Goal: Information Seeking & Learning: Learn about a topic

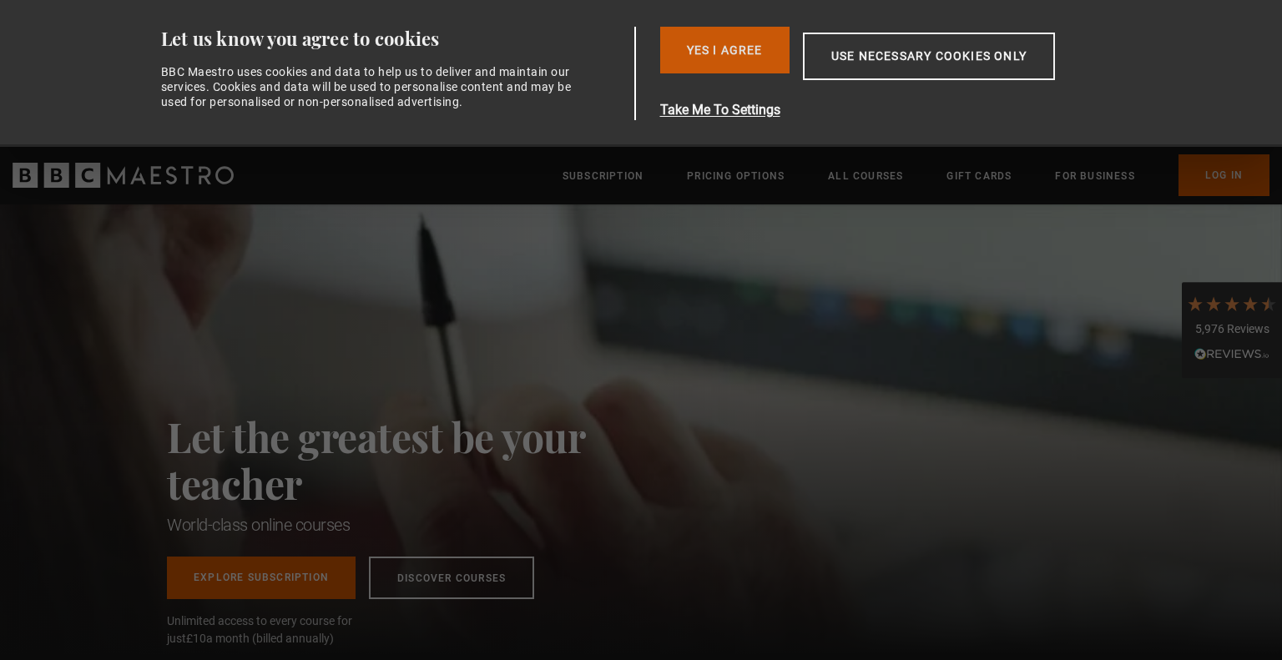
click at [723, 49] on button "Yes I Agree" at bounding box center [724, 50] width 129 height 47
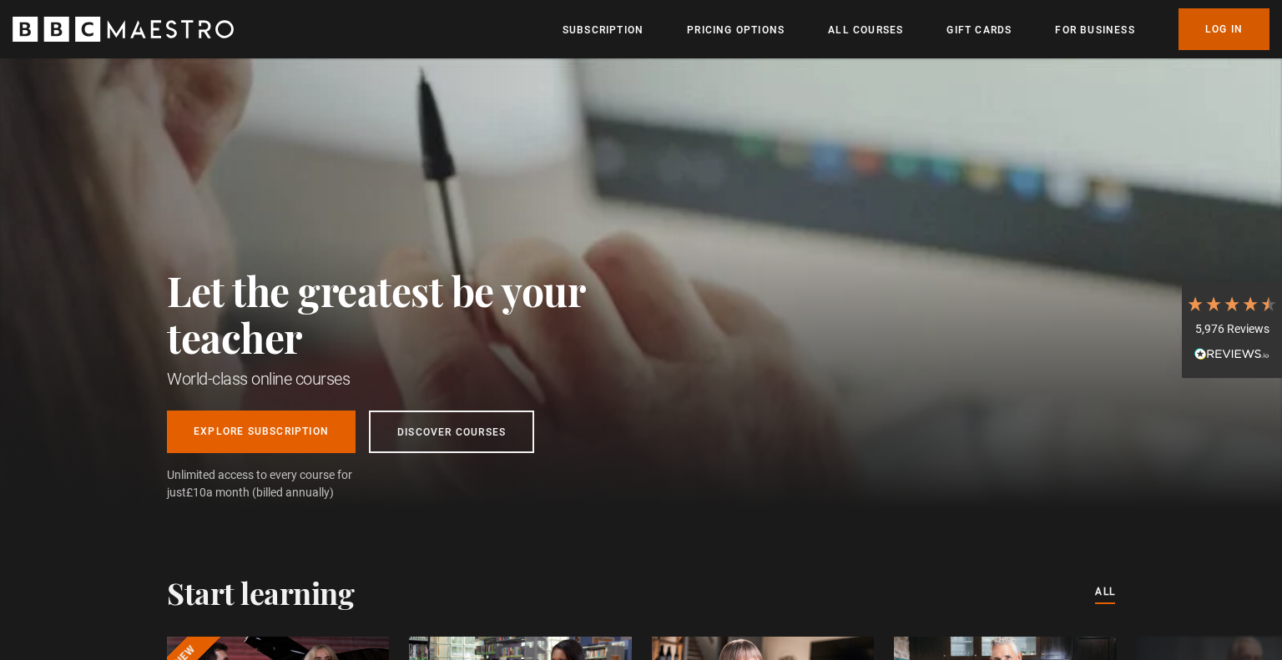
click at [1237, 24] on link "Log In" at bounding box center [1223, 29] width 91 height 42
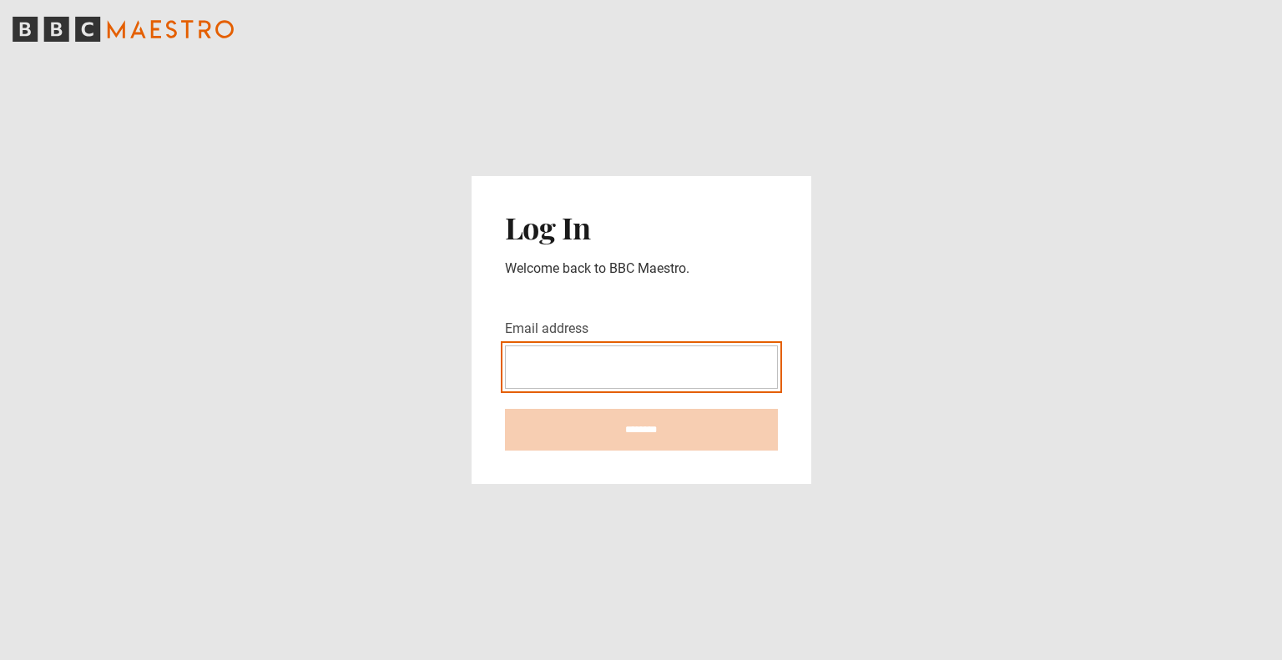
type input "**********"
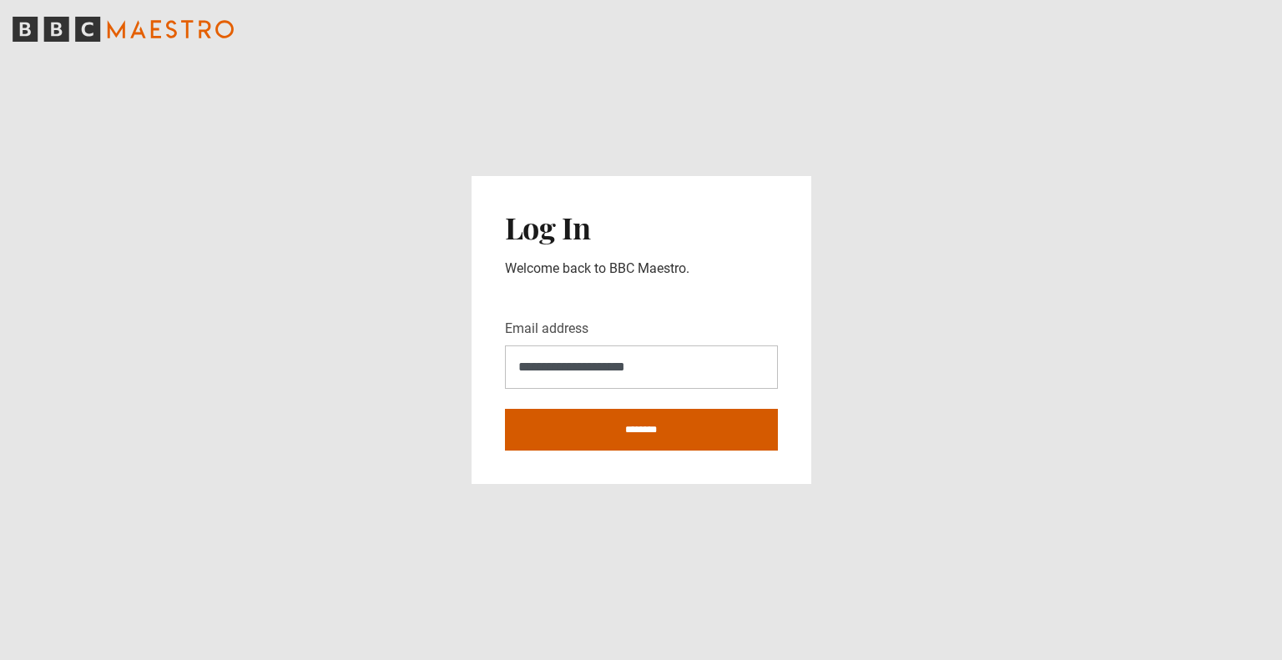
click at [638, 436] on input "********" at bounding box center [641, 430] width 273 height 42
type input "**********"
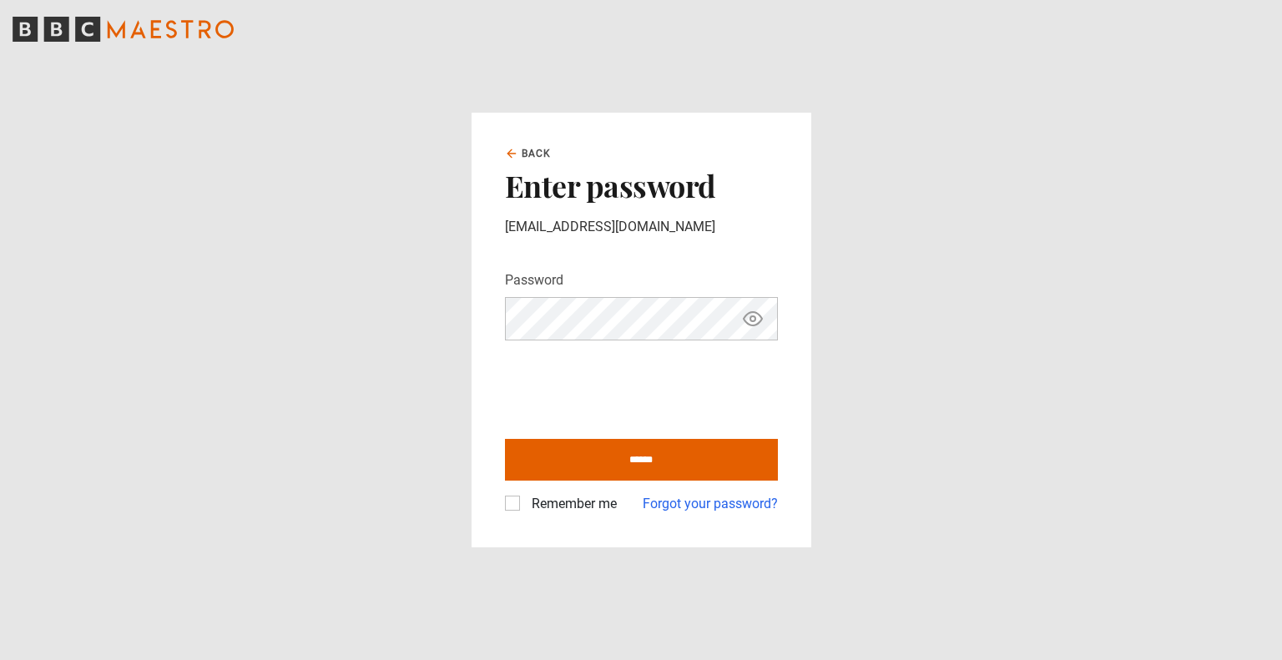
click at [525, 500] on label "Remember me" at bounding box center [571, 504] width 92 height 20
click at [634, 449] on input "******" at bounding box center [641, 460] width 273 height 42
type input "**********"
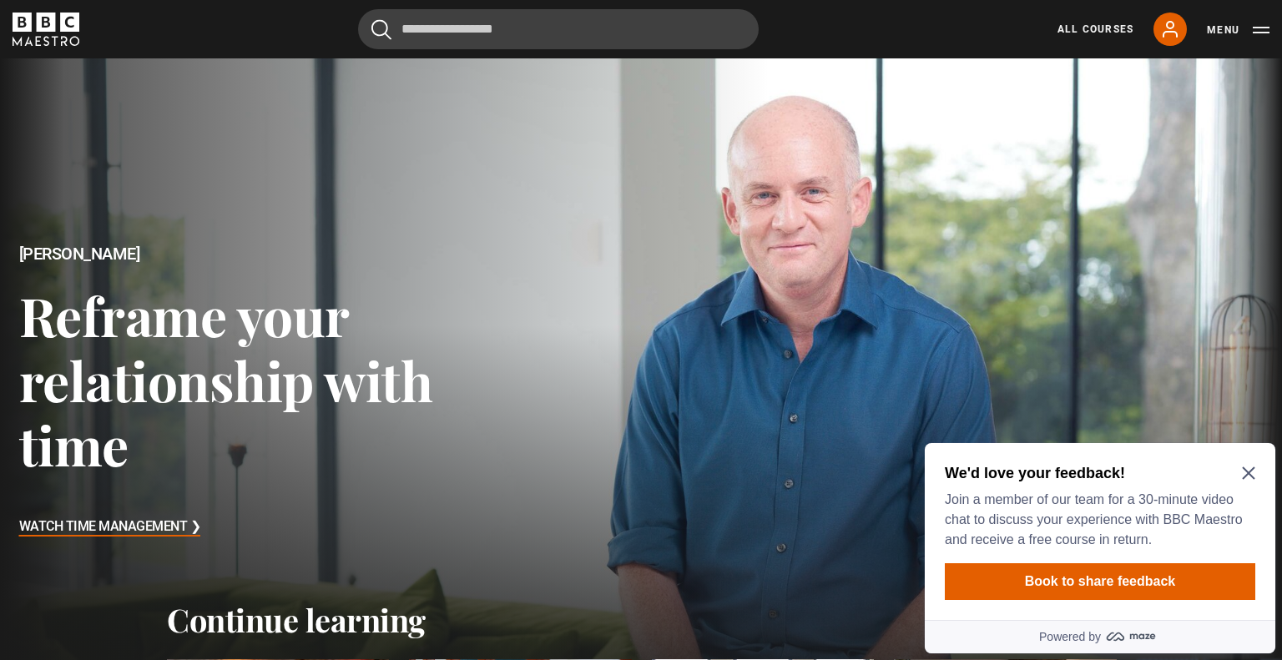
click at [1247, 463] on h2 "We'd love your feedback!" at bounding box center [1097, 473] width 304 height 20
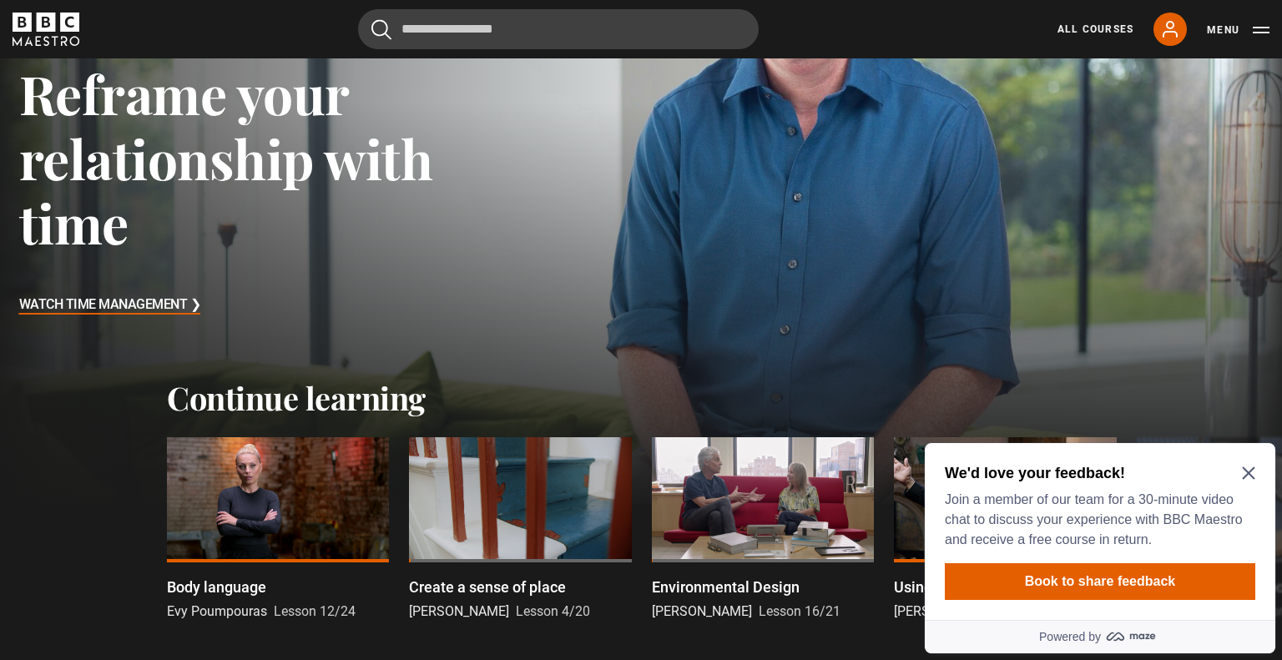
scroll to position [234, 0]
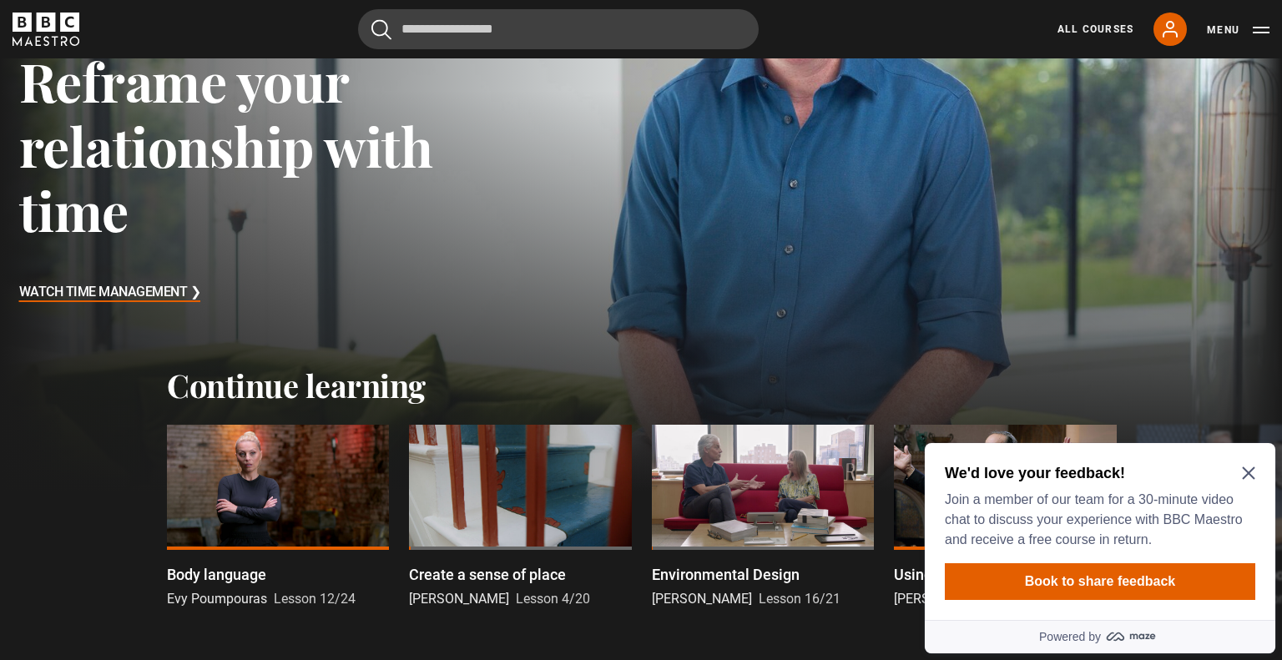
click at [1249, 474] on icon "Close Maze Prompt" at bounding box center [1248, 473] width 13 height 13
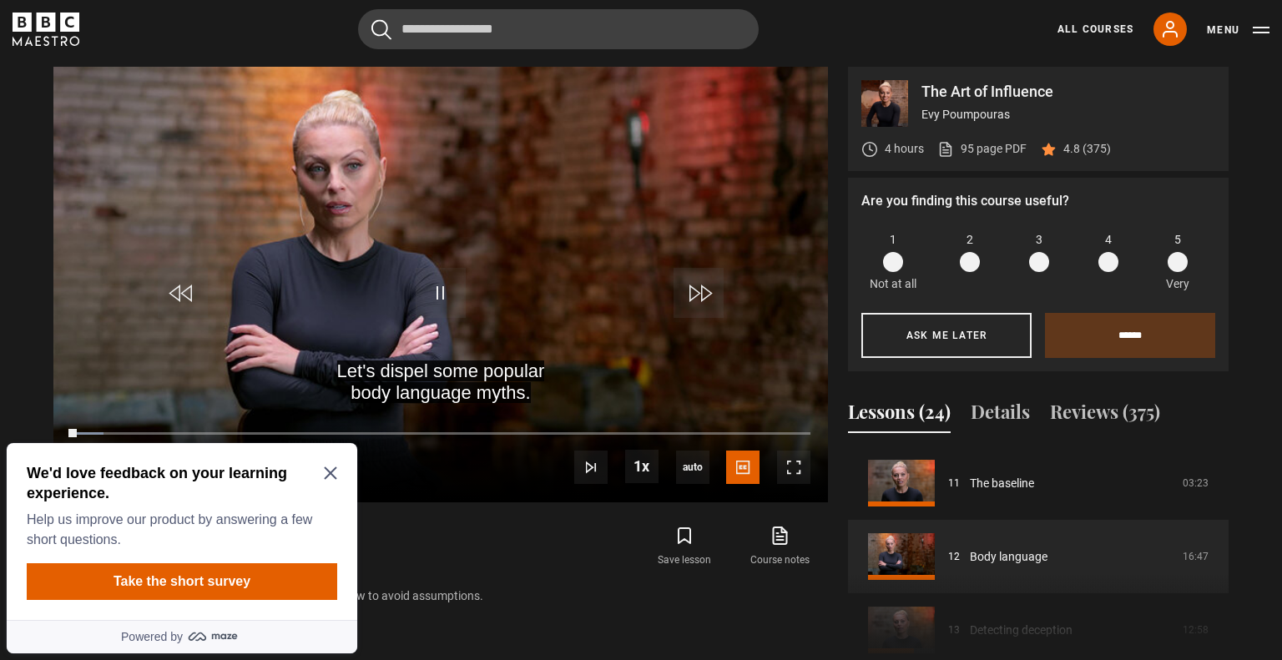
click at [328, 474] on icon "Close Maze Prompt" at bounding box center [330, 473] width 13 height 13
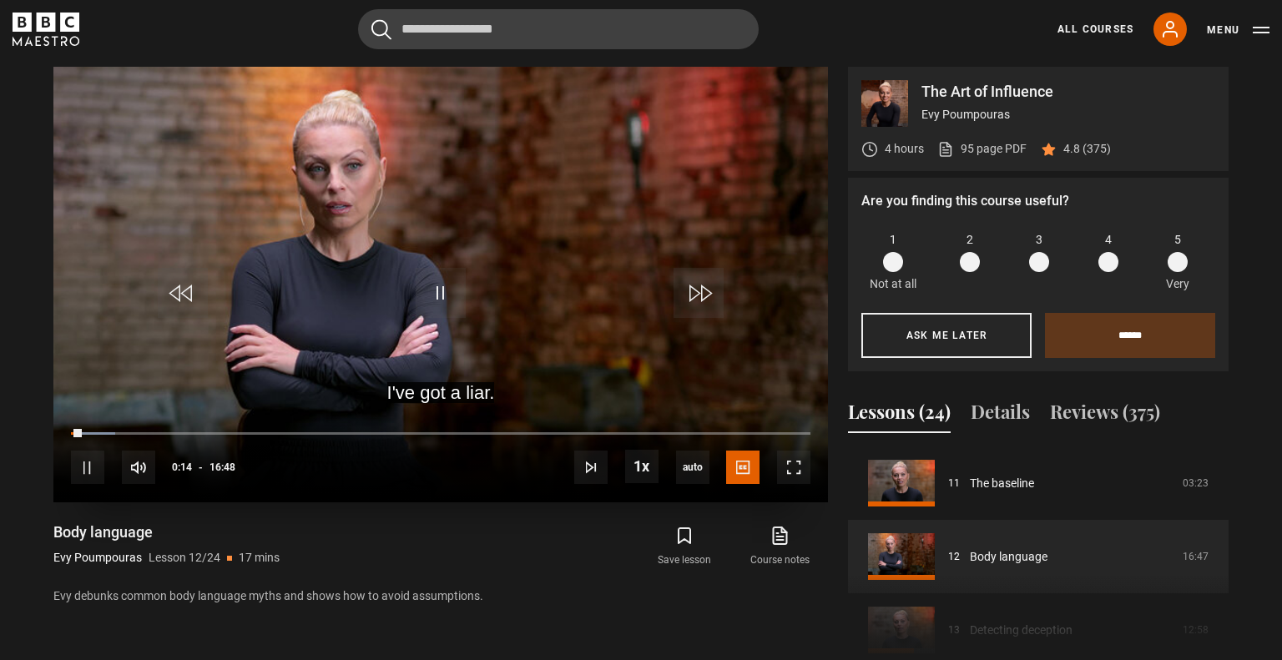
click at [464, 235] on video "Video Player" at bounding box center [440, 285] width 774 height 436
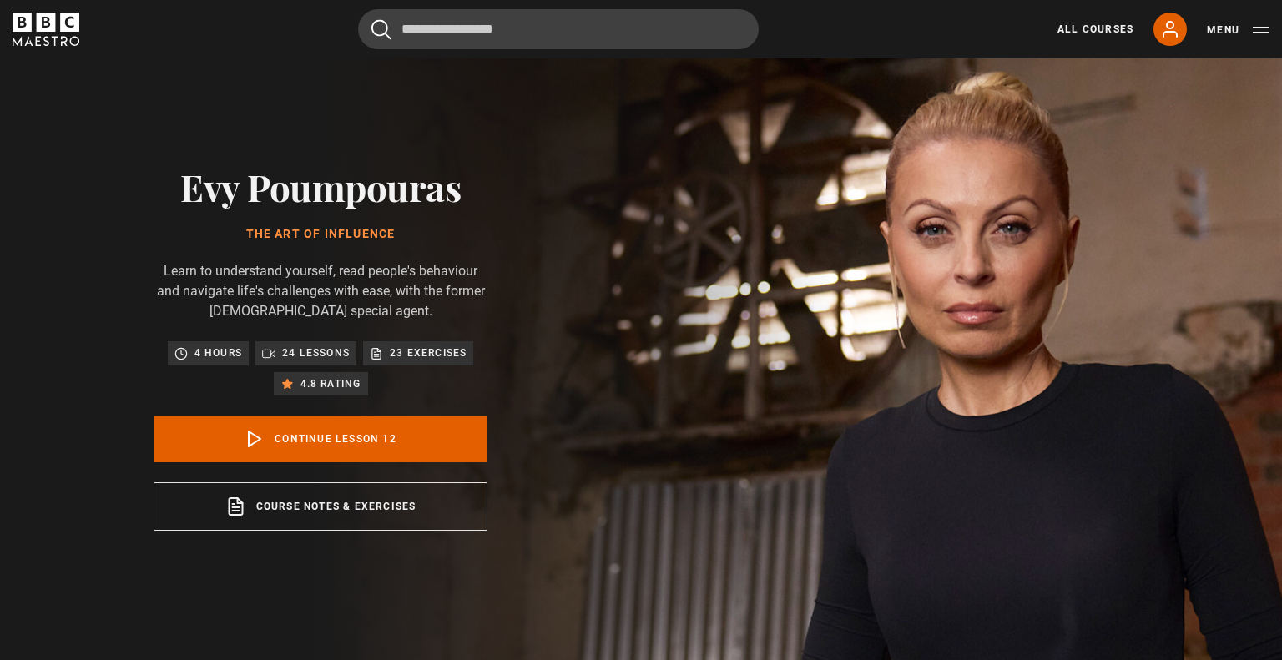
scroll to position [23, 0]
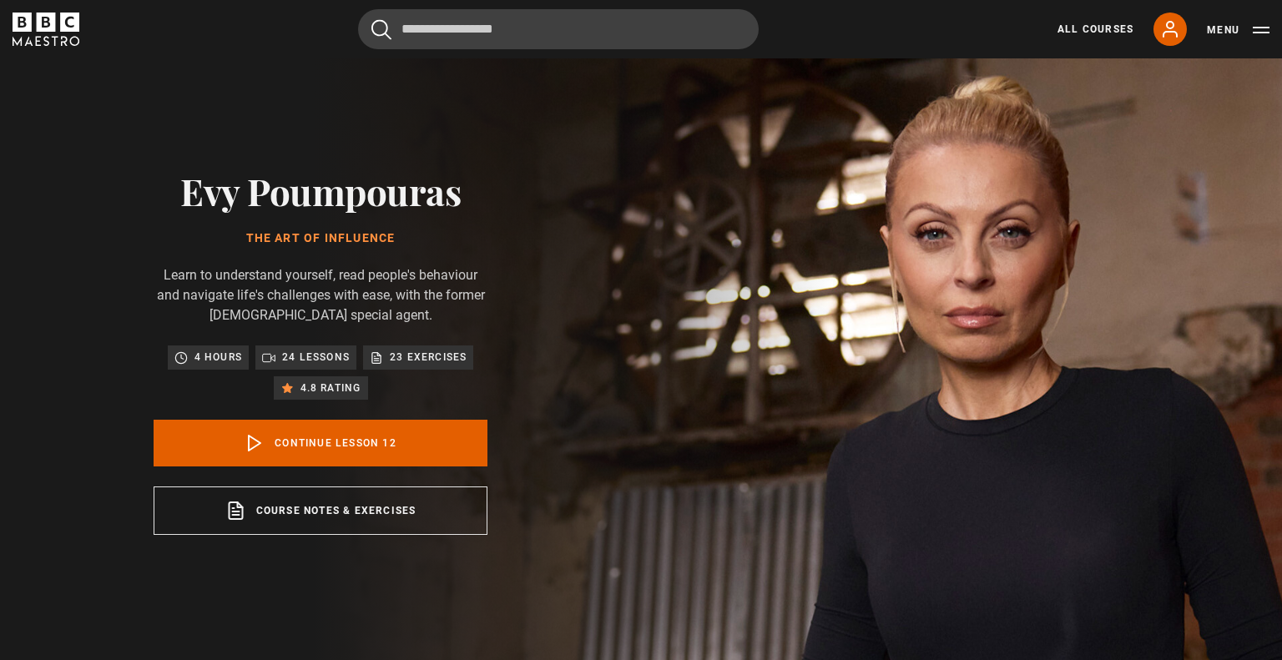
click at [402, 356] on p "23 exercises" at bounding box center [428, 357] width 77 height 17
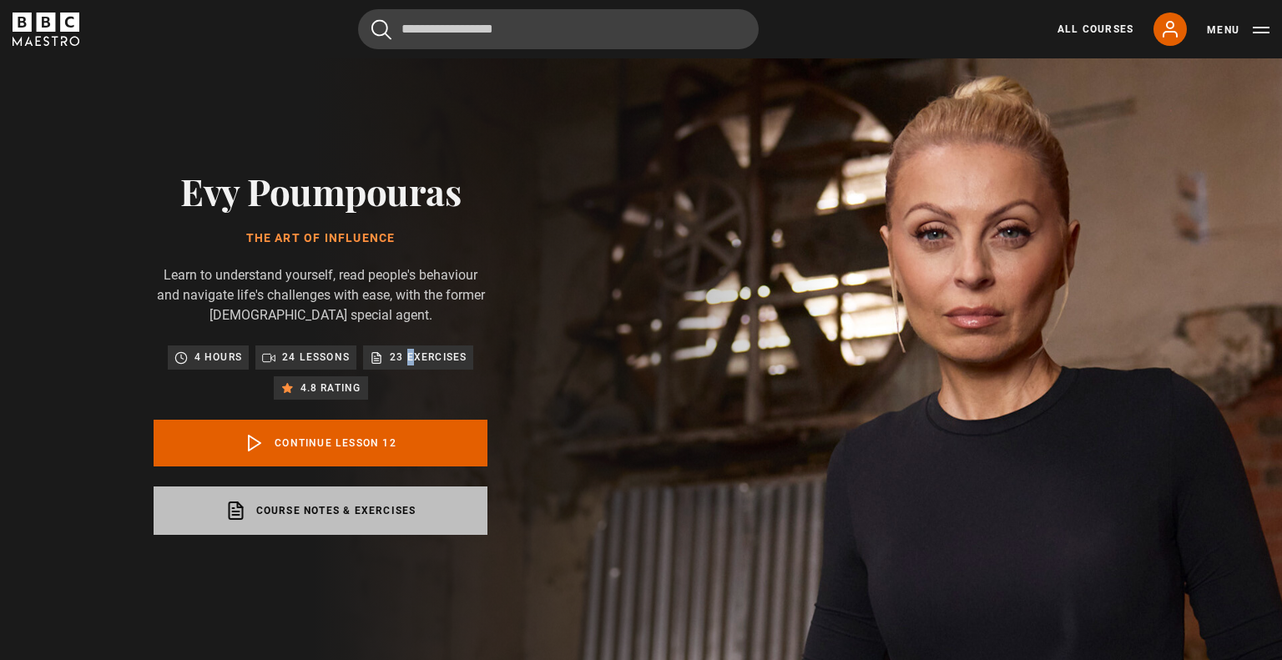
click at [354, 520] on link "Course notes & exercises opens in a new tab" at bounding box center [321, 510] width 334 height 48
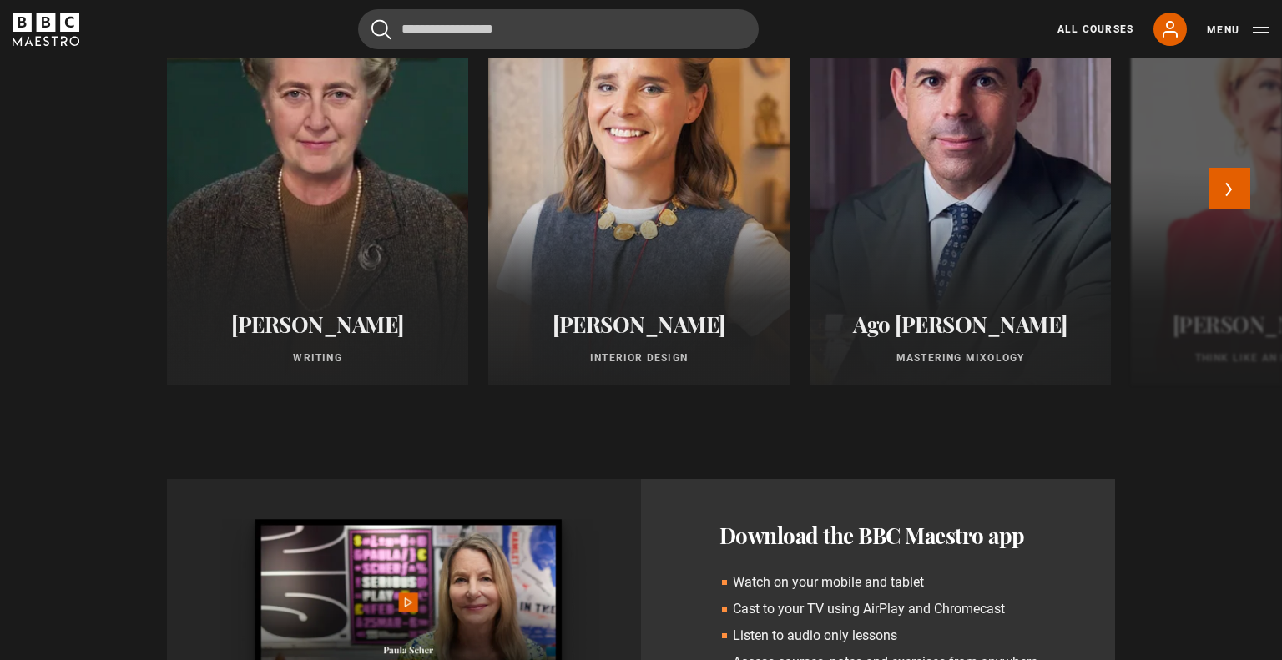
scroll to position [1544, 0]
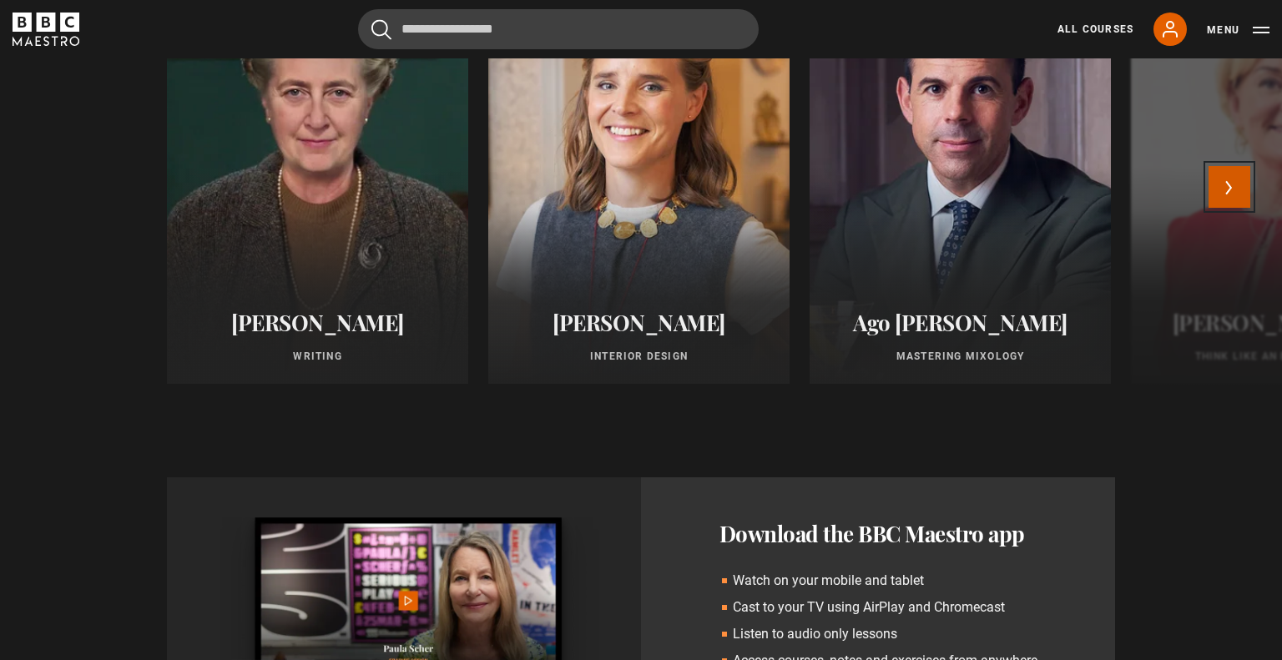
click at [1232, 184] on button "Next" at bounding box center [1229, 187] width 42 height 42
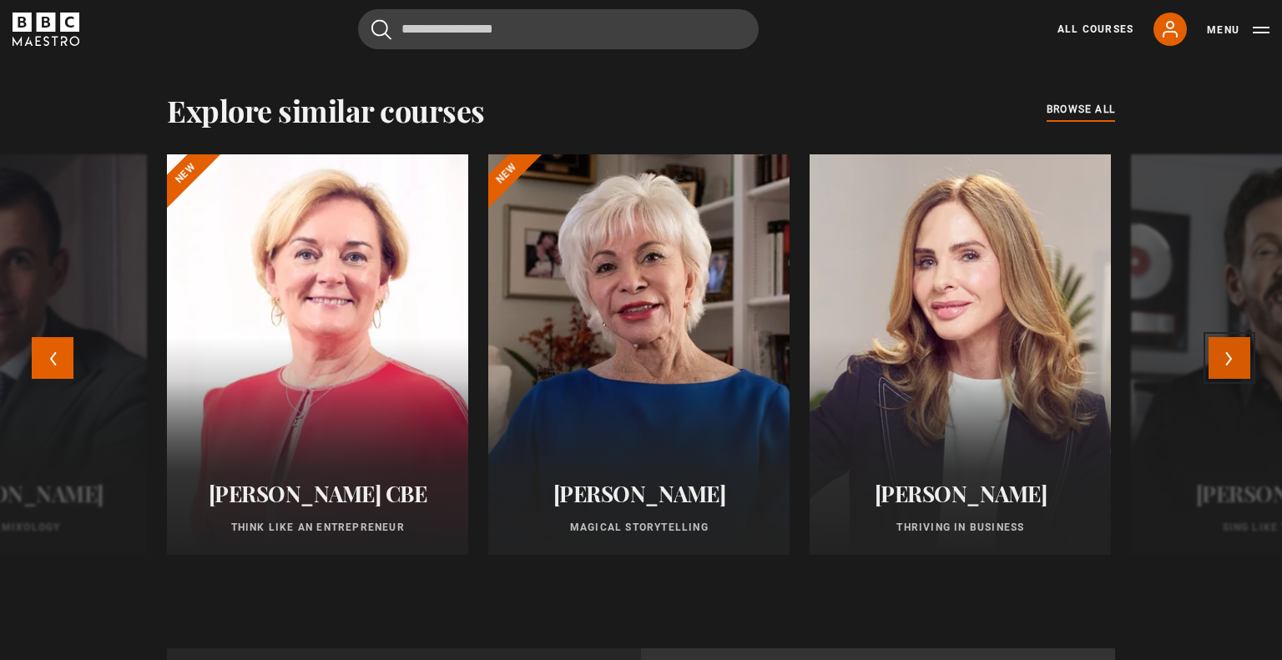
scroll to position [1370, 0]
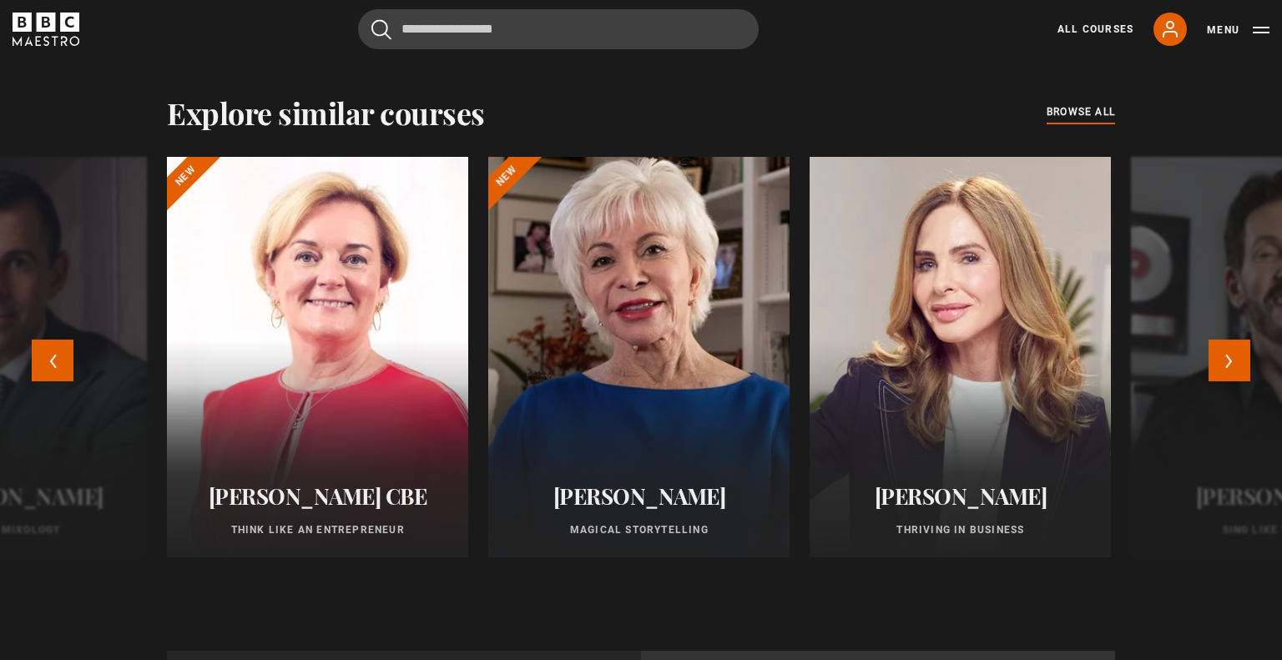
click at [566, 340] on div at bounding box center [638, 357] width 331 height 441
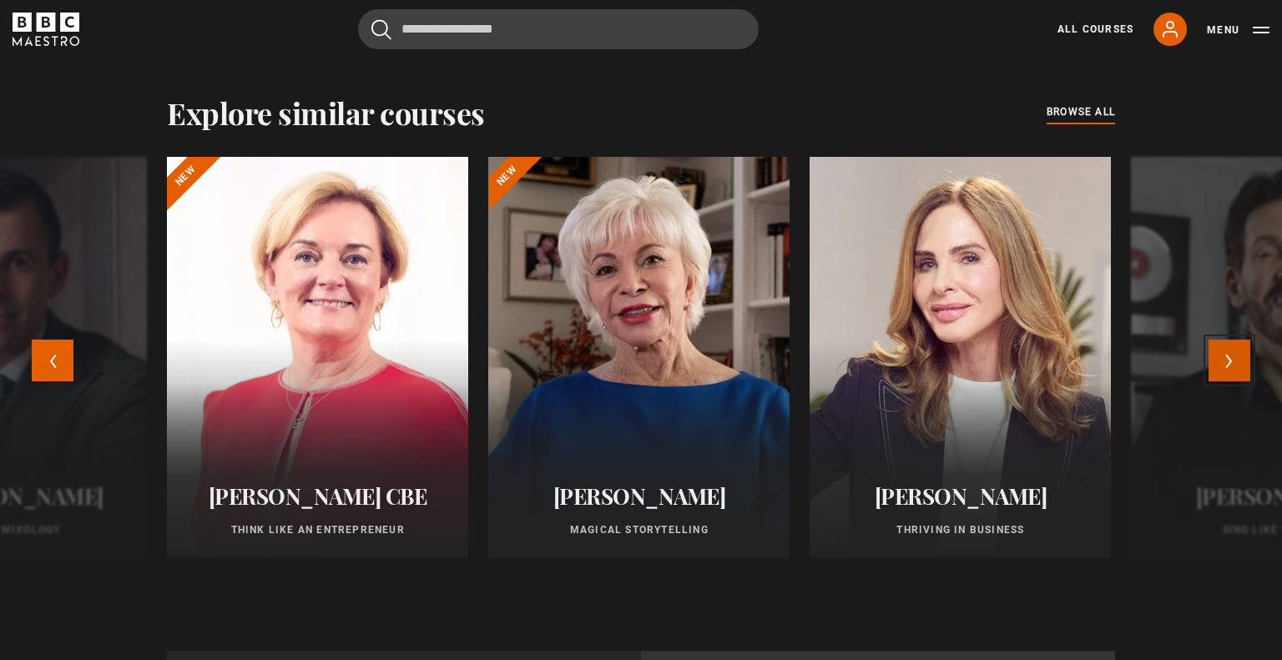
click at [1237, 349] on button "Next" at bounding box center [1229, 361] width 42 height 42
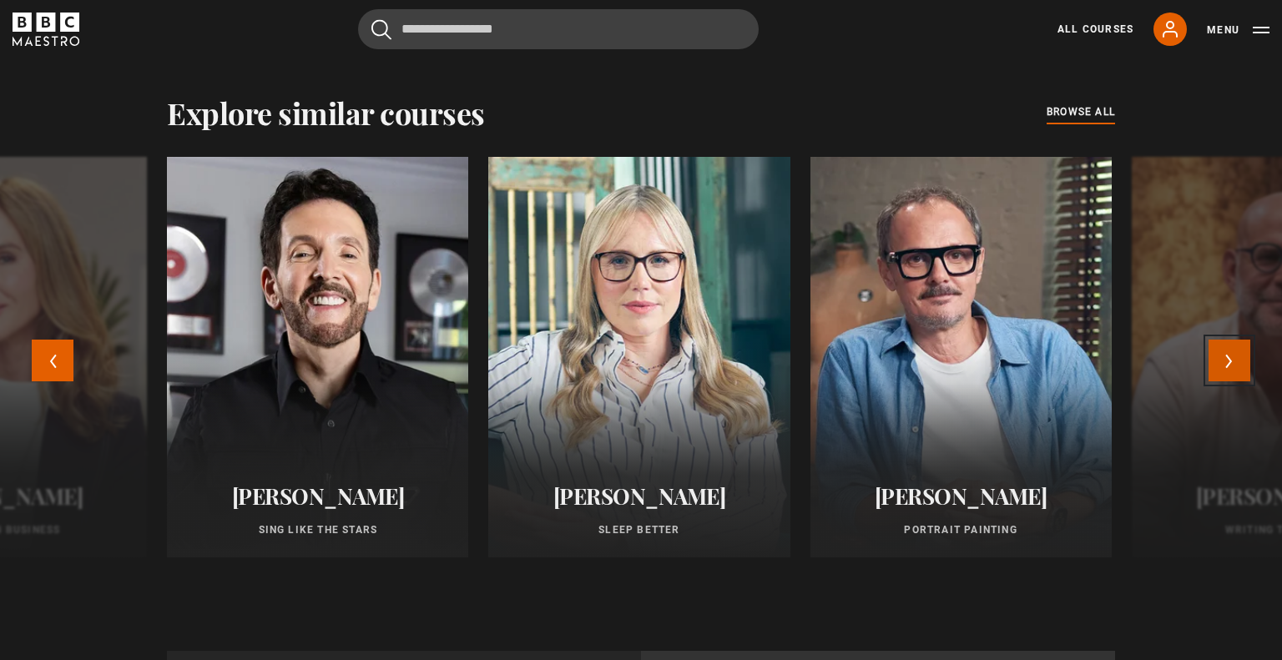
click at [1237, 349] on button "Next" at bounding box center [1229, 361] width 42 height 42
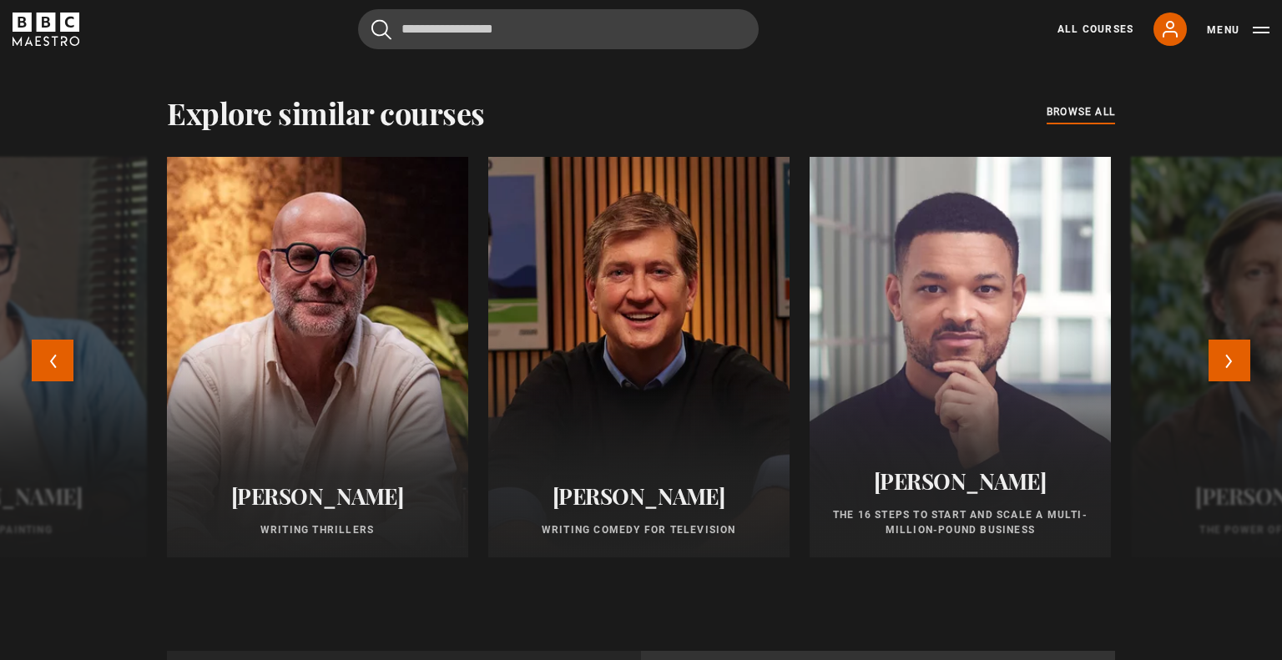
click at [1007, 464] on div "Steven Bartlett The 16 Steps to Start and Scale a Multi-Million-Pound Business" at bounding box center [959, 502] width 301 height 109
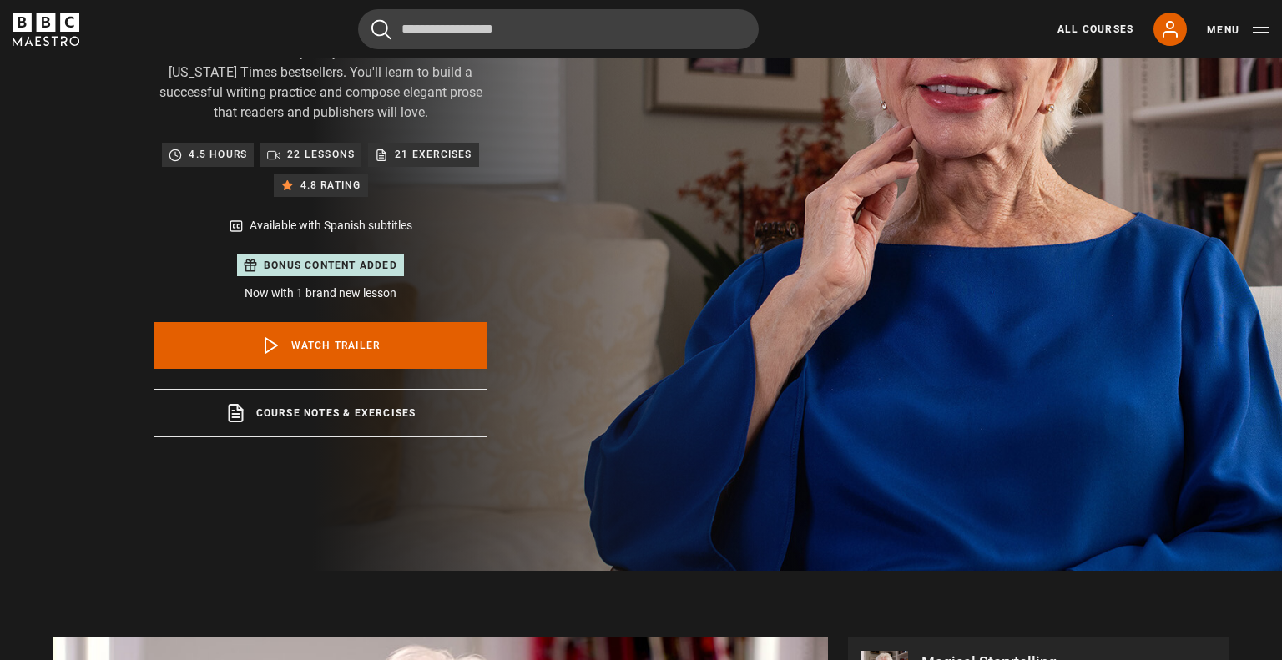
scroll to position [244, 0]
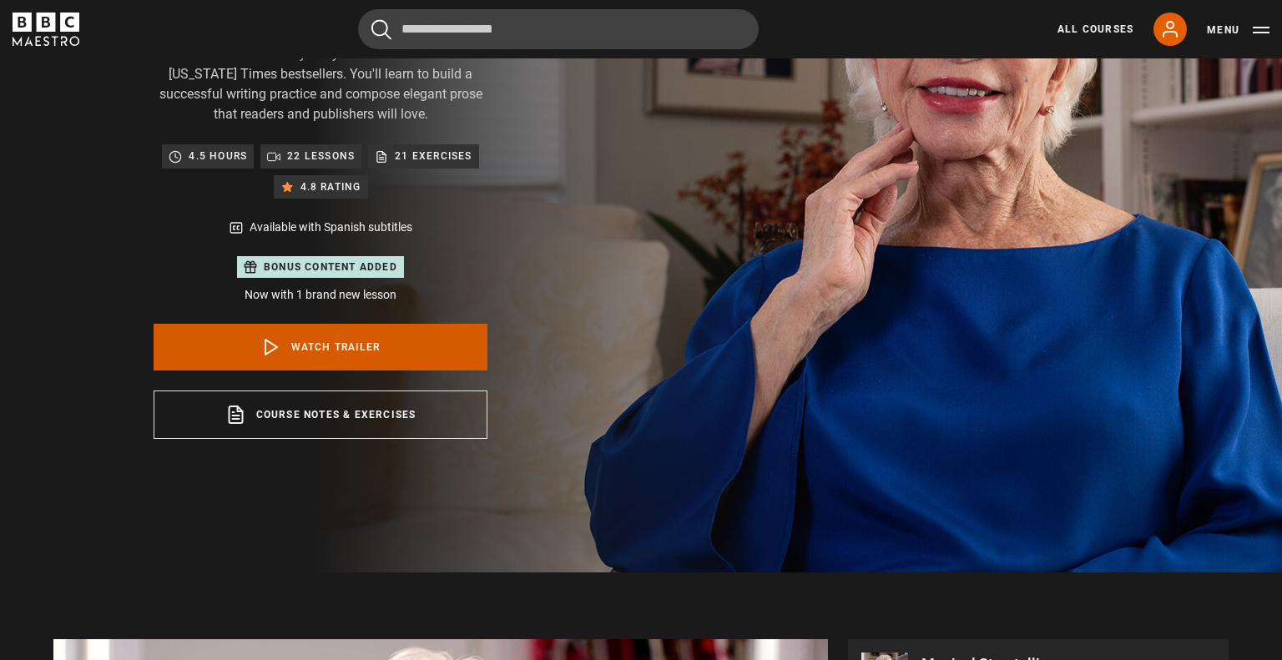
click at [329, 335] on link "Watch Trailer" at bounding box center [321, 347] width 334 height 47
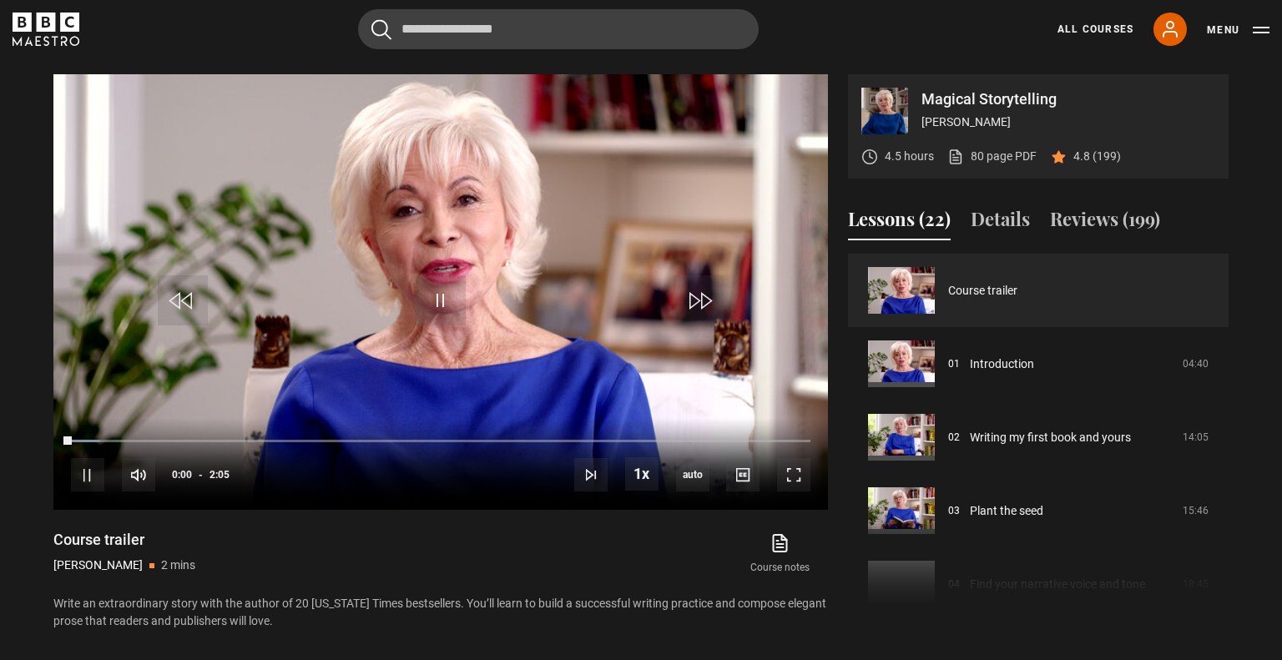
scroll to position [815, 0]
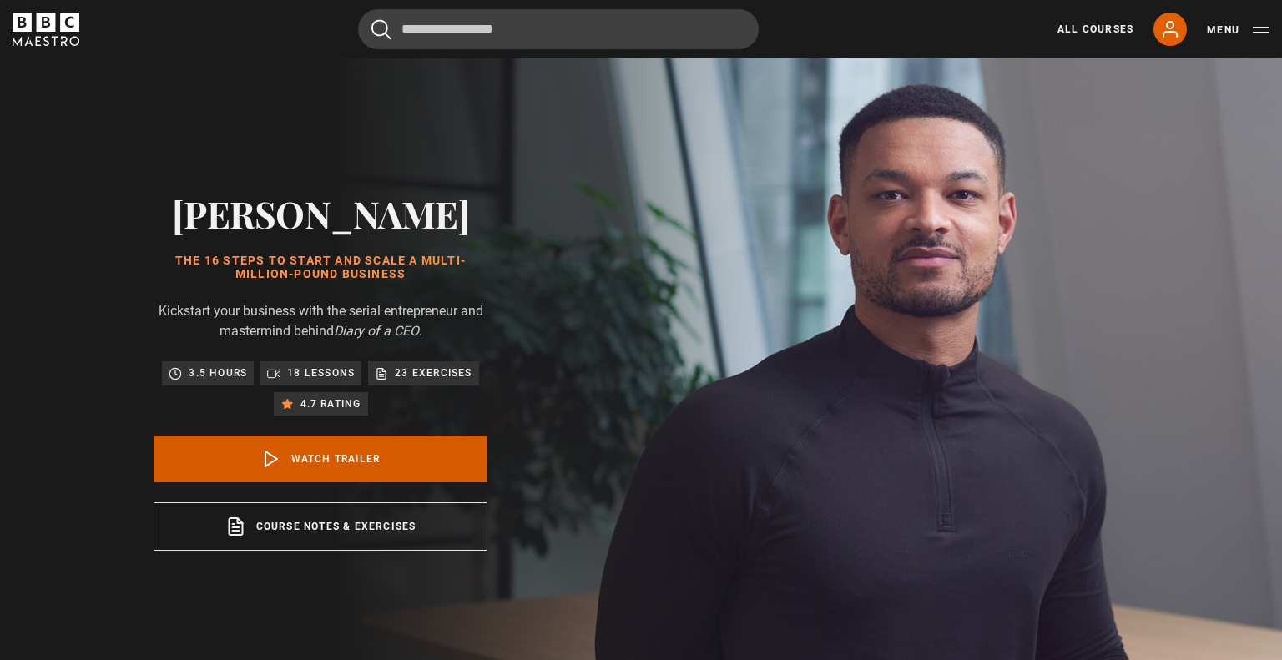
click at [419, 457] on link "Watch Trailer" at bounding box center [321, 459] width 334 height 47
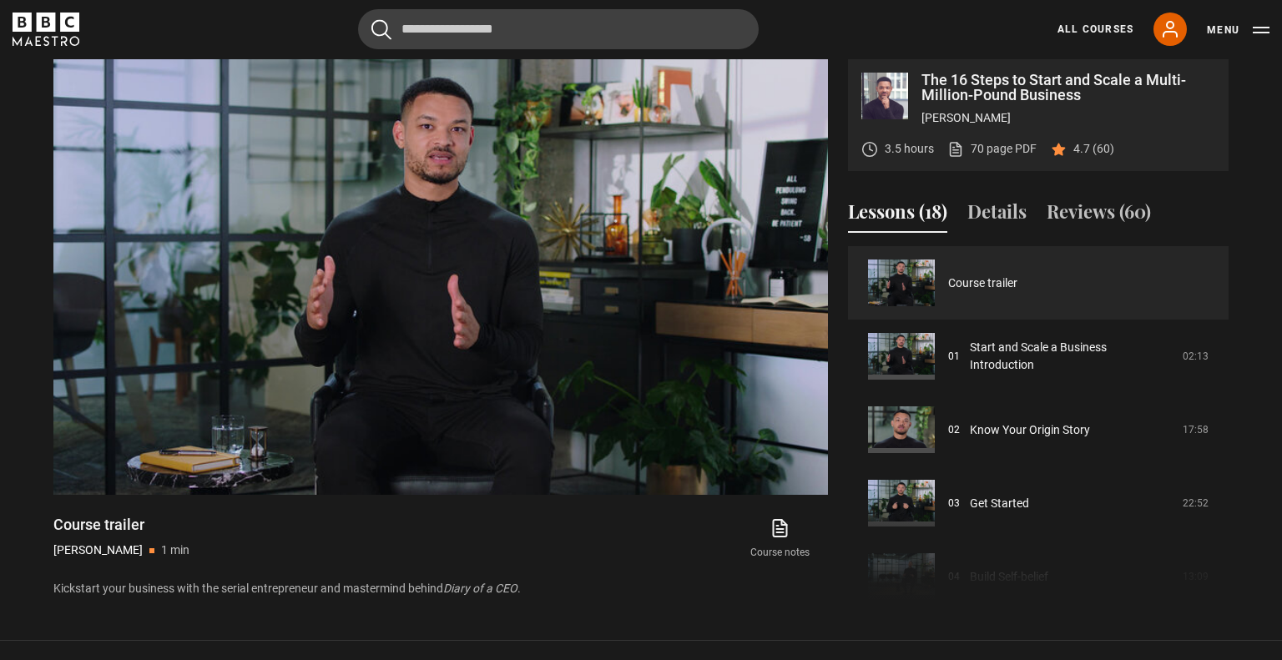
scroll to position [710, 0]
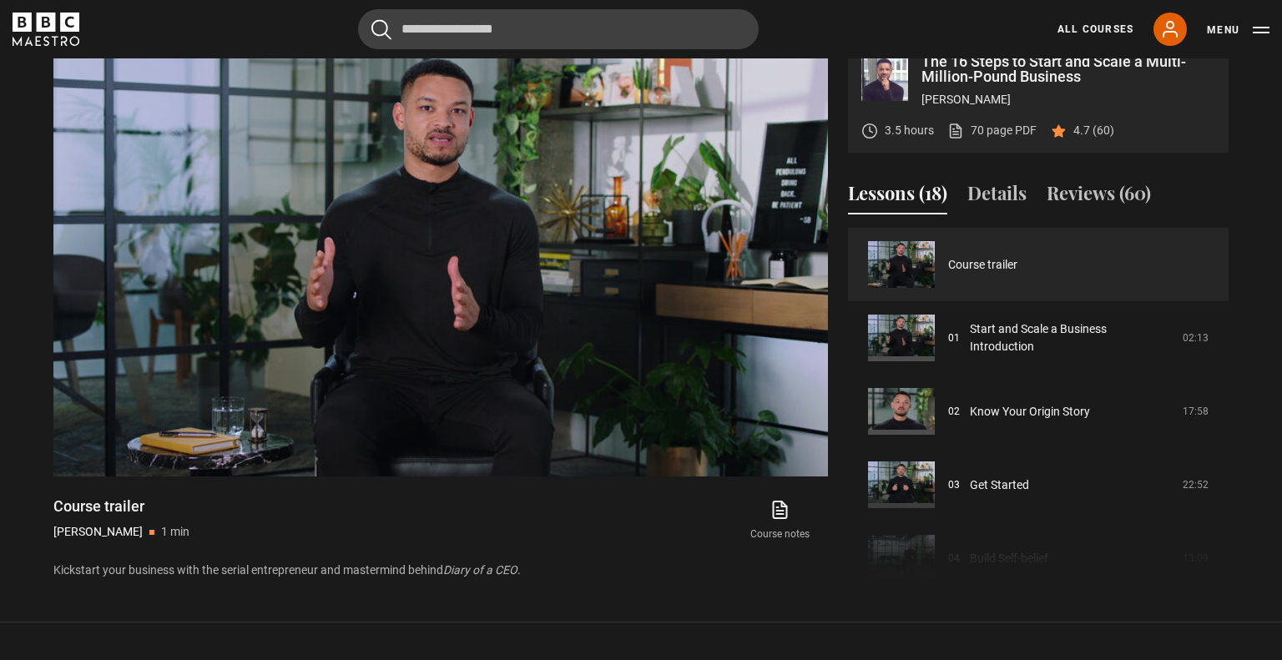
click at [10, 392] on section "The 16 Steps to Start and Scale a Multi-Million-Pound Business Steven Bartlett …" at bounding box center [641, 298] width 1282 height 648
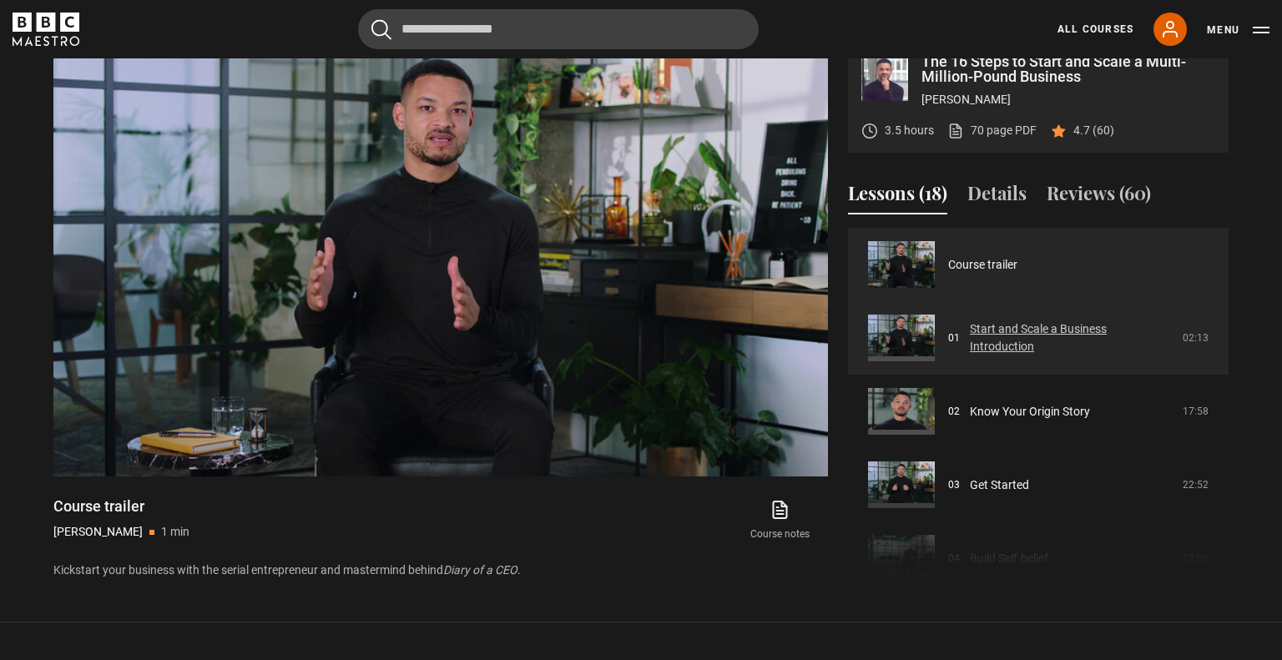
click at [1041, 320] on link "Start and Scale a Business Introduction" at bounding box center [1071, 337] width 203 height 35
click at [1043, 329] on link "Start and Scale a Business Introduction" at bounding box center [1071, 337] width 203 height 35
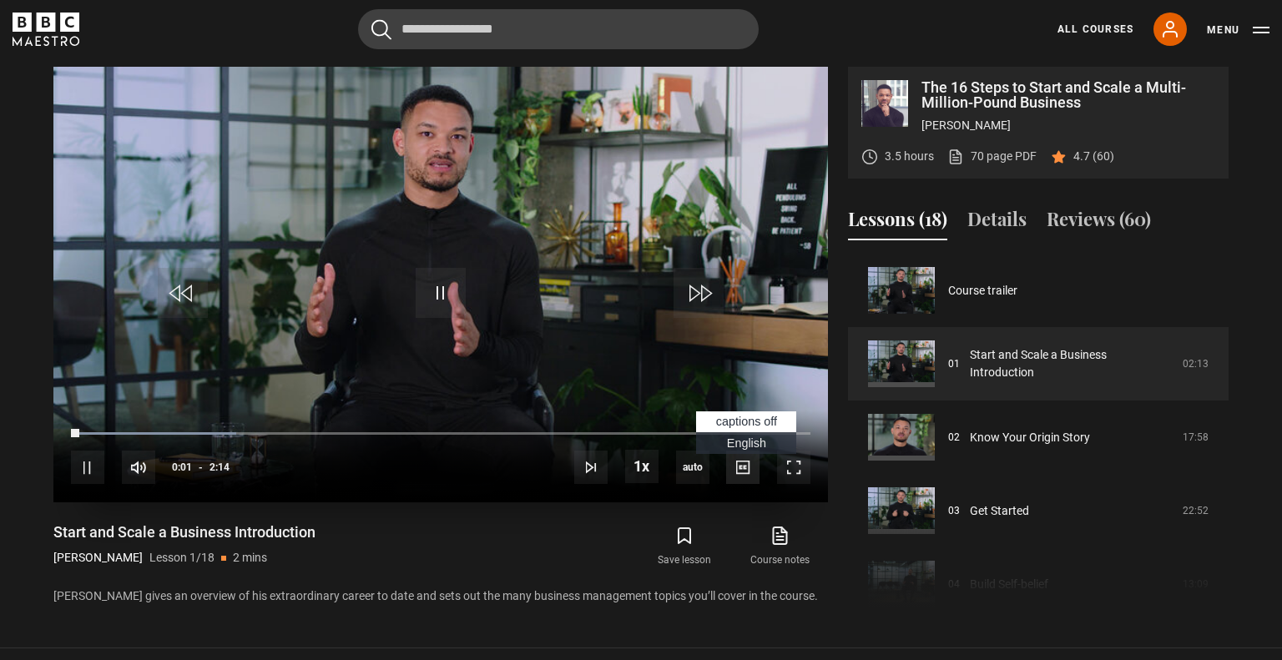
click at [748, 470] on span "Video Player" at bounding box center [742, 467] width 33 height 33
click at [789, 477] on span "Video Player" at bounding box center [793, 467] width 33 height 33
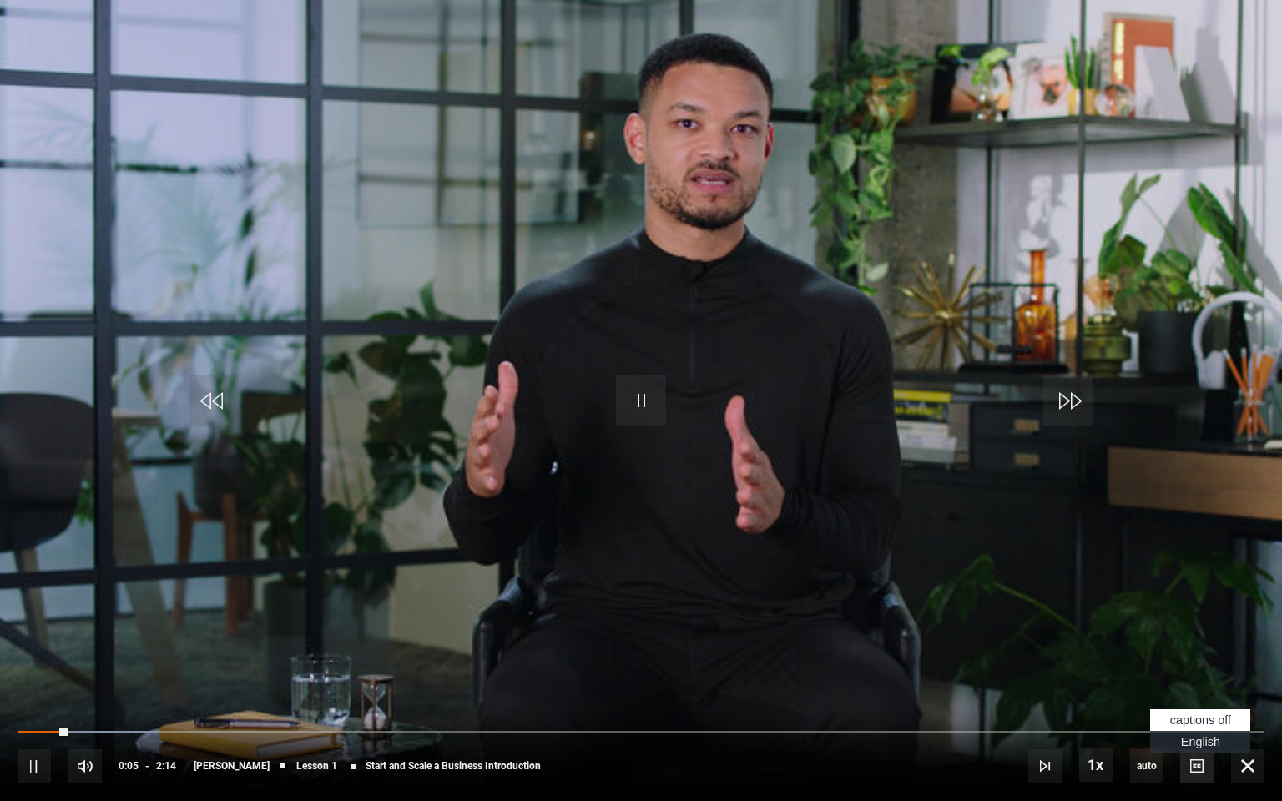
click at [1197, 659] on span "Video Player" at bounding box center [1196, 765] width 33 height 33
click at [1202, 659] on span "Video Player" at bounding box center [1196, 765] width 33 height 33
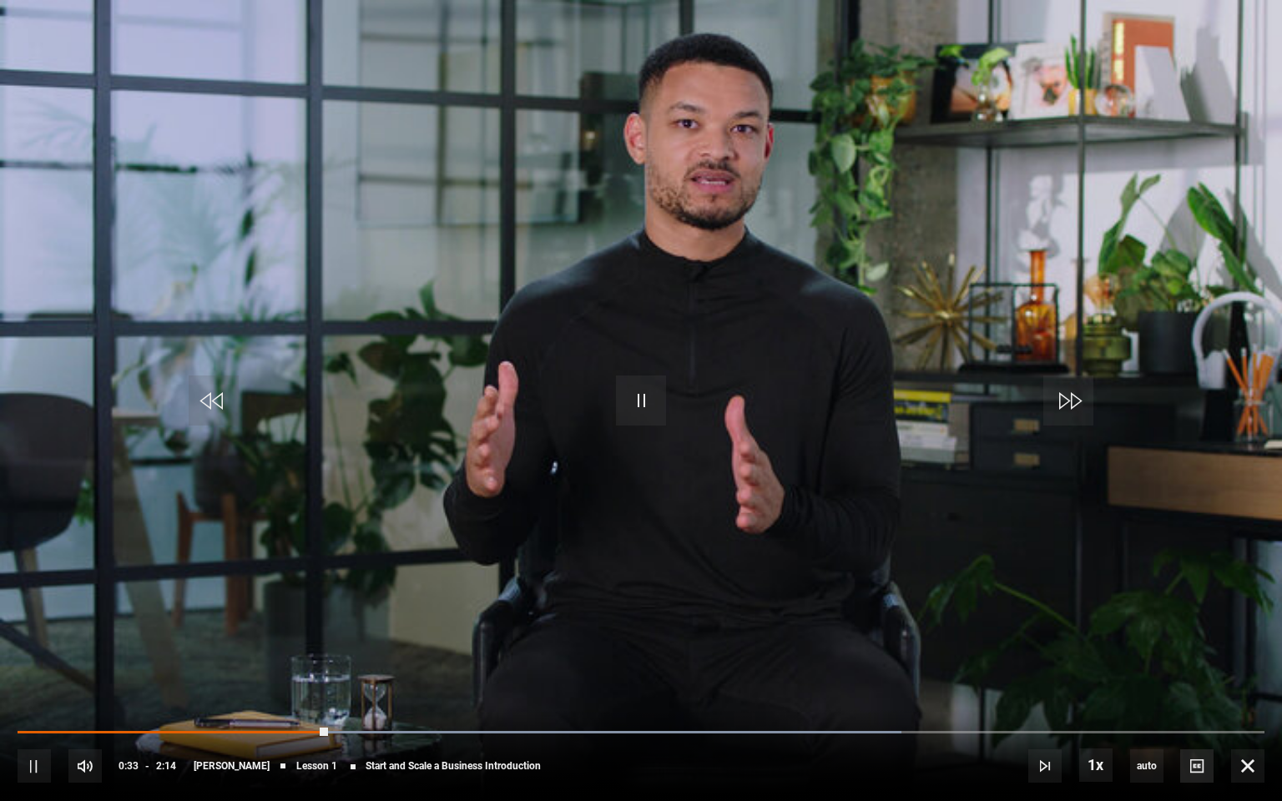
click at [1202, 659] on span "Video Player" at bounding box center [1196, 765] width 33 height 33
click at [1199, 659] on span "Video Player" at bounding box center [1196, 765] width 33 height 33
click at [1197, 659] on span "Video Player" at bounding box center [1196, 765] width 33 height 33
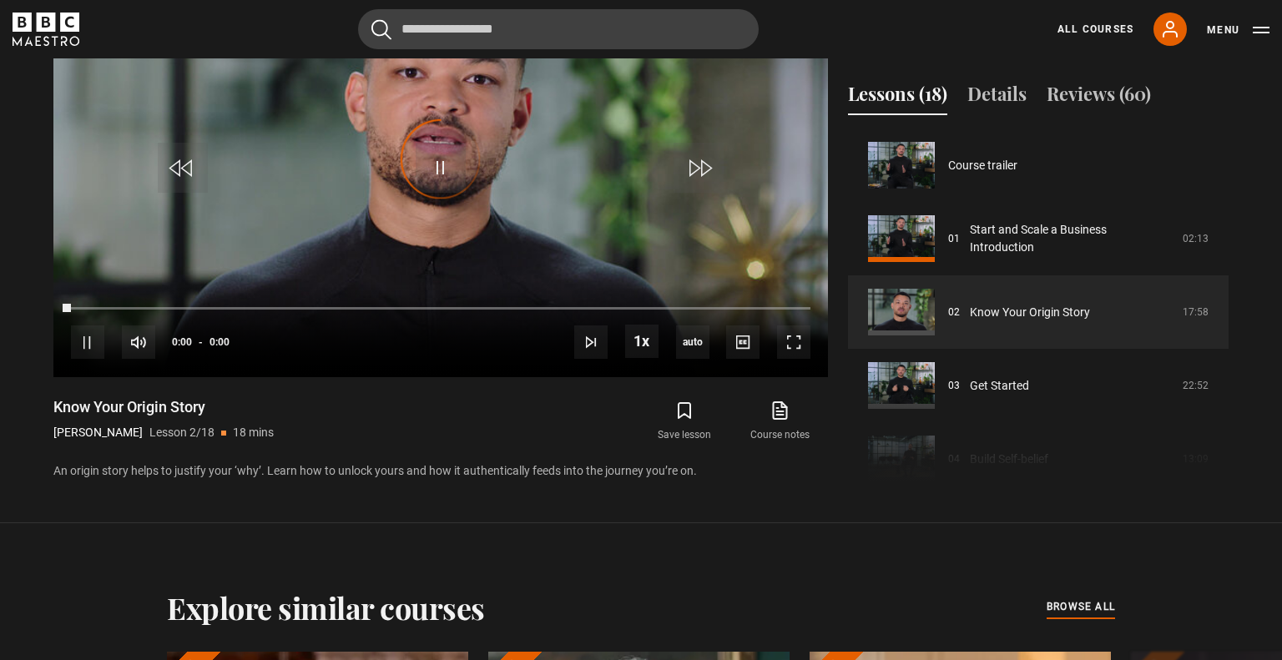
scroll to position [73, 0]
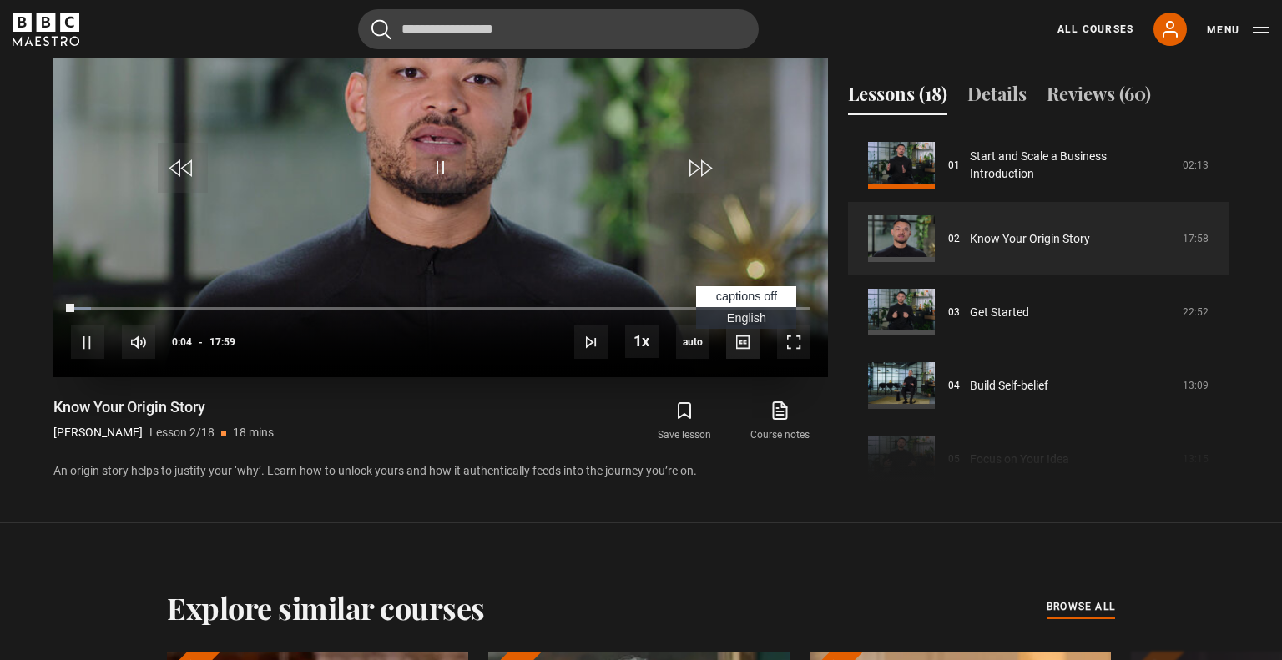
click at [740, 343] on span "Video Player" at bounding box center [742, 341] width 33 height 33
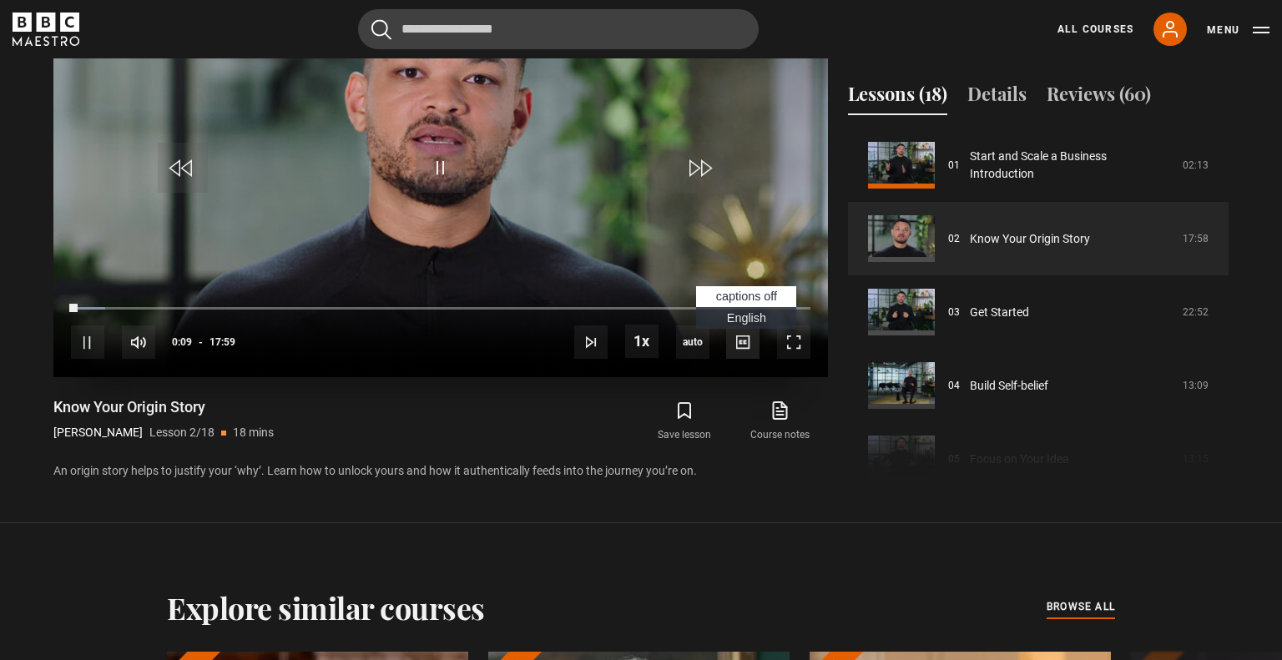
click at [740, 343] on span "Video Player" at bounding box center [742, 341] width 33 height 33
click at [741, 347] on span "Video Player" at bounding box center [742, 341] width 33 height 33
click at [739, 337] on span "Video Player" at bounding box center [742, 341] width 33 height 33
click at [744, 296] on span "captions off" at bounding box center [746, 296] width 61 height 13
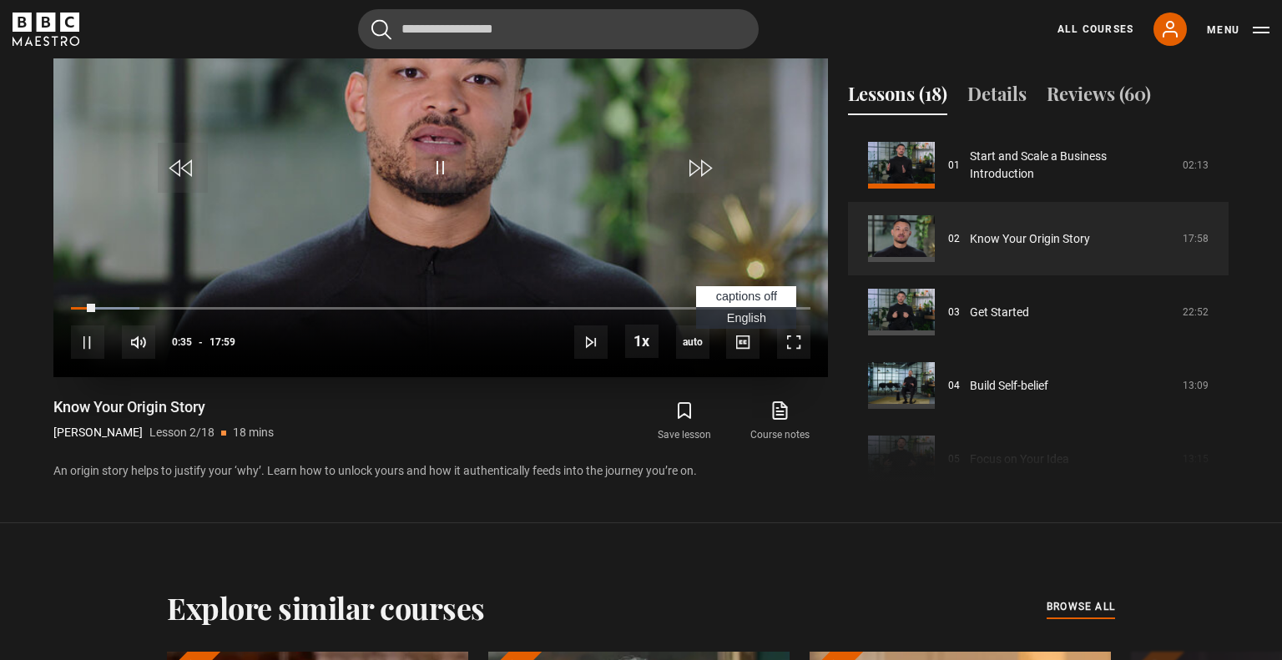
click at [744, 320] on span "English Captions" at bounding box center [746, 317] width 39 height 13
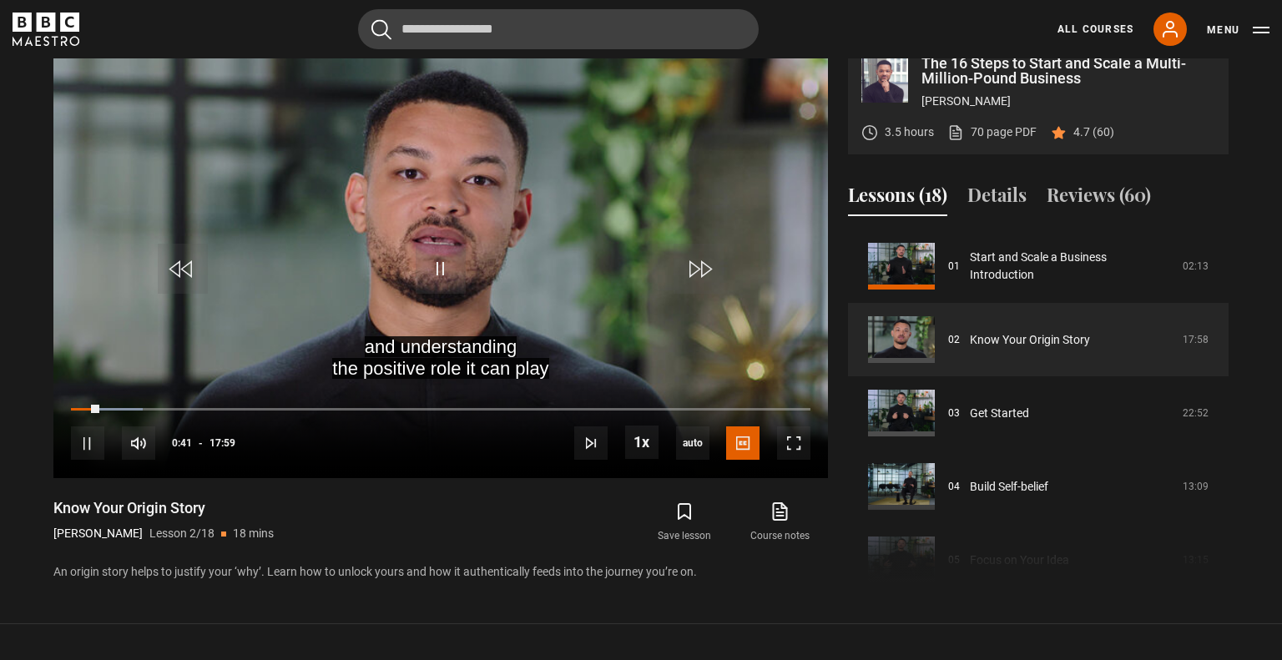
scroll to position [709, 0]
click at [796, 446] on span "Video Player" at bounding box center [793, 442] width 33 height 33
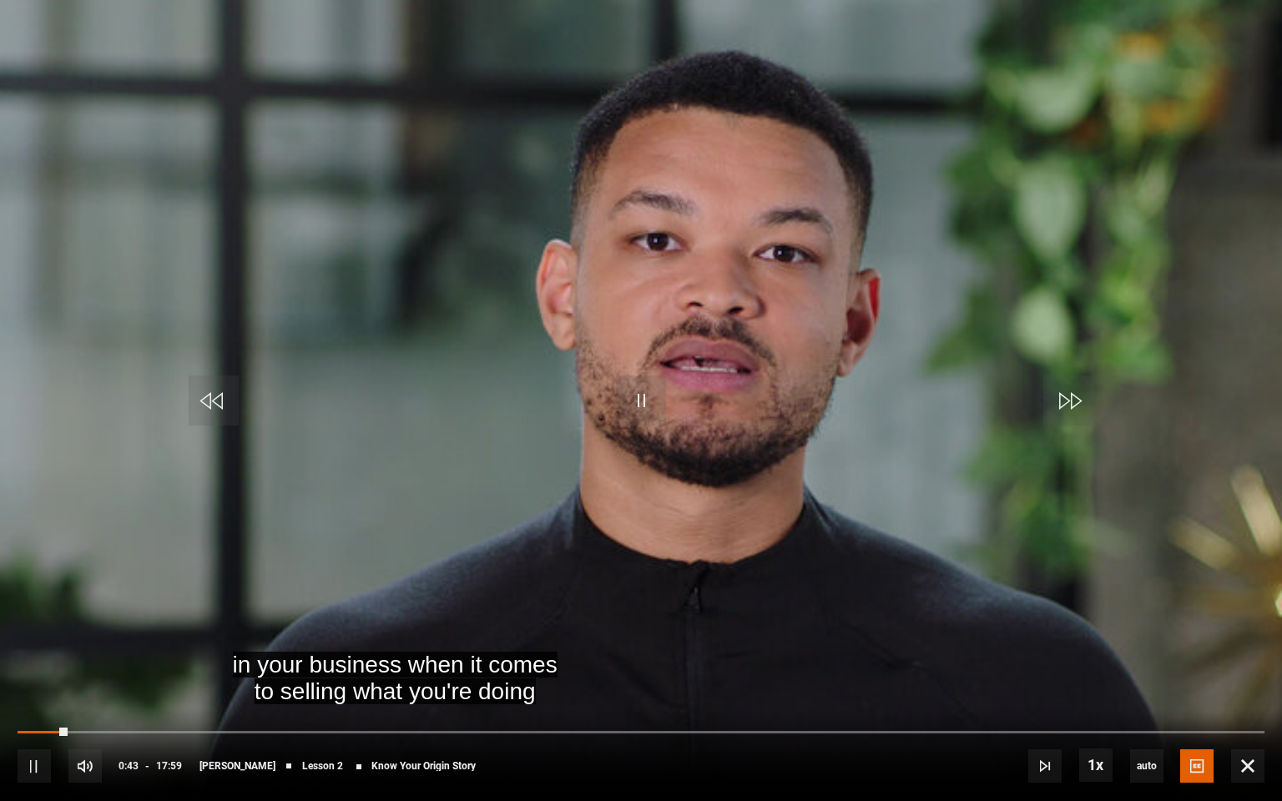
click at [796, 547] on video "Video Player" at bounding box center [641, 400] width 1282 height 801
click at [632, 409] on span "Video Player" at bounding box center [641, 400] width 50 height 50
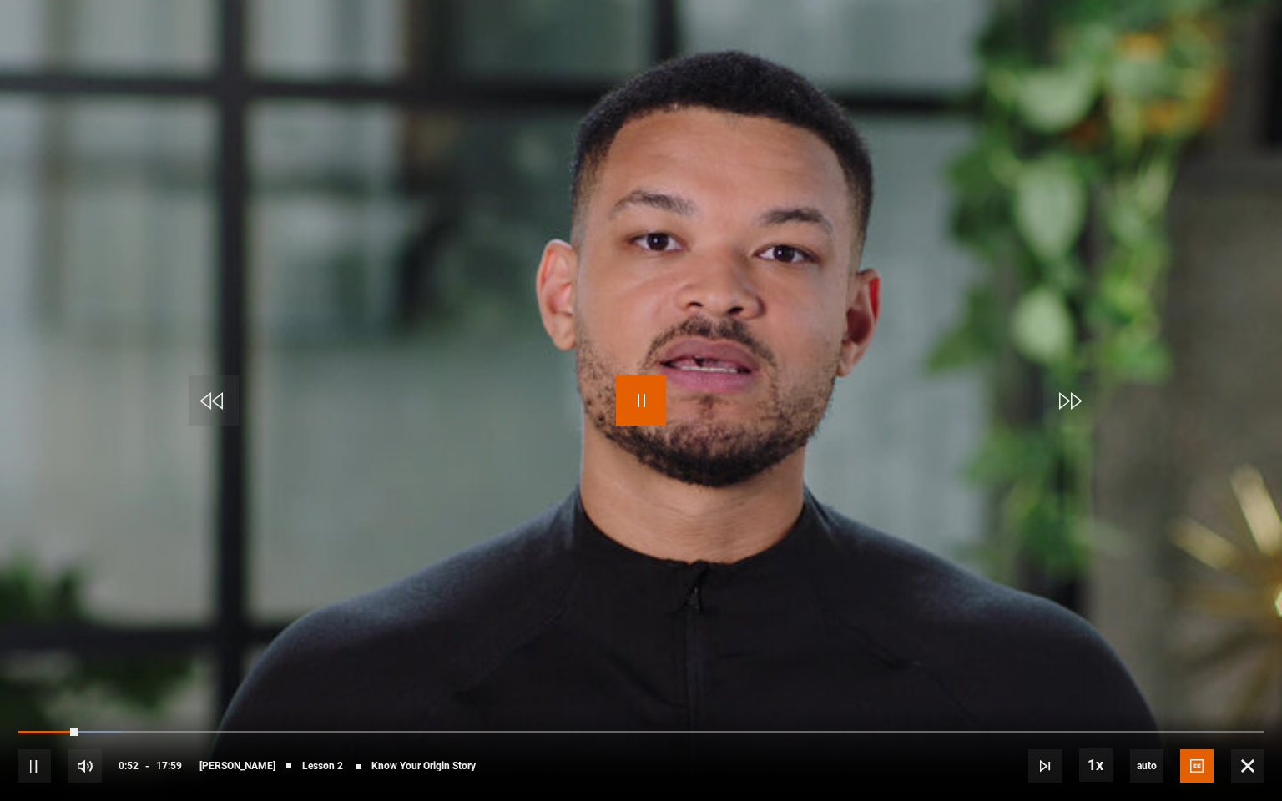
click at [648, 392] on span "Video Player" at bounding box center [641, 400] width 50 height 50
click at [1251, 659] on span "Video Player" at bounding box center [1247, 765] width 33 height 33
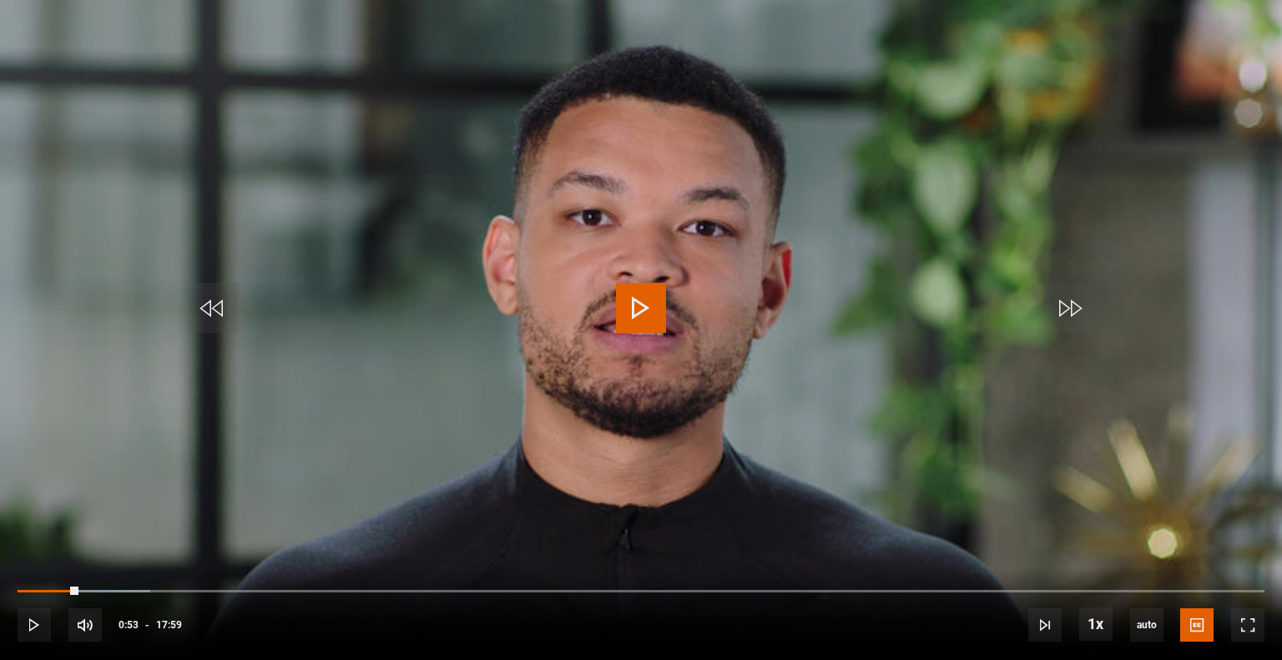
scroll to position [1293, 0]
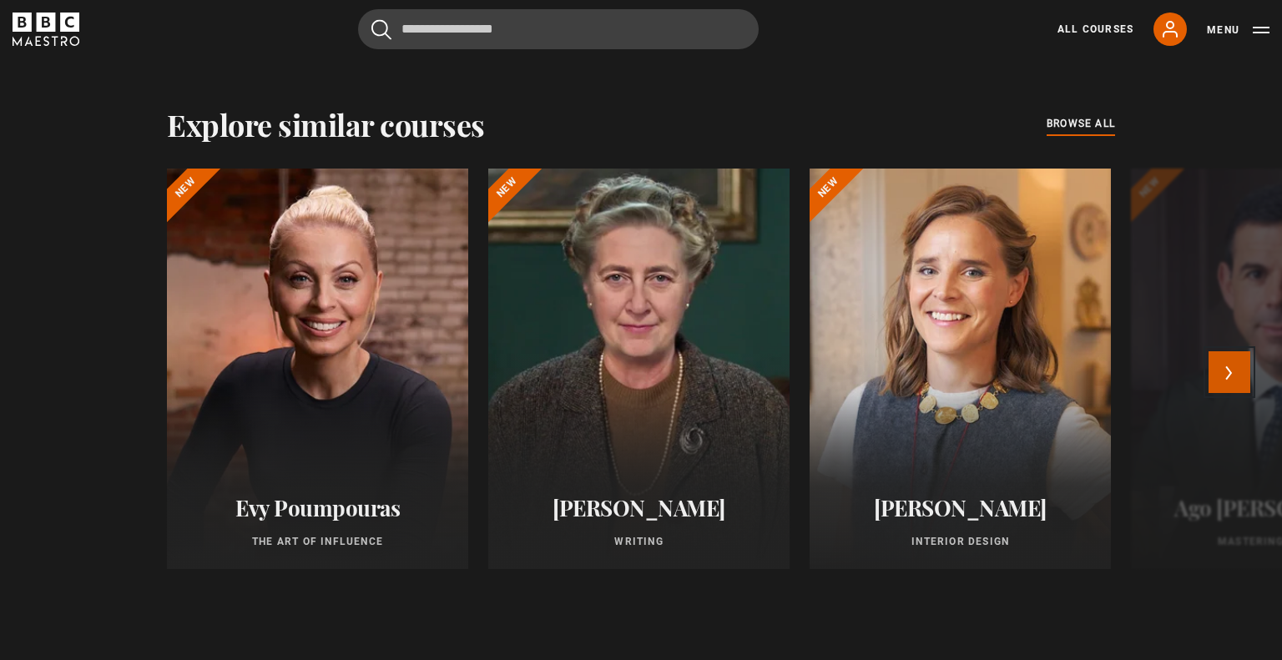
click at [1224, 371] on button "Next" at bounding box center [1229, 372] width 42 height 42
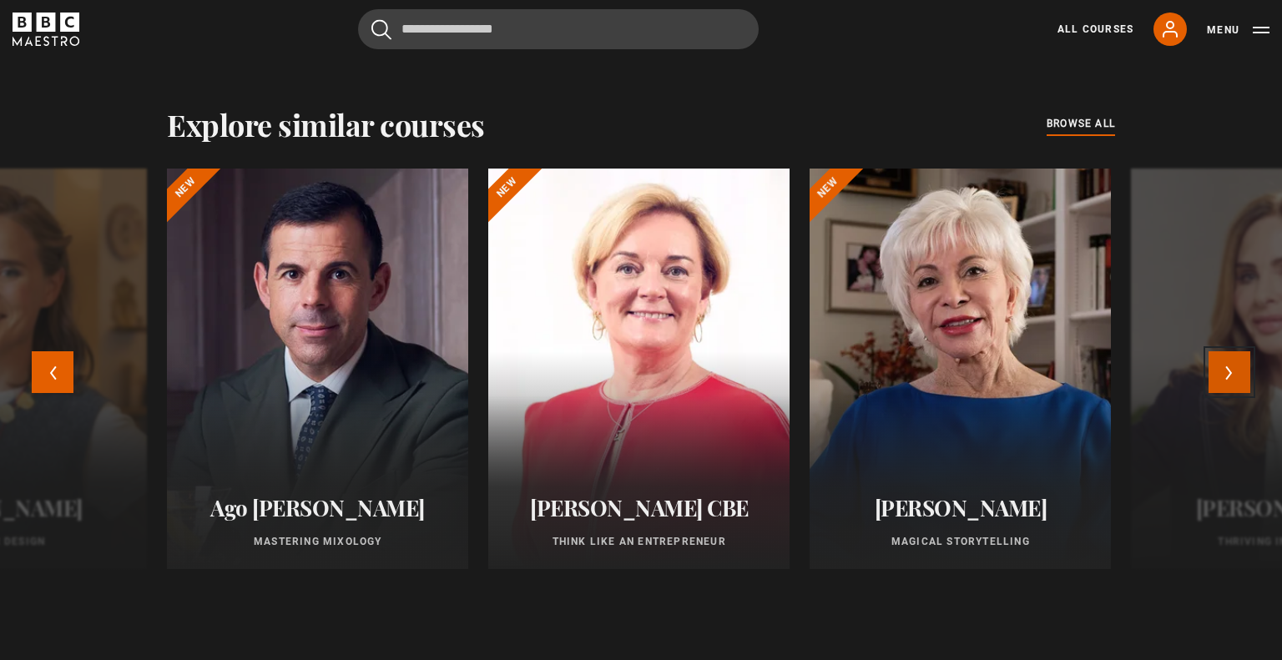
click at [1224, 371] on button "Next" at bounding box center [1229, 372] width 42 height 42
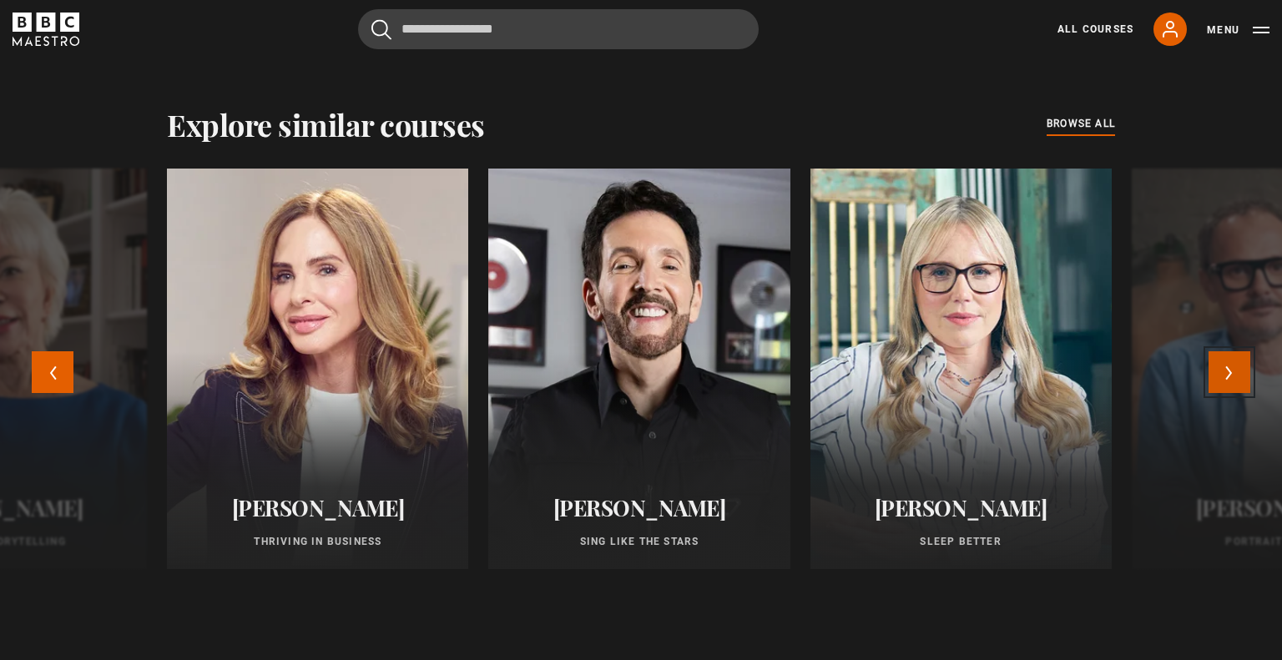
click at [1224, 371] on button "Next" at bounding box center [1229, 372] width 42 height 42
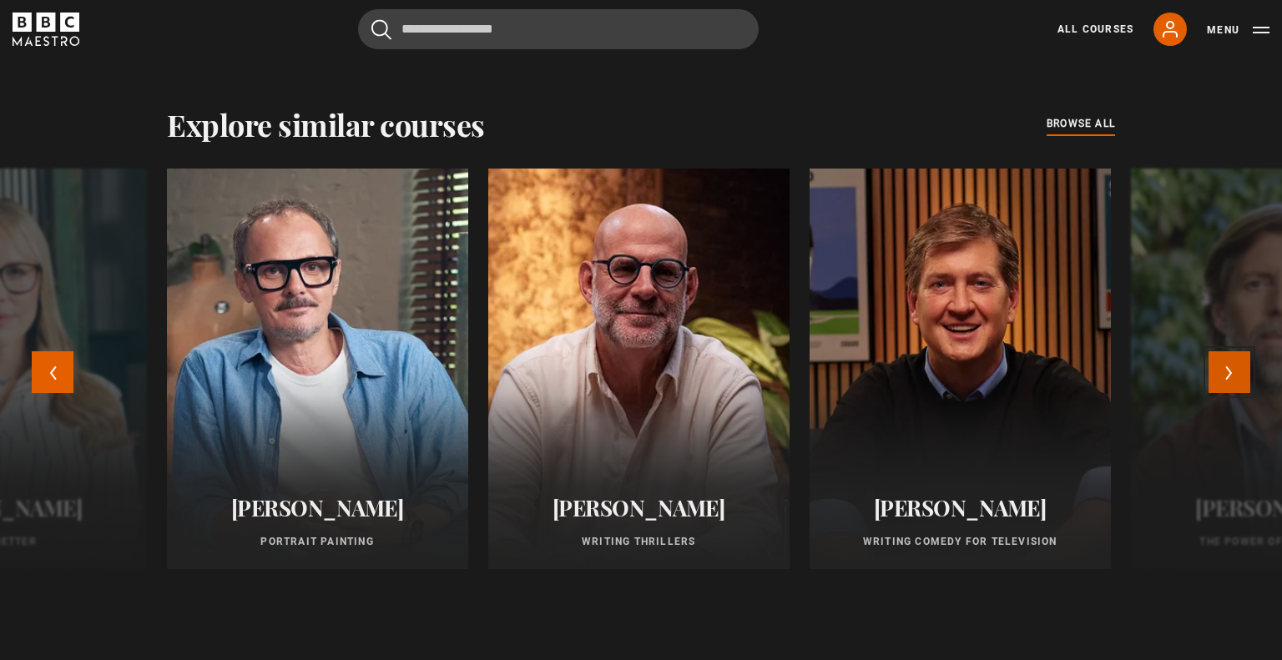
click at [1224, 371] on button "Next" at bounding box center [1229, 372] width 42 height 42
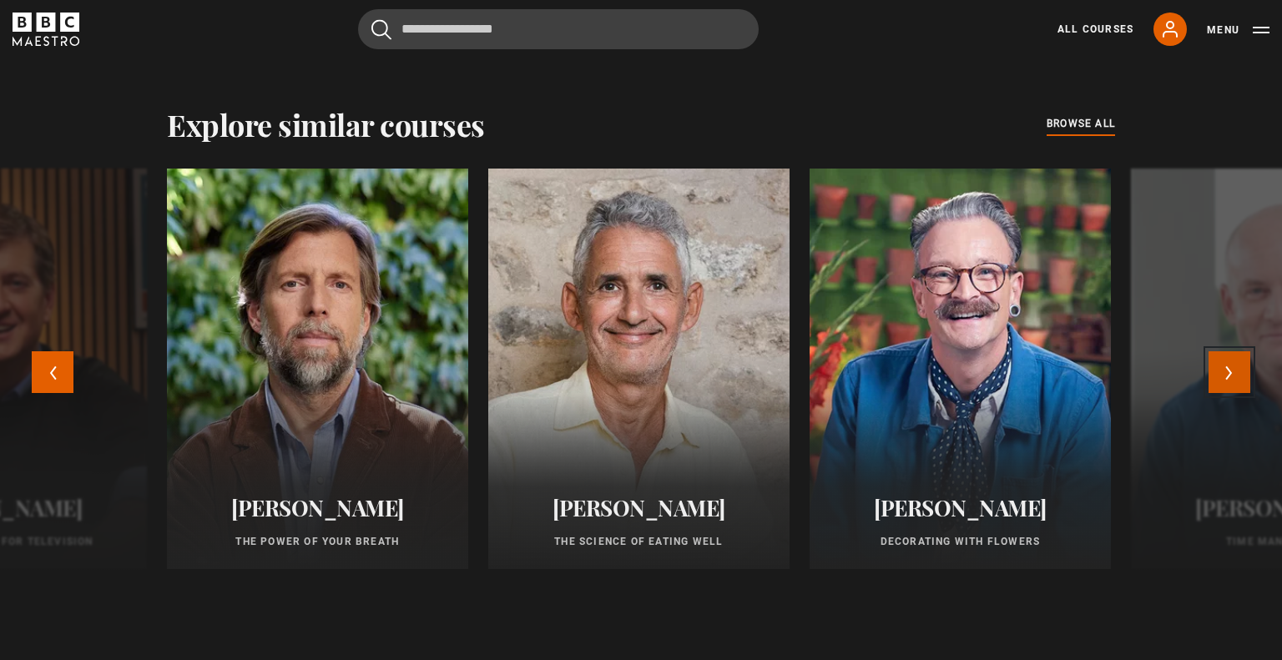
click at [1224, 371] on button "Next" at bounding box center [1229, 372] width 42 height 42
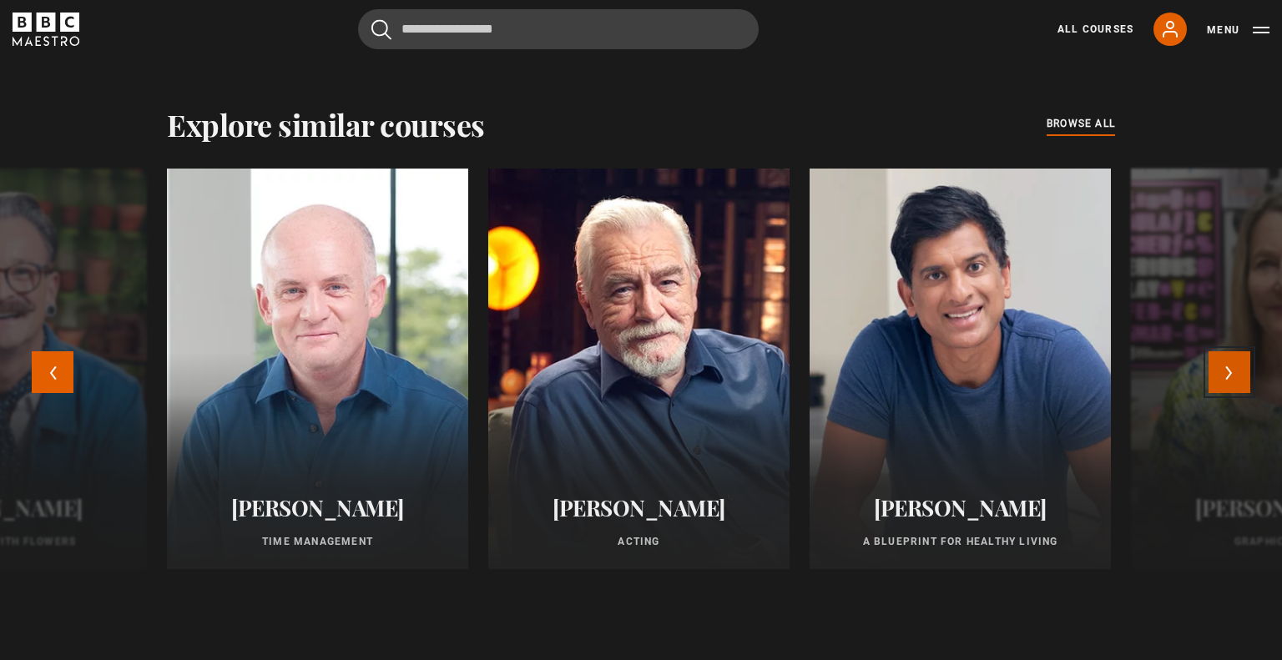
click at [1224, 371] on button "Next" at bounding box center [1229, 372] width 42 height 42
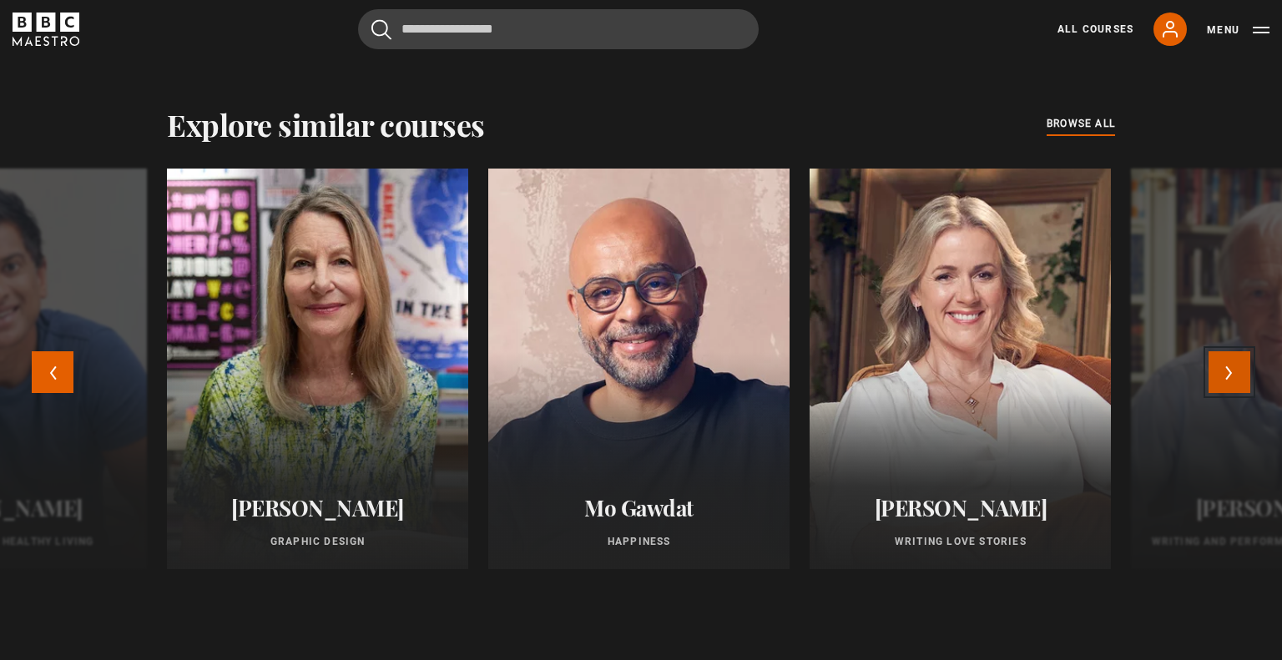
click at [1224, 371] on button "Next" at bounding box center [1229, 372] width 42 height 42
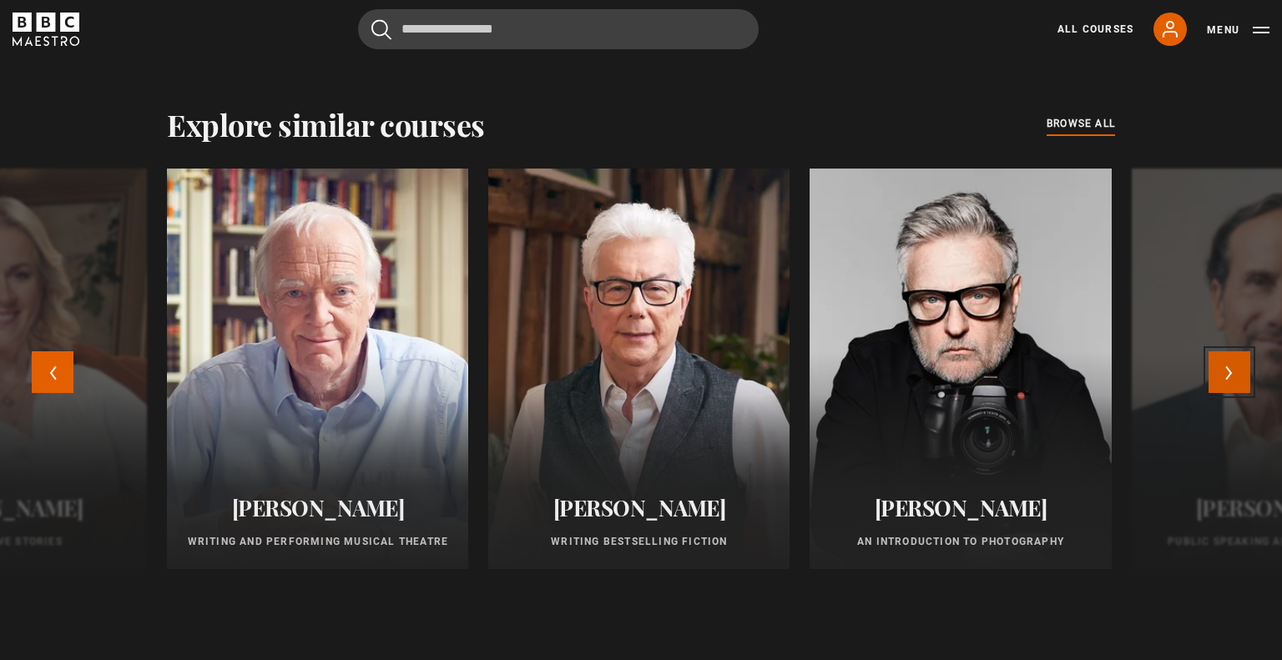
click at [1224, 371] on button "Next" at bounding box center [1229, 372] width 42 height 42
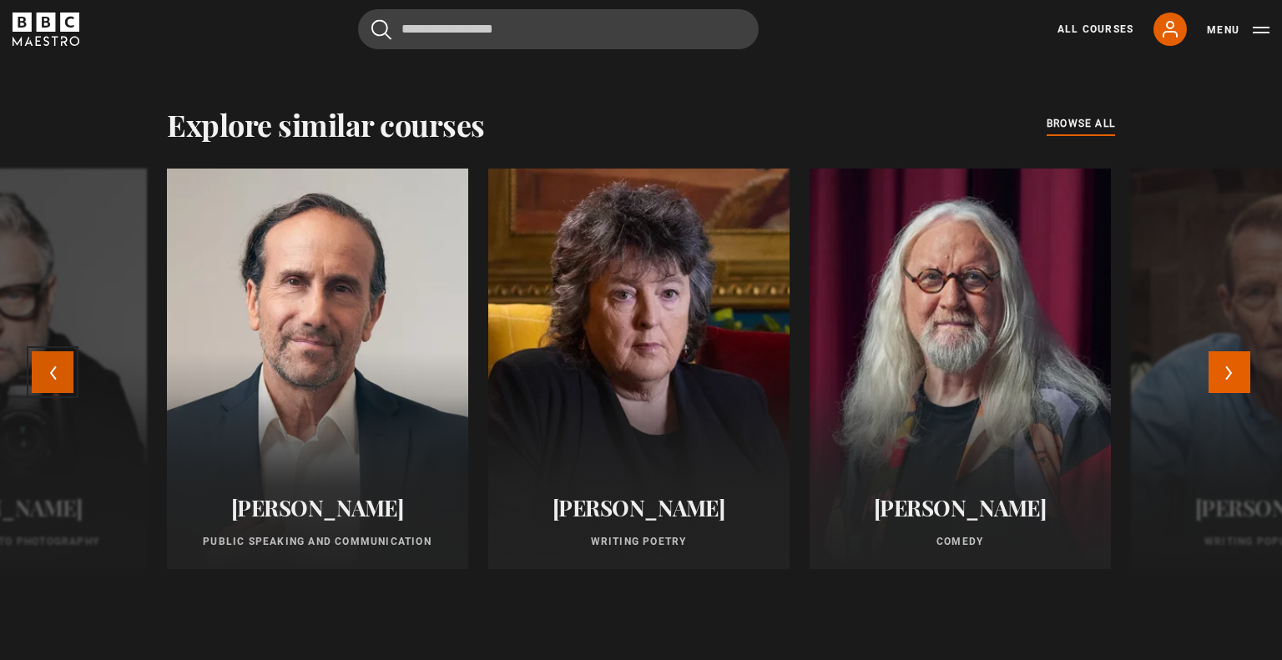
click at [63, 370] on button "Previous" at bounding box center [53, 372] width 42 height 42
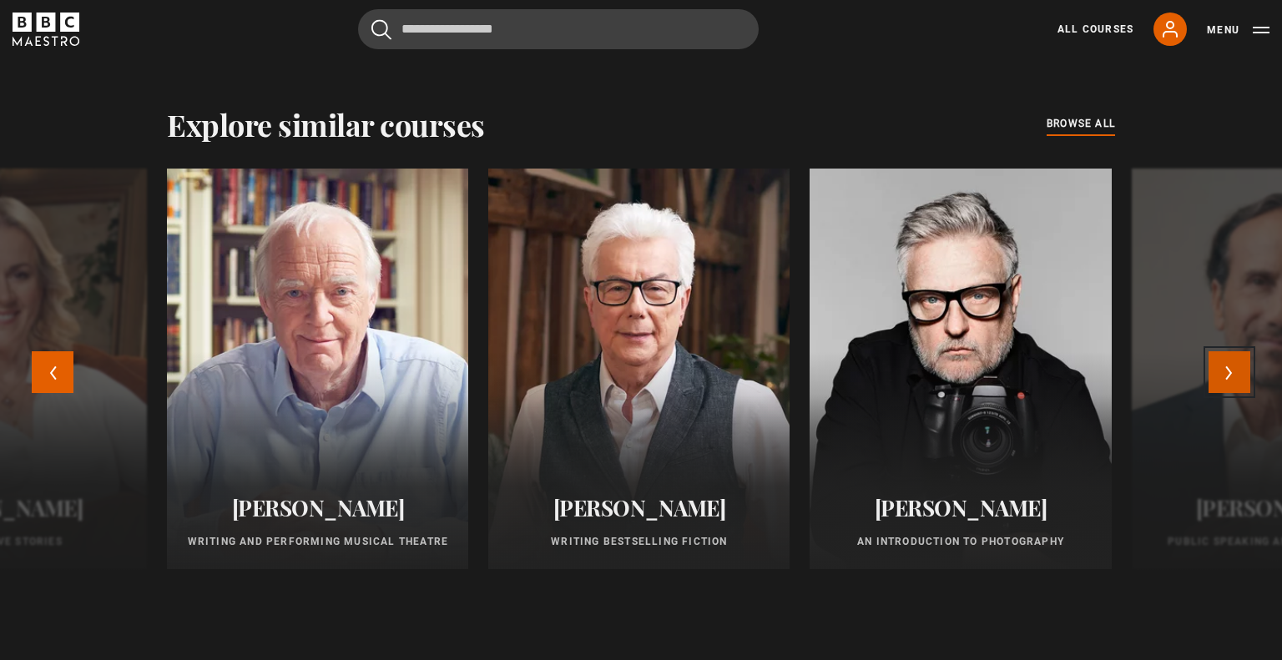
click at [1229, 371] on button "Next" at bounding box center [1229, 372] width 42 height 42
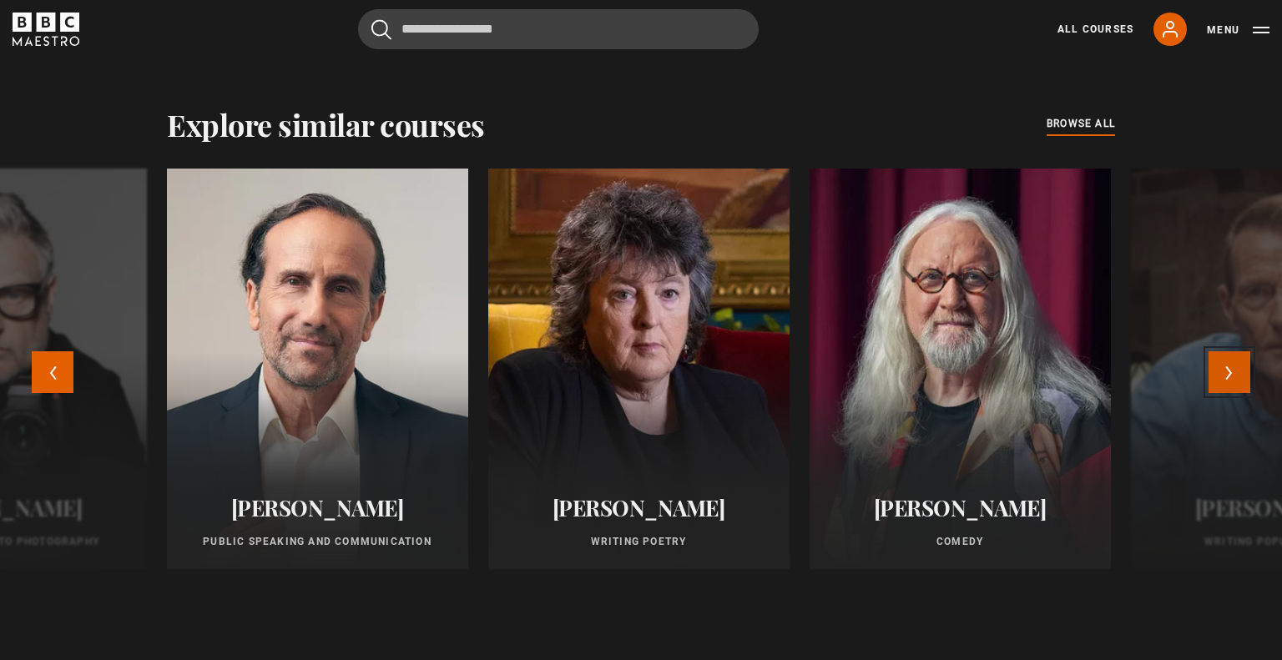
click at [1229, 371] on button "Next" at bounding box center [1229, 372] width 42 height 42
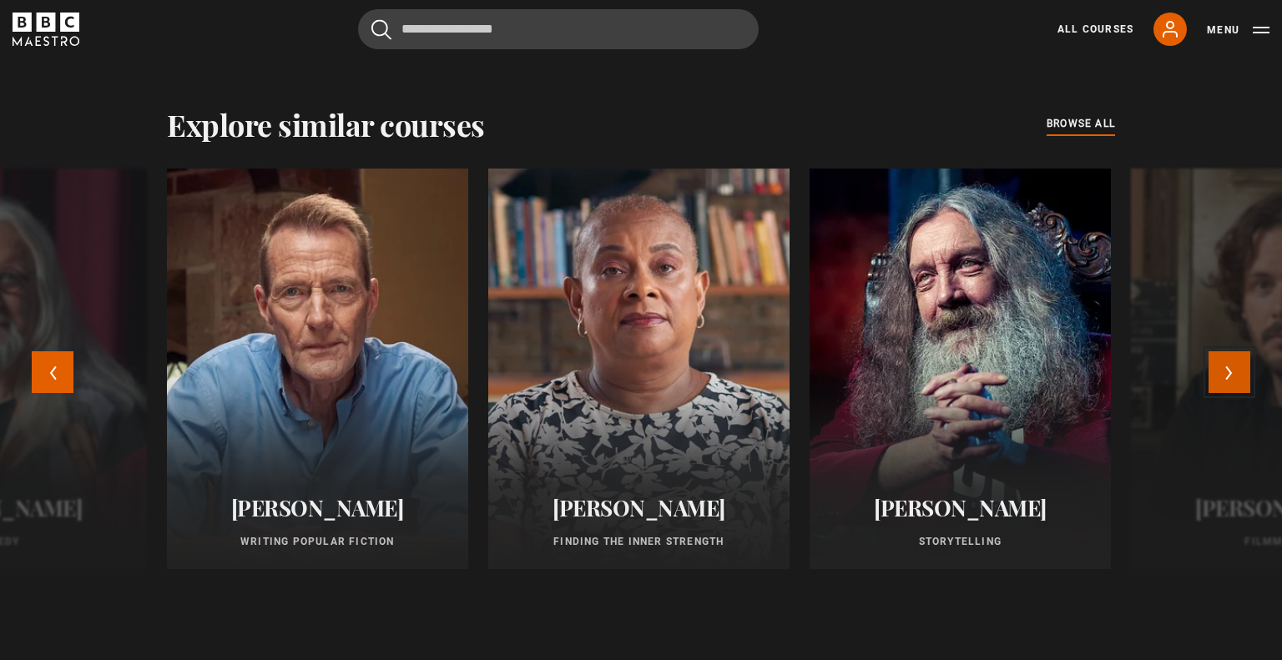
click at [1229, 371] on button "Next" at bounding box center [1229, 372] width 42 height 42
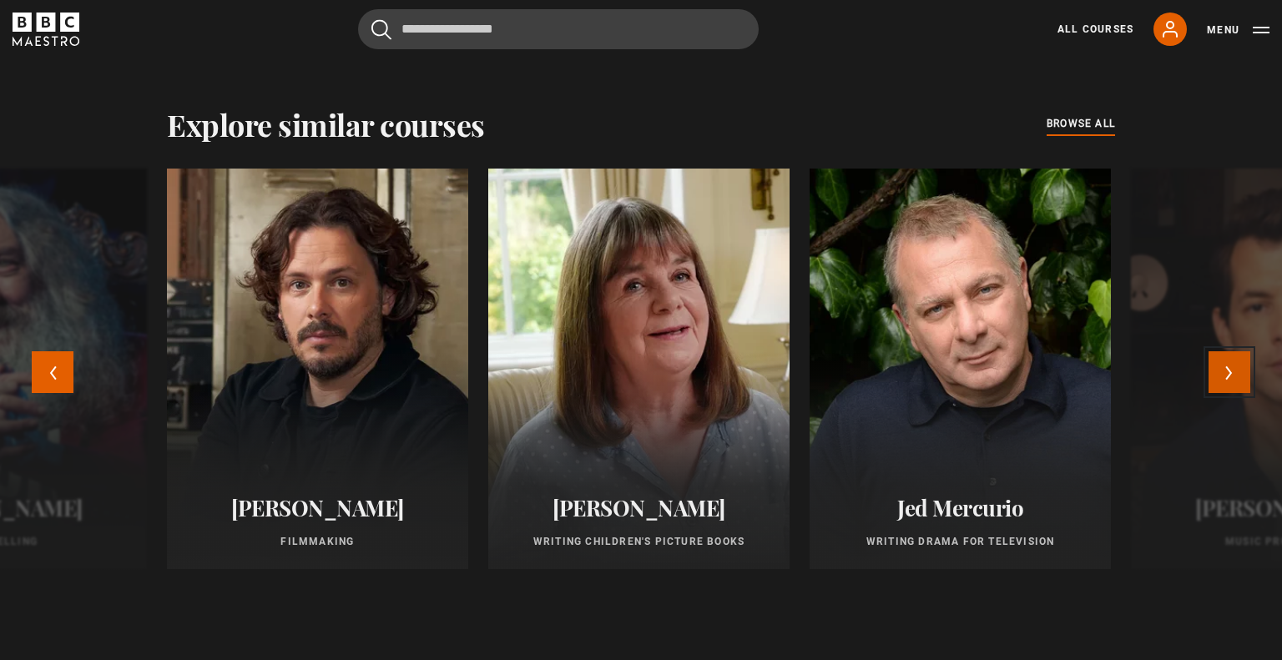
click at [1229, 371] on button "Next" at bounding box center [1229, 372] width 42 height 42
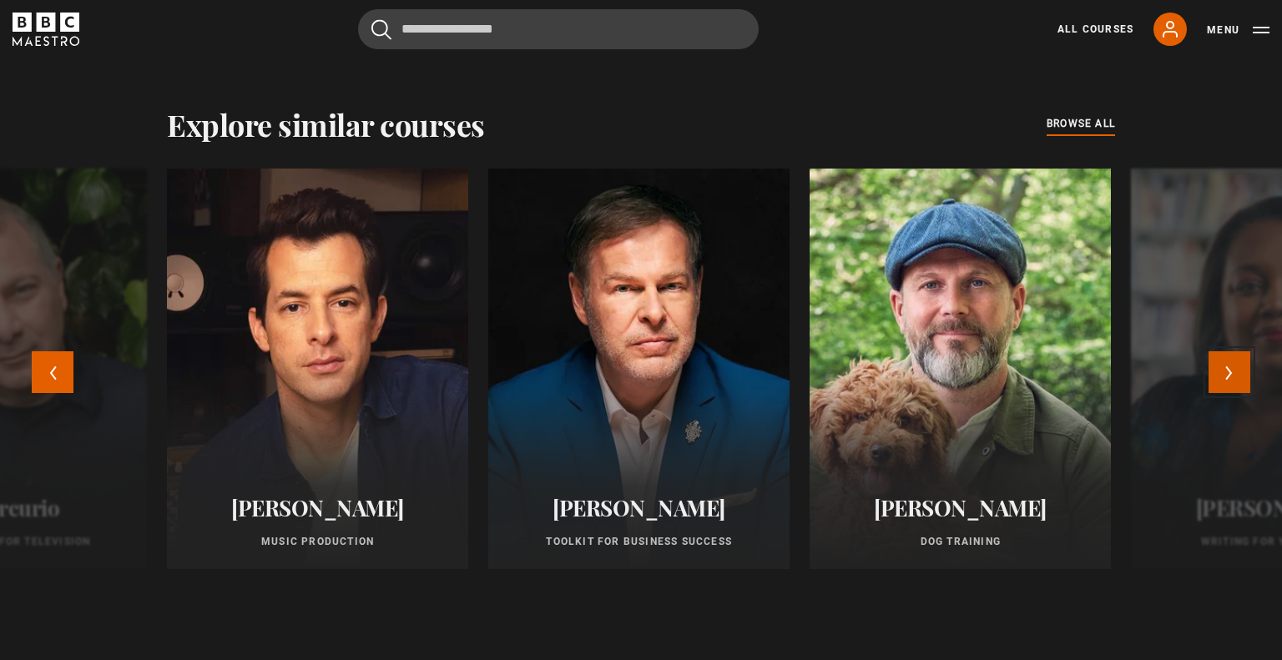
click at [1229, 371] on button "Next" at bounding box center [1229, 372] width 42 height 42
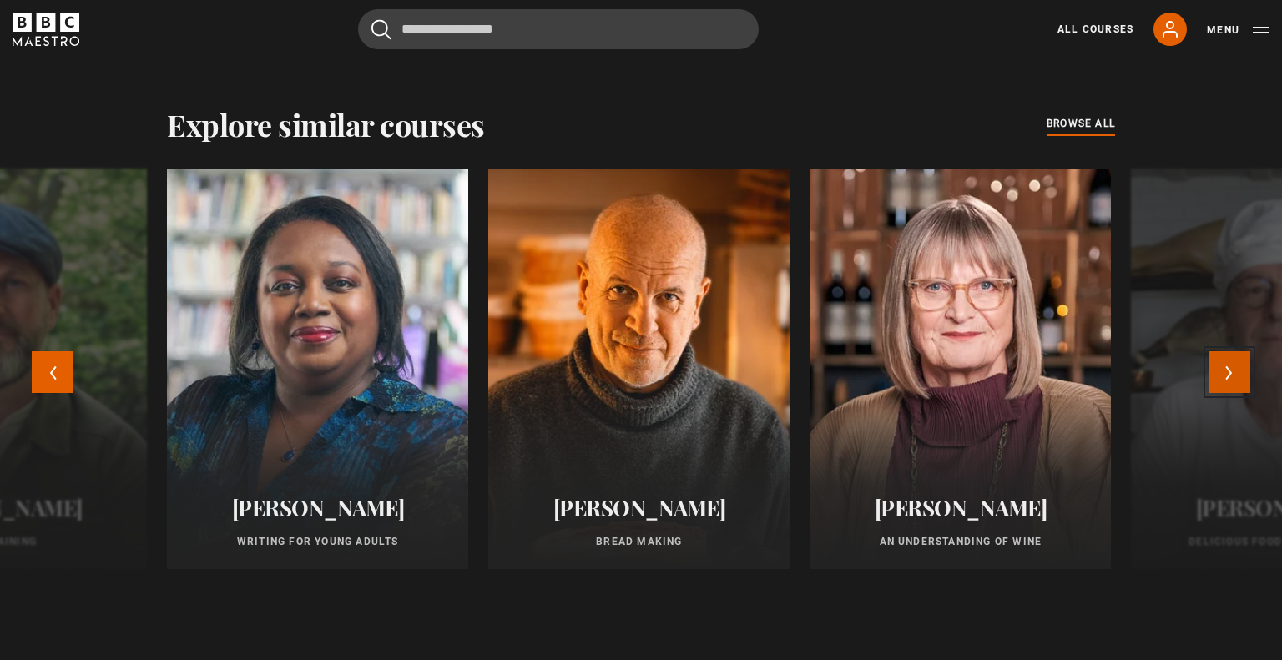
click at [1229, 371] on button "Next" at bounding box center [1229, 372] width 42 height 42
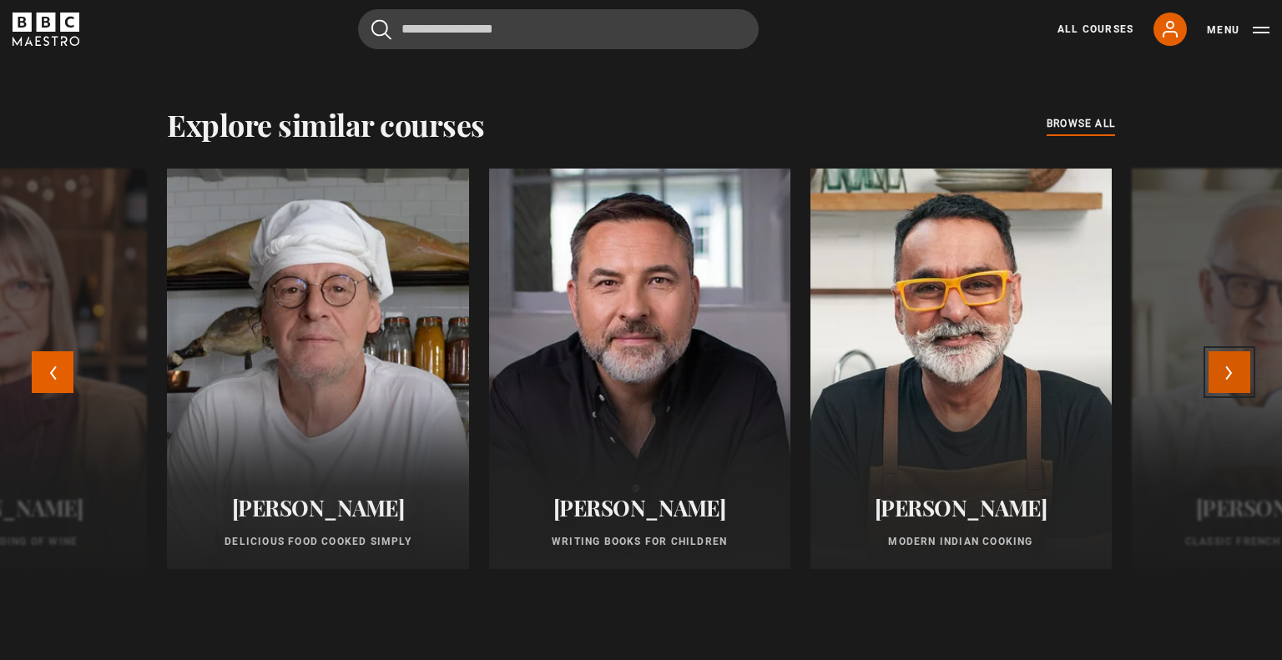
click at [1229, 371] on button "Next" at bounding box center [1229, 372] width 42 height 42
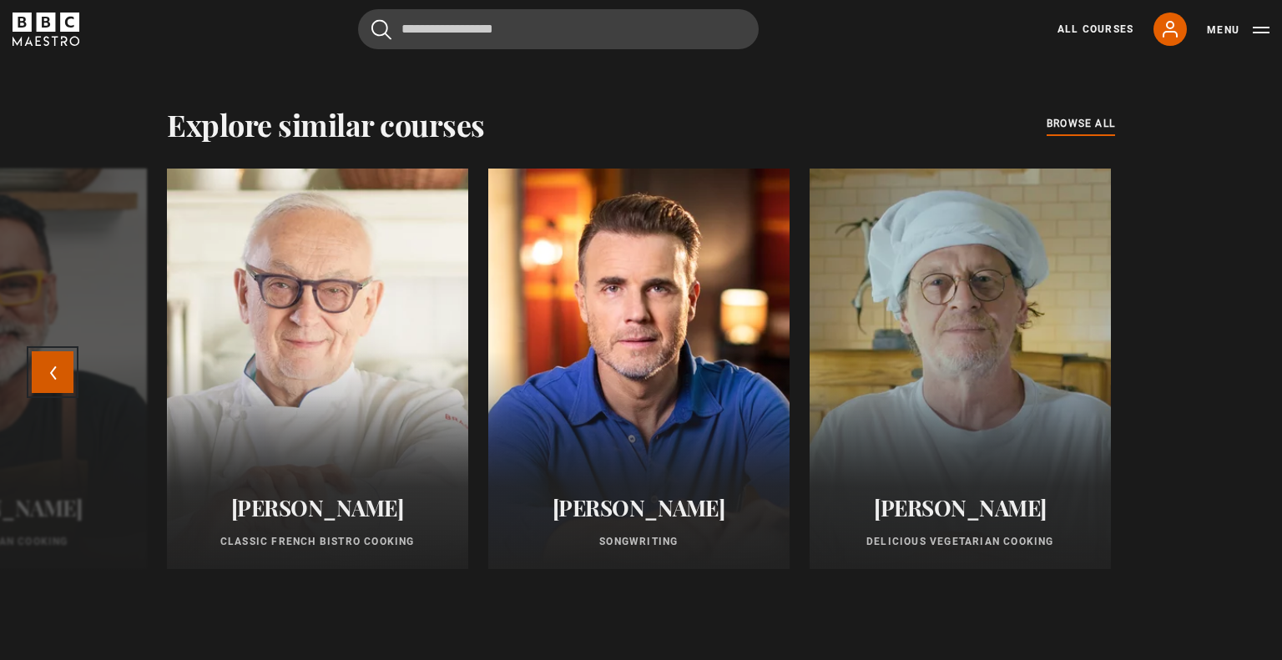
click at [48, 379] on button "Previous" at bounding box center [53, 372] width 42 height 42
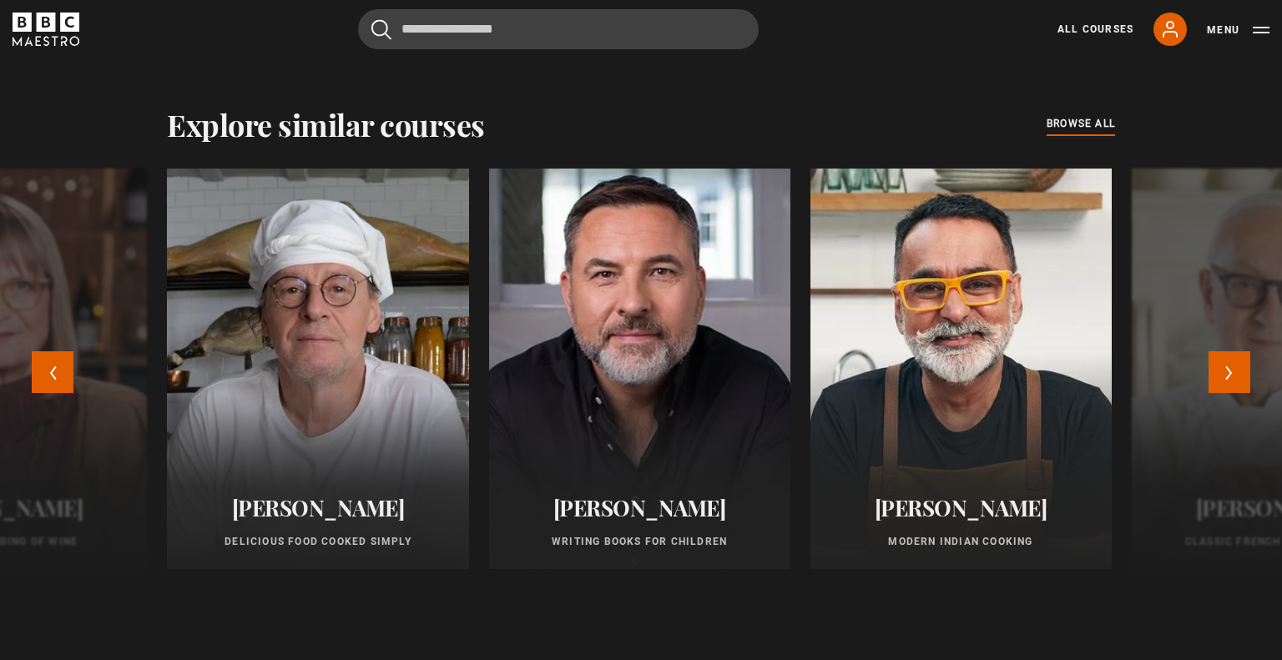
click at [581, 424] on div at bounding box center [638, 369] width 331 height 441
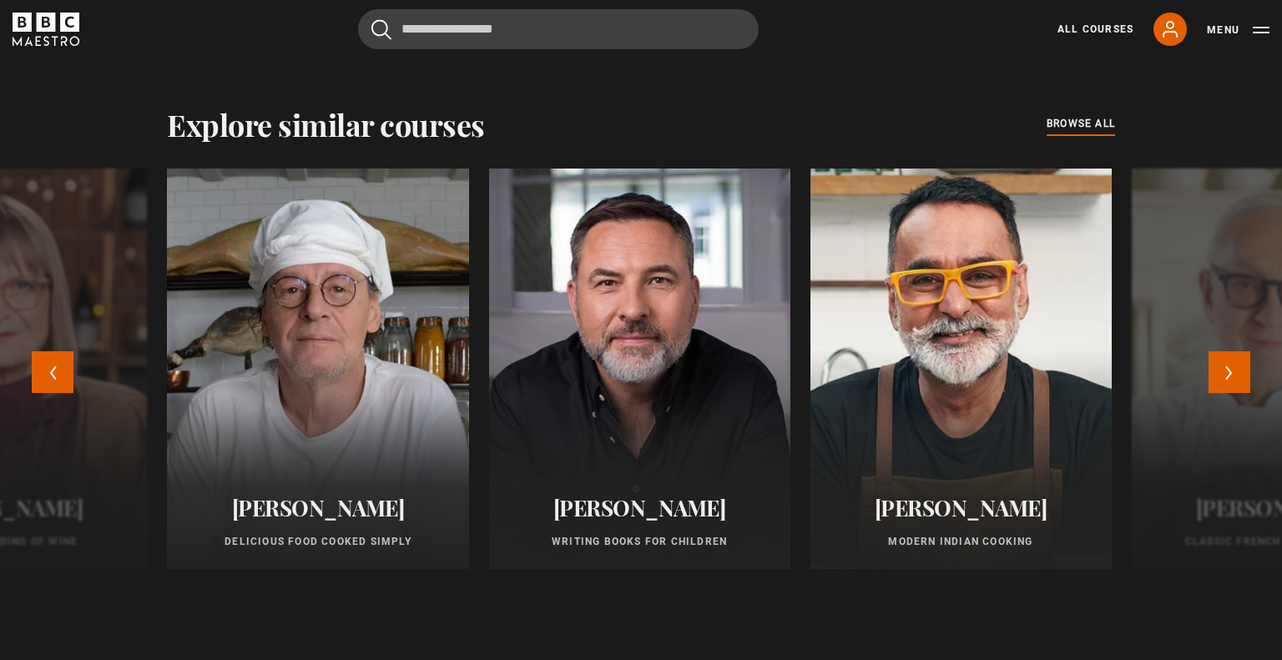
click at [884, 405] on div at bounding box center [960, 369] width 331 height 441
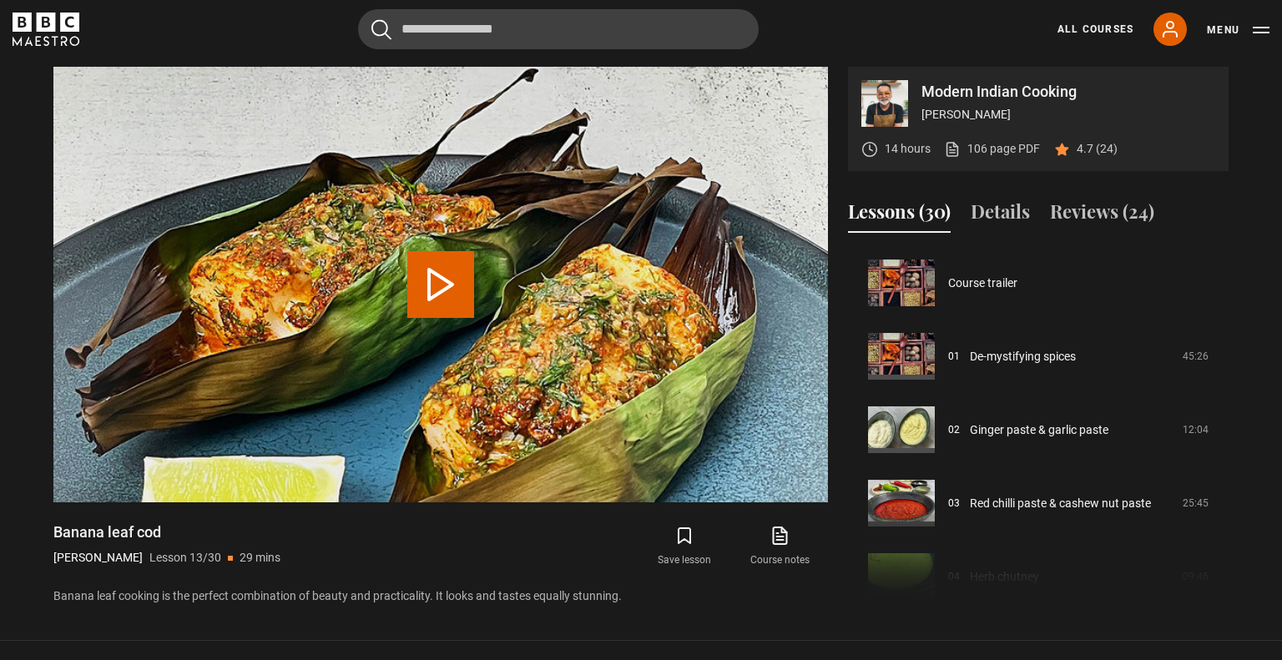
scroll to position [881, 0]
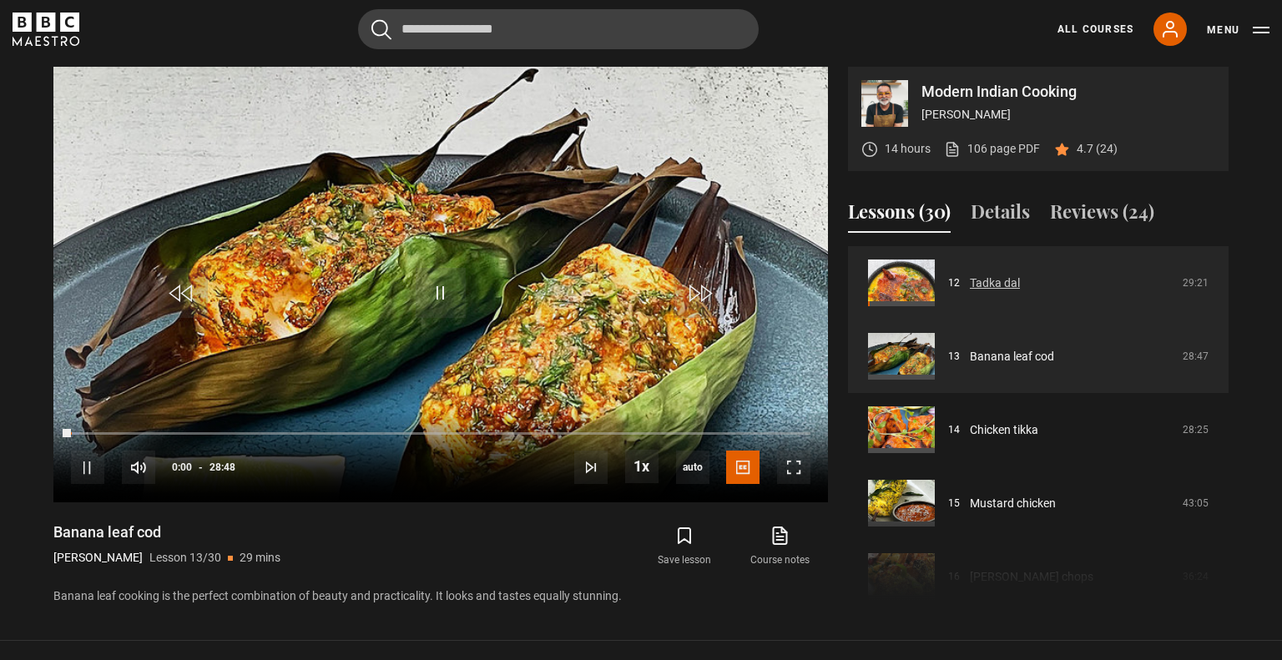
click at [970, 292] on link "Tadka dal" at bounding box center [995, 284] width 50 height 18
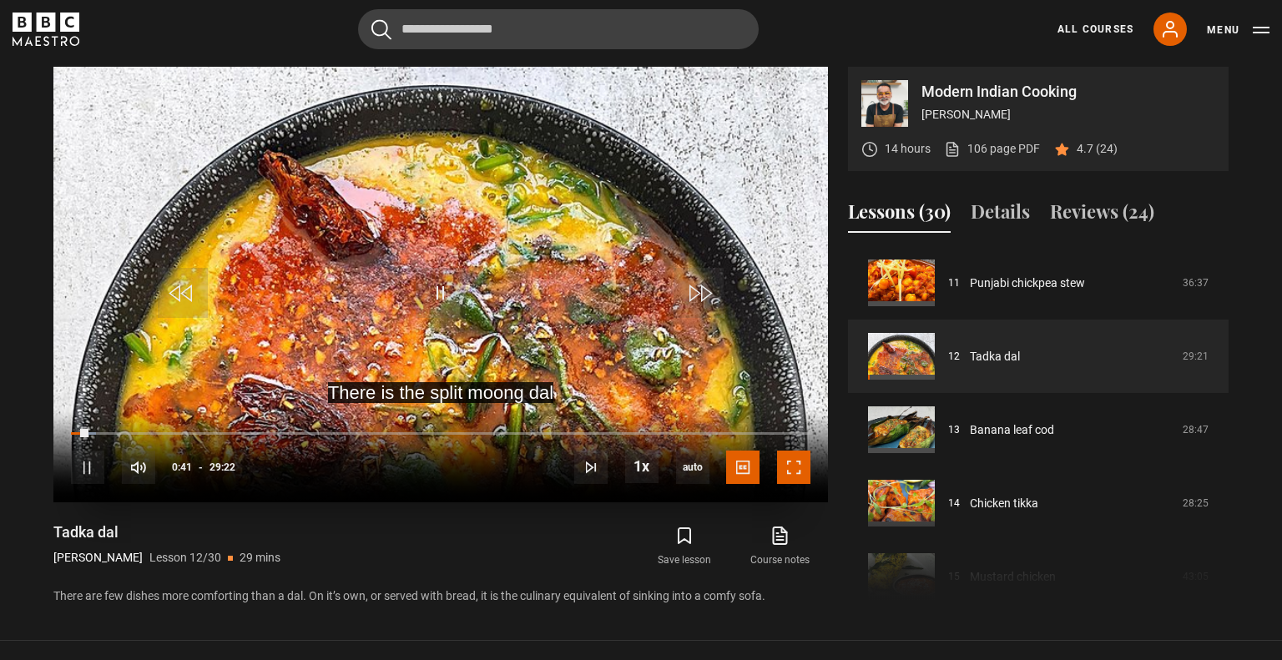
click at [800, 452] on span "Video Player" at bounding box center [793, 467] width 33 height 33
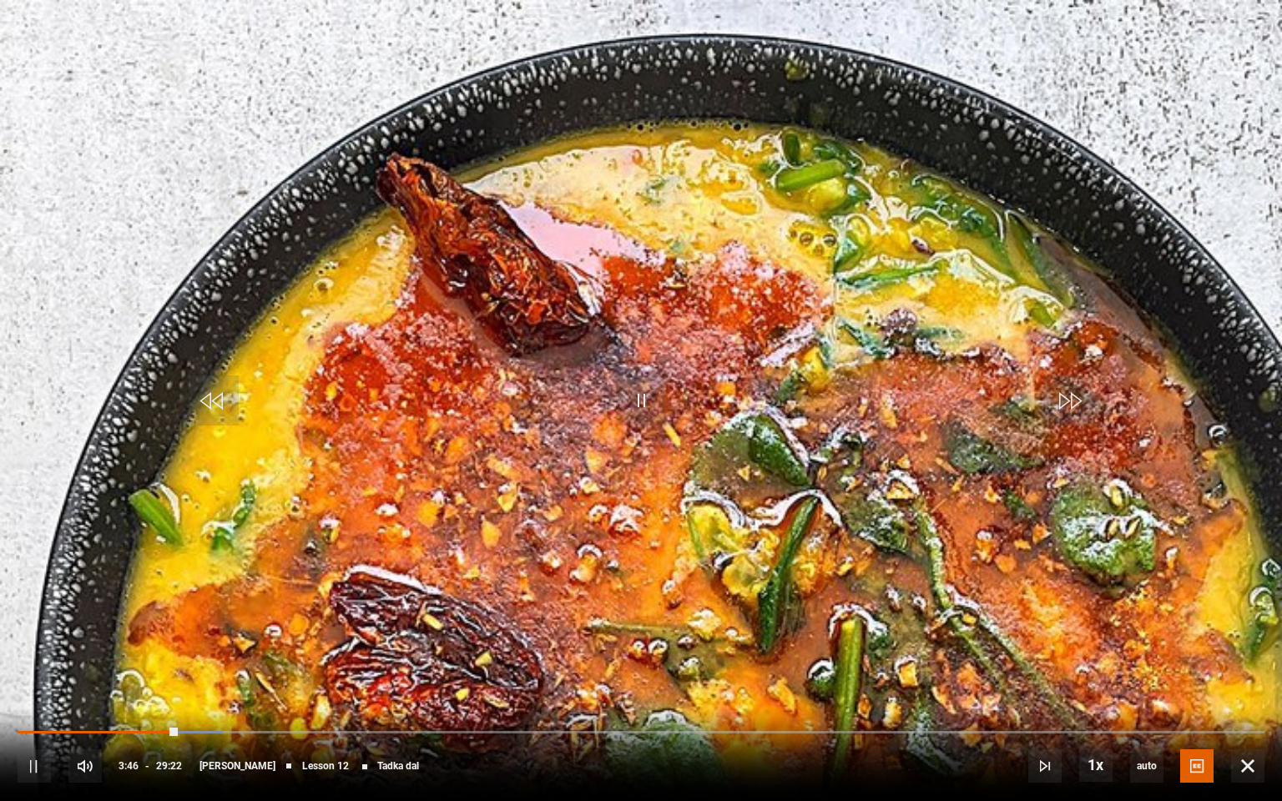
click at [192, 659] on div "10s Skip Back 10 seconds Pause 10s Skip Forward 10 seconds Loaded : 16.46% 02:5…" at bounding box center [641, 754] width 1282 height 93
click at [190, 659] on div "10s Skip Back 10 seconds Pause 10s Skip Forward 10 seconds Loaded : 16.46% 02:5…" at bounding box center [641, 754] width 1282 height 93
click at [1101, 659] on span "1.5x" at bounding box center [1098, 694] width 23 height 13
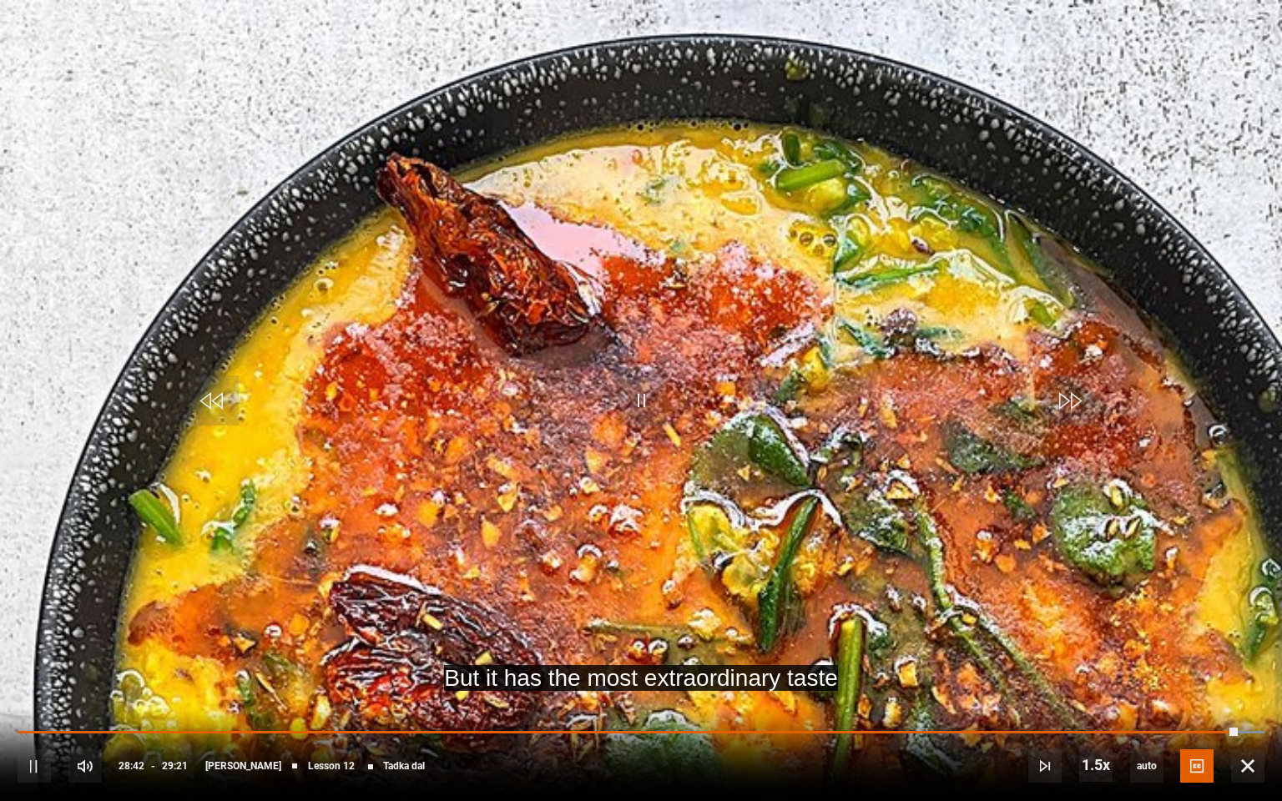
click at [1089, 659] on div "10s Skip Back 10 seconds Pause 10s Skip Forward 10 seconds Loaded : 100.00% 24:…" at bounding box center [641, 754] width 1282 height 93
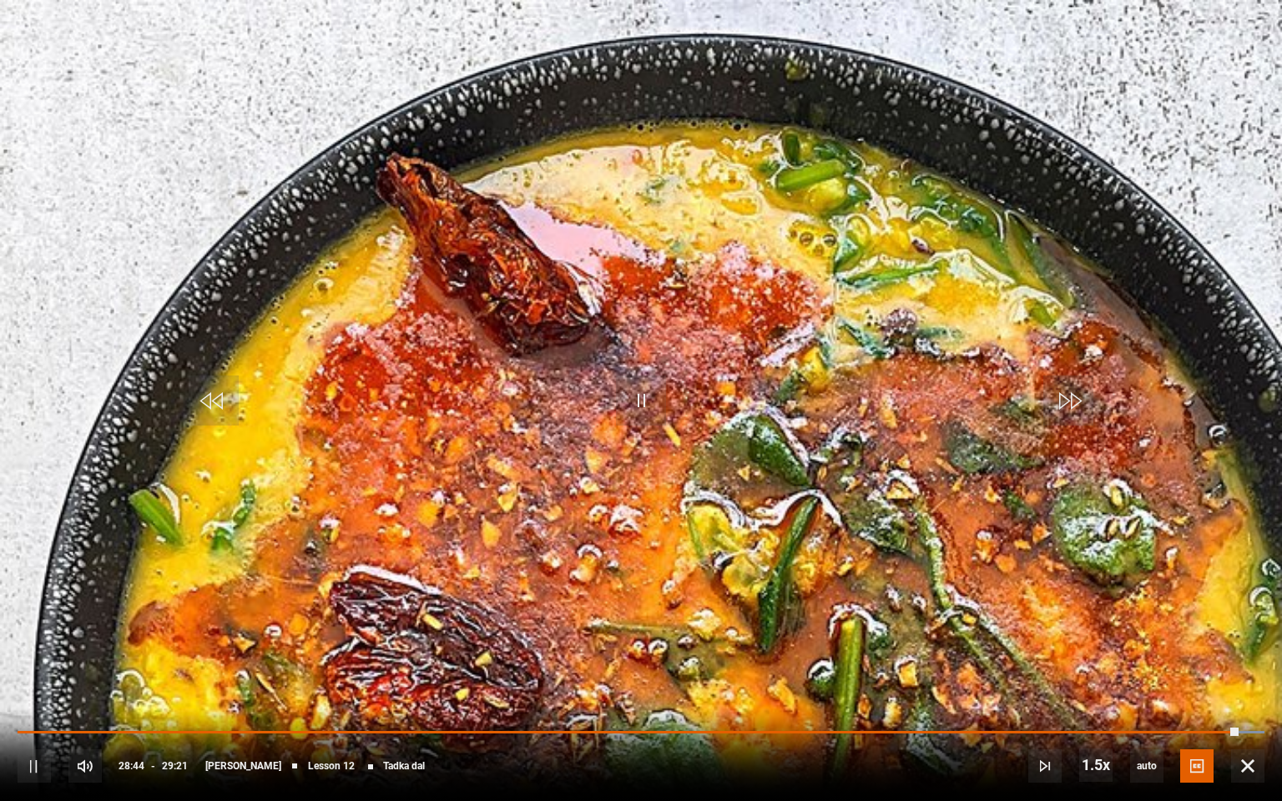
click at [1090, 659] on div "10s Skip Back 10 seconds Pause 10s Skip Forward 10 seconds Loaded : 100.00% 24:…" at bounding box center [641, 754] width 1282 height 93
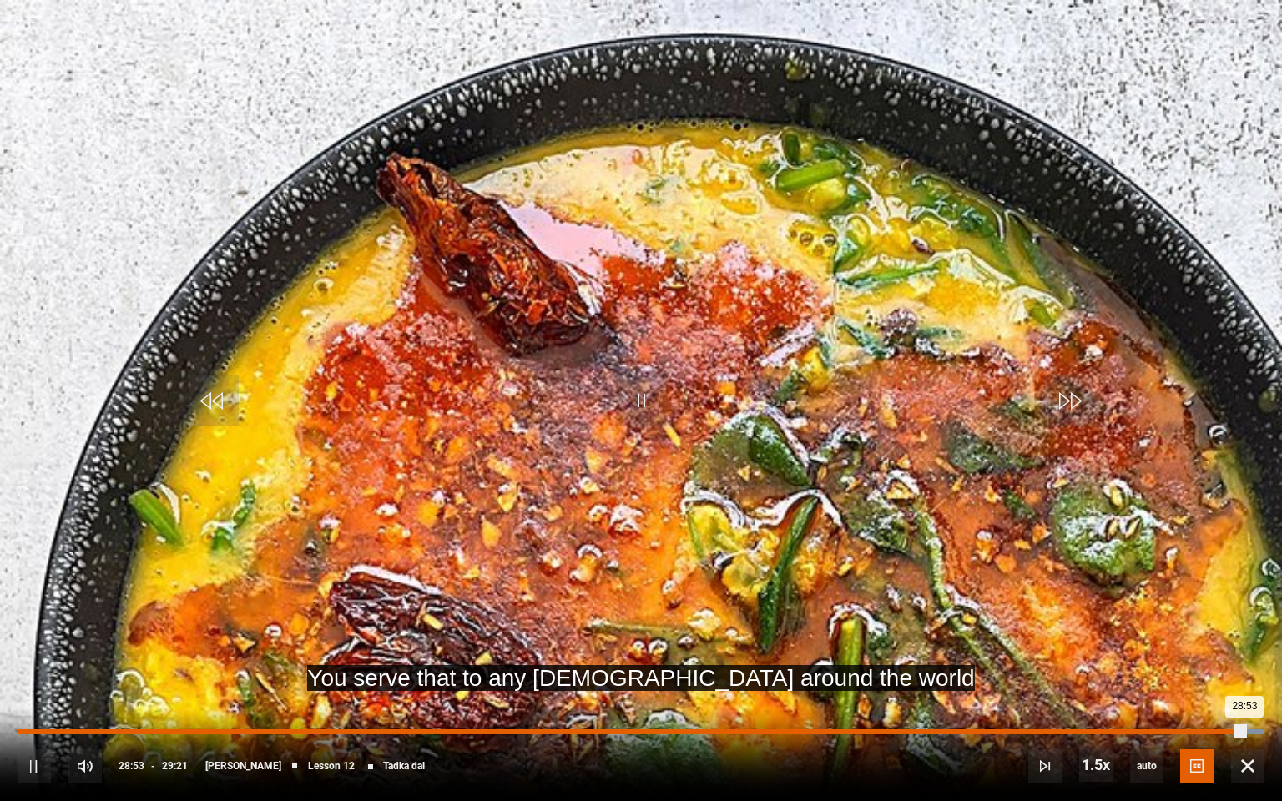
click at [1239, 659] on div "28:53" at bounding box center [631, 731] width 1227 height 5
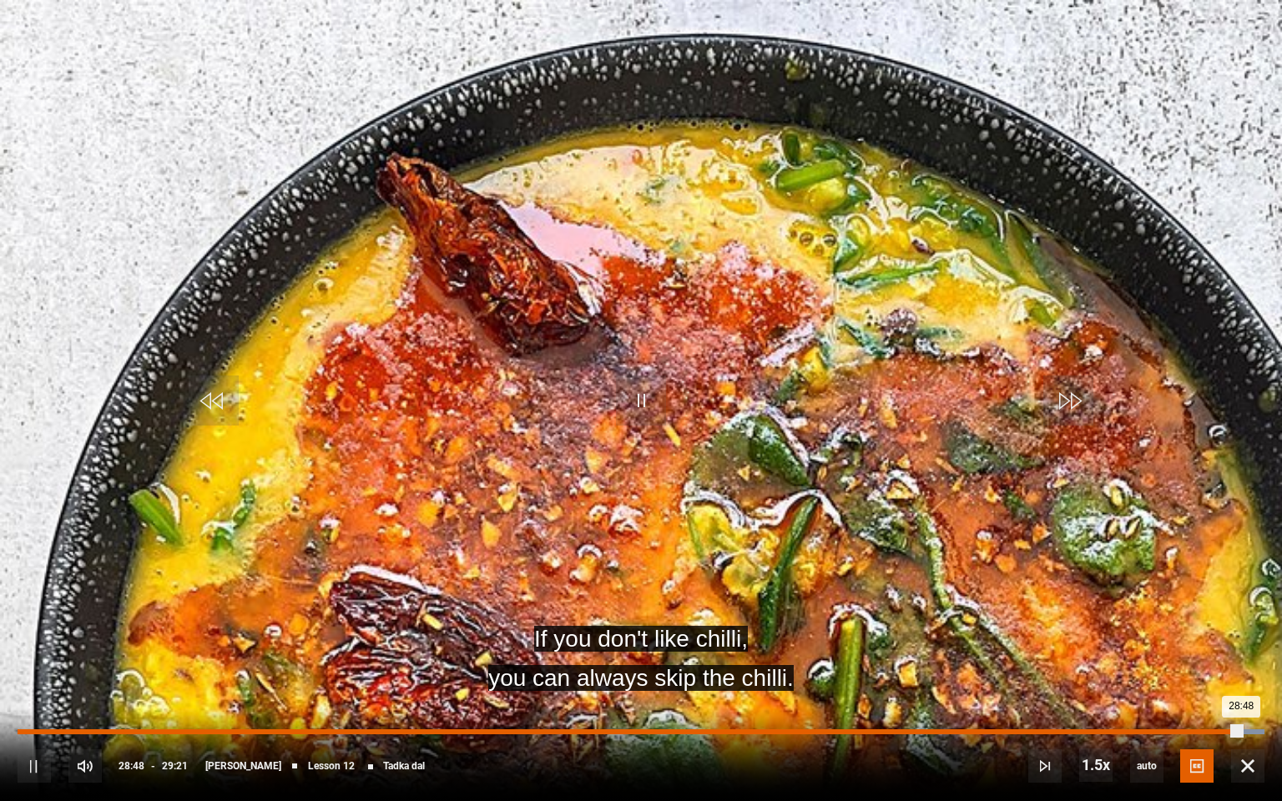
click at [1184, 659] on div "27:28" at bounding box center [1185, 731] width 3 height 5
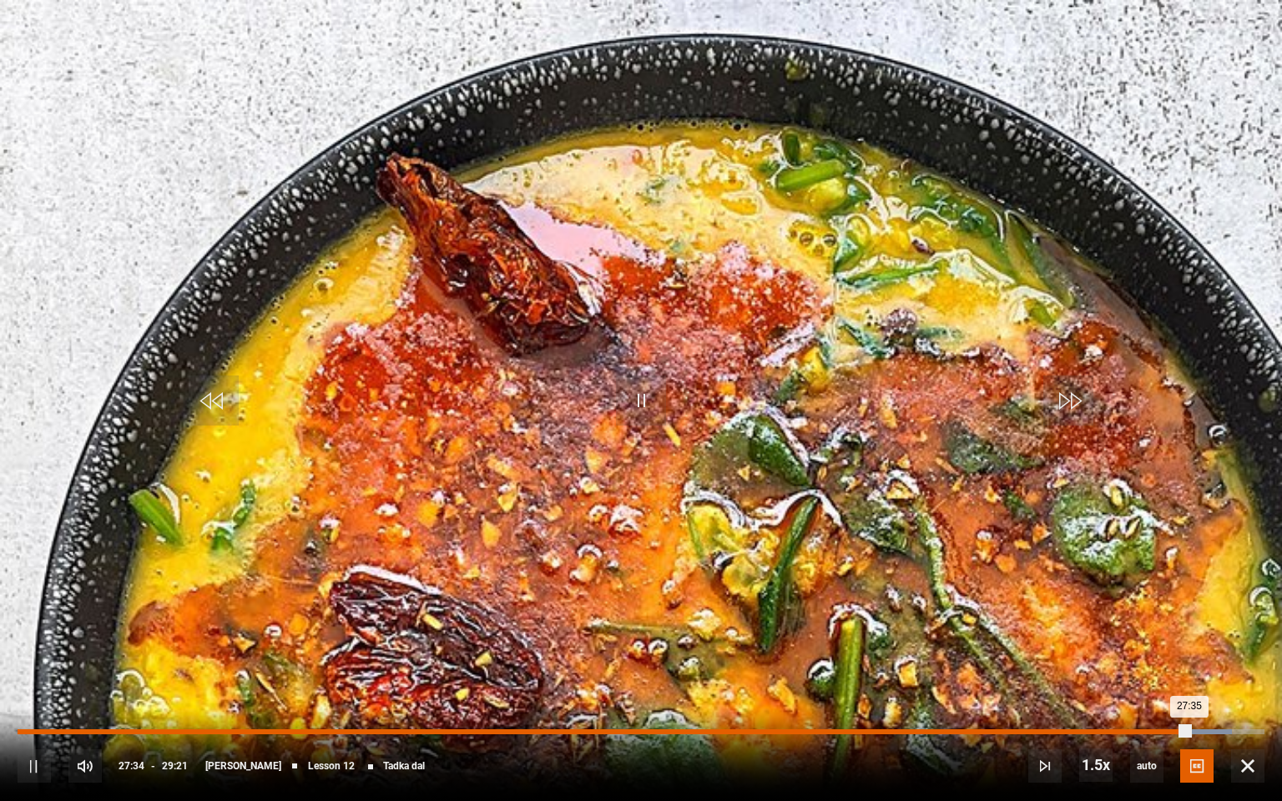
click at [1155, 659] on div "26:47" at bounding box center [1156, 731] width 3 height 5
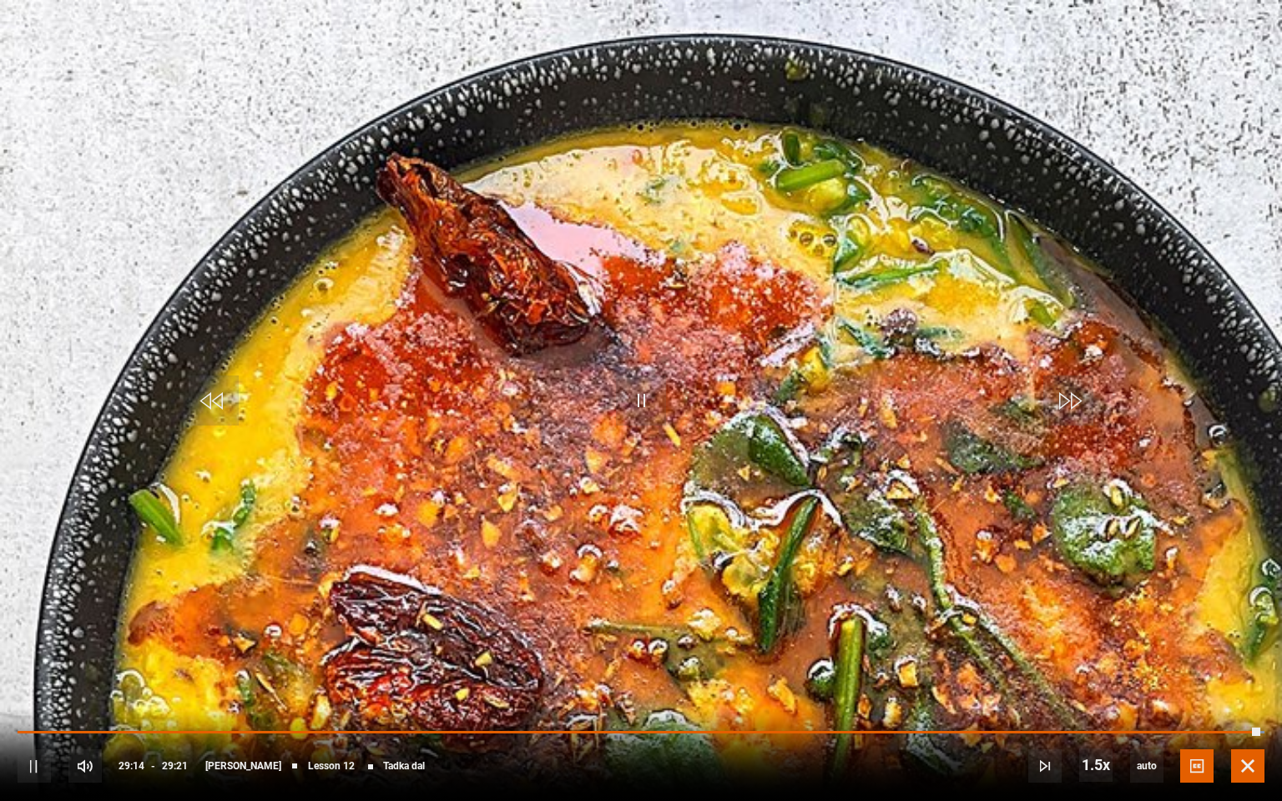
click at [1252, 659] on span "Video Player" at bounding box center [1247, 765] width 33 height 33
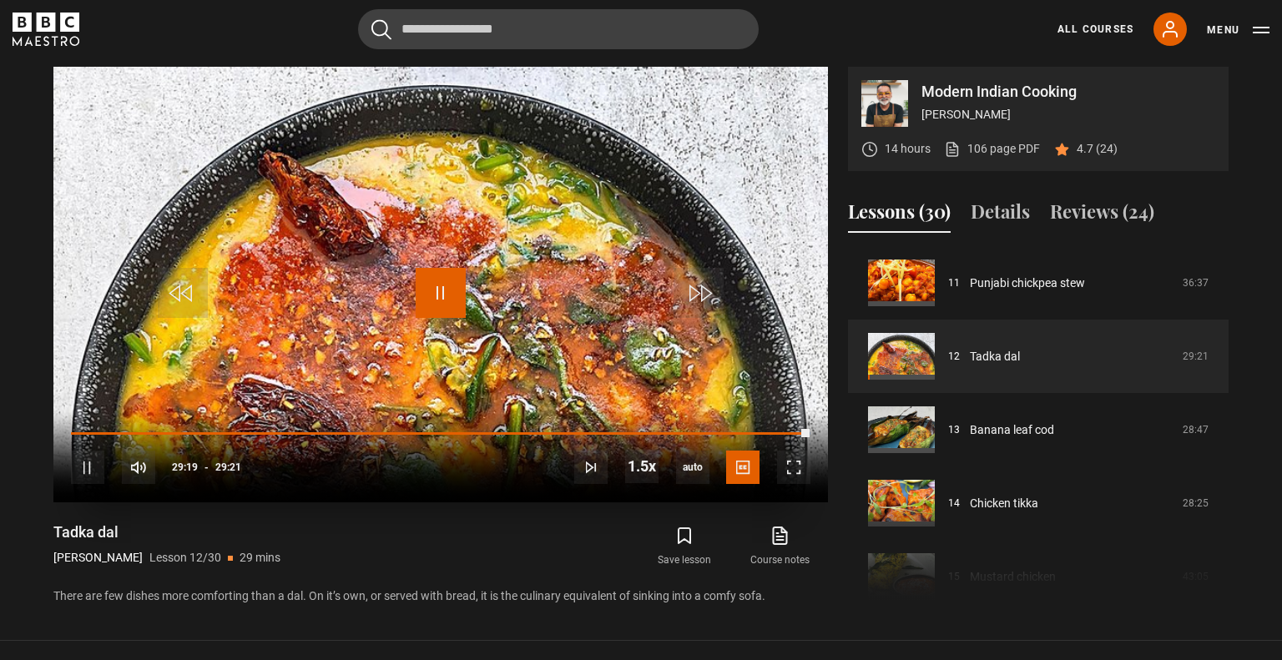
click at [445, 284] on span "Video Player" at bounding box center [441, 293] width 50 height 50
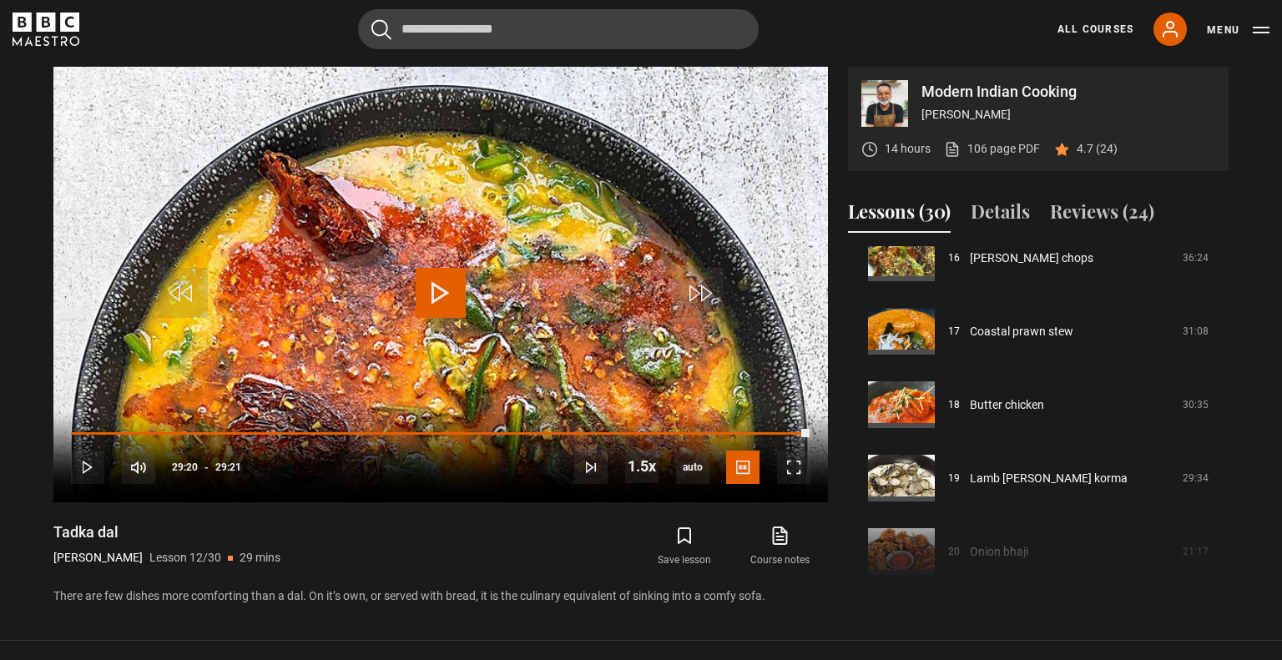
scroll to position [1210, 0]
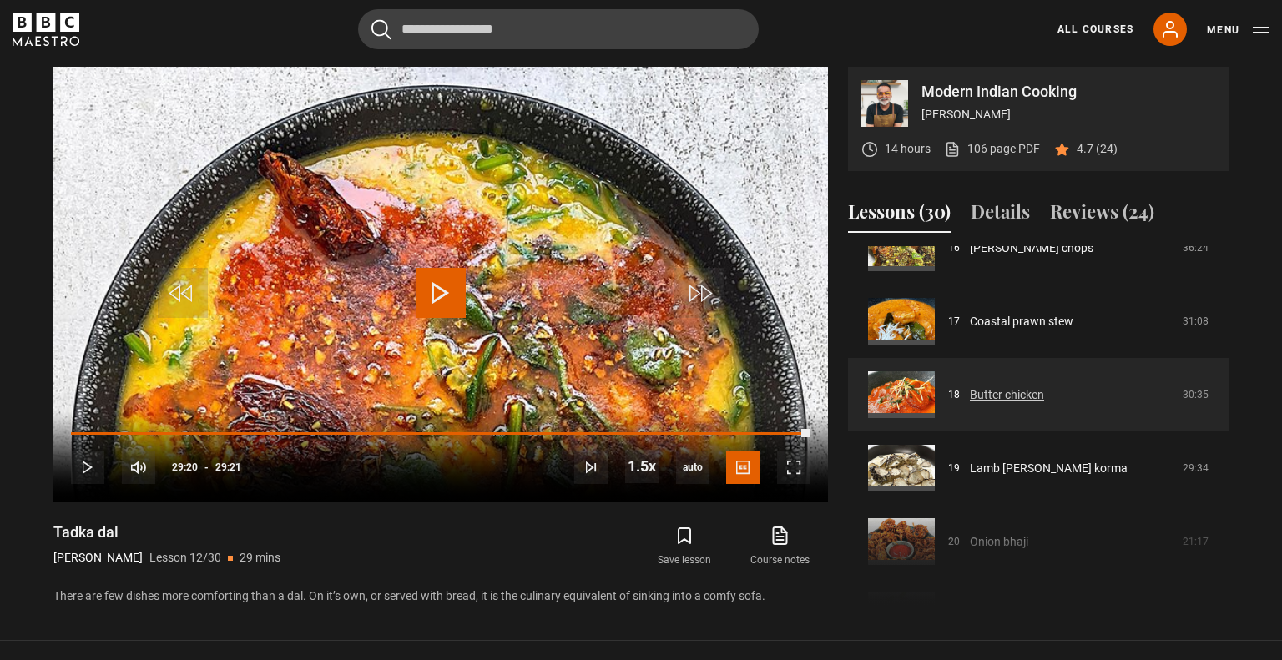
click at [1021, 399] on link "Butter chicken" at bounding box center [1007, 395] width 74 height 18
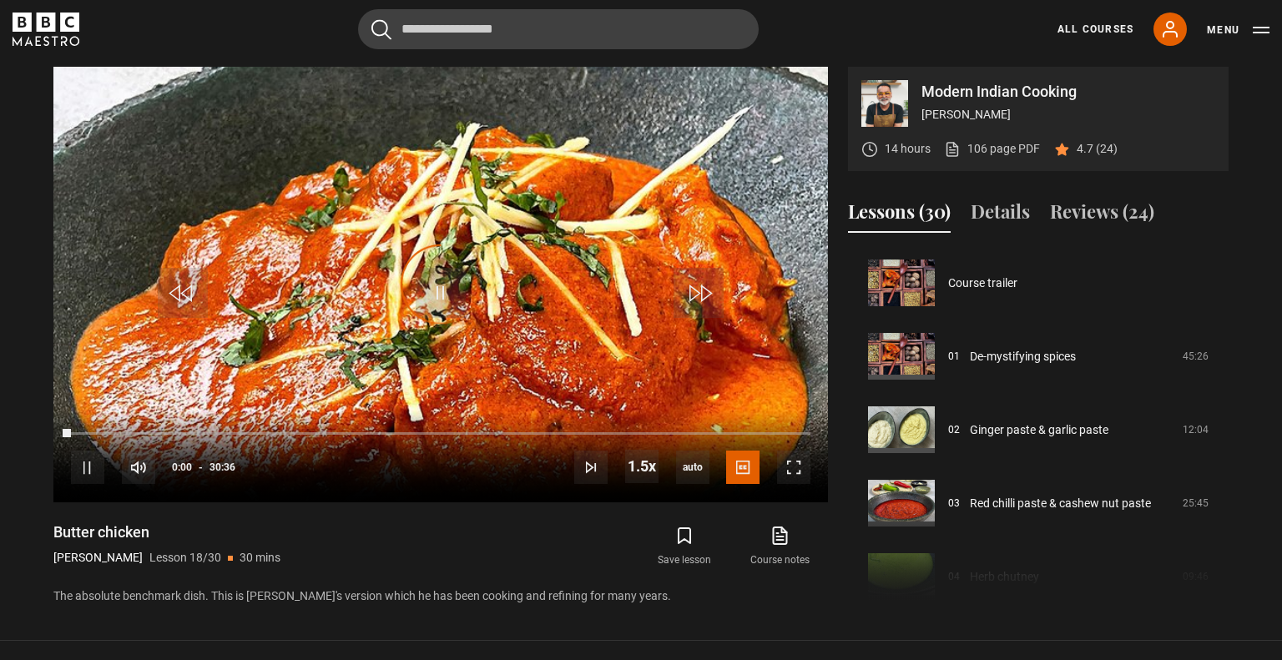
scroll to position [1248, 0]
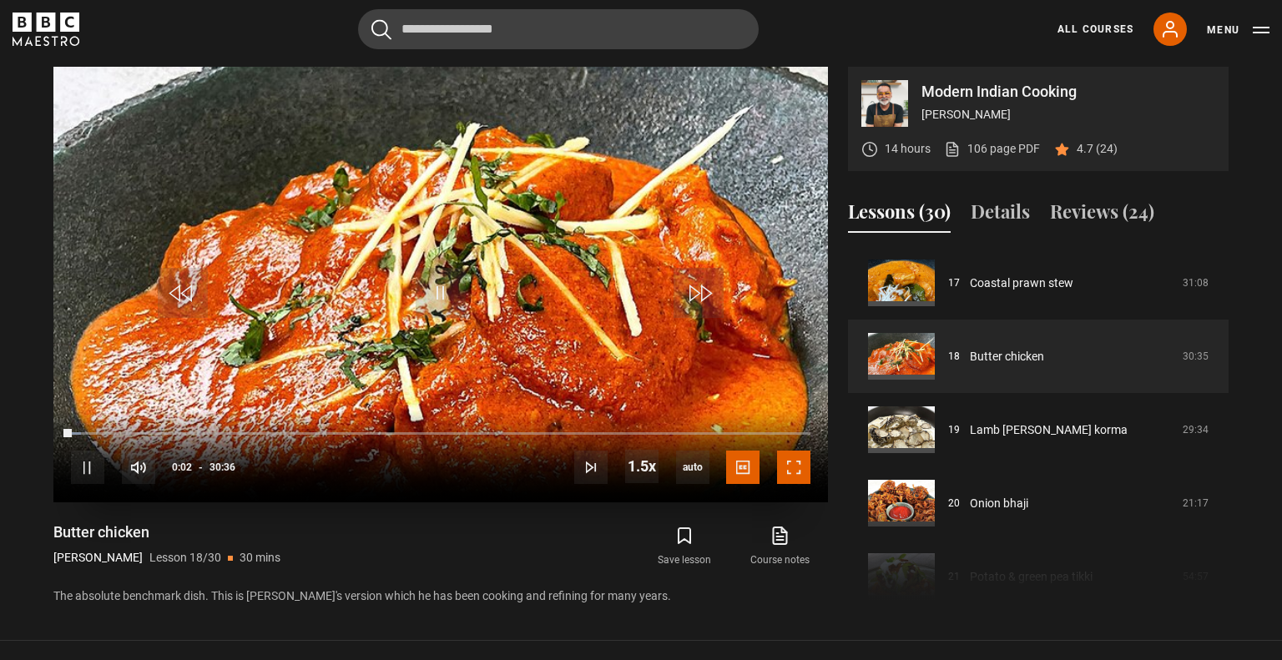
click at [799, 471] on span "Video Player" at bounding box center [793, 467] width 33 height 33
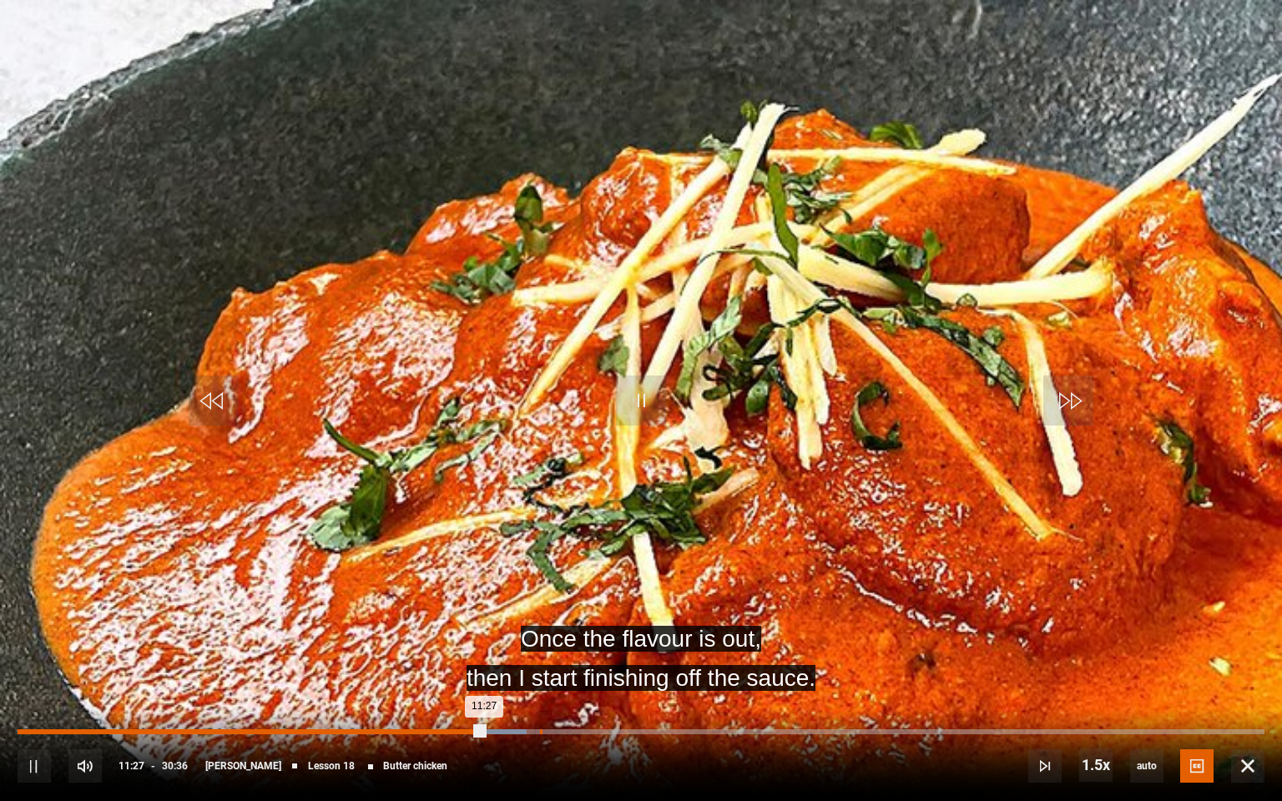
click at [540, 659] on div "12:49" at bounding box center [541, 731] width 3 height 5
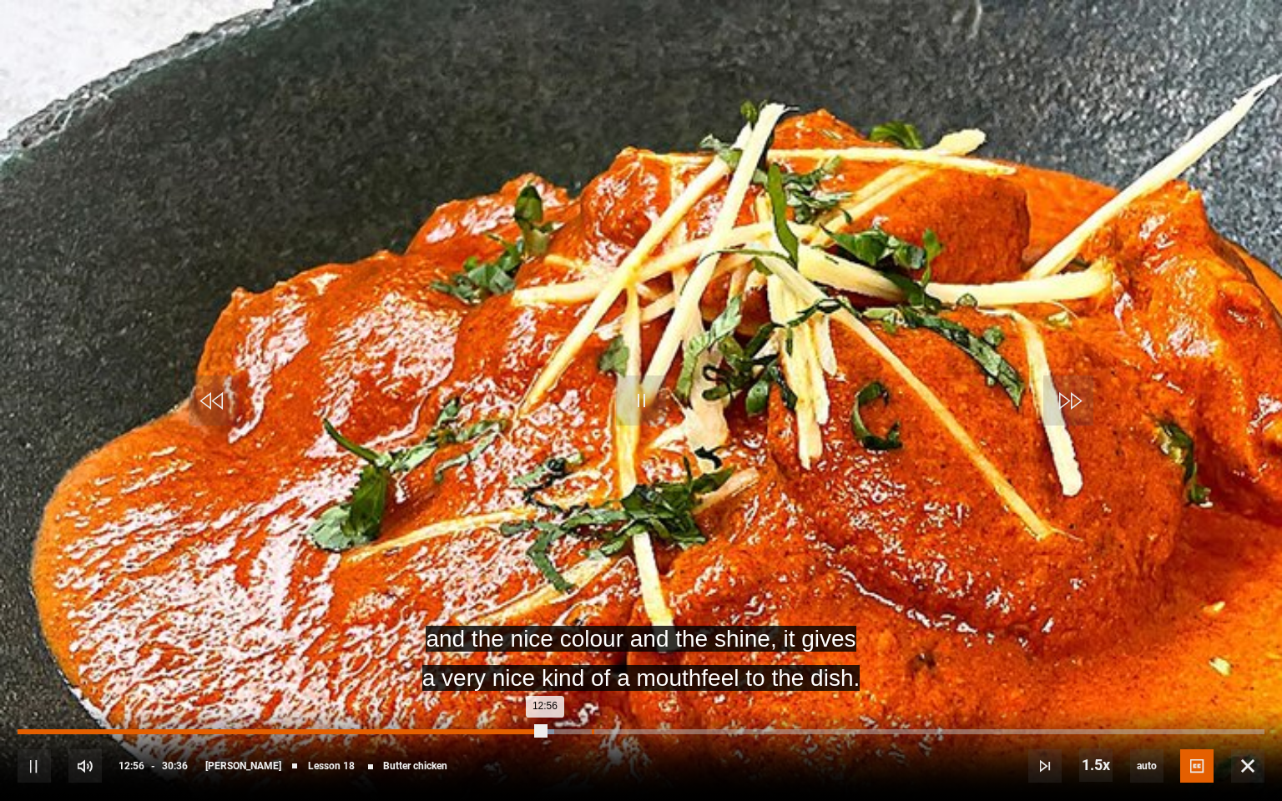
click at [592, 659] on div "14:05" at bounding box center [593, 731] width 3 height 5
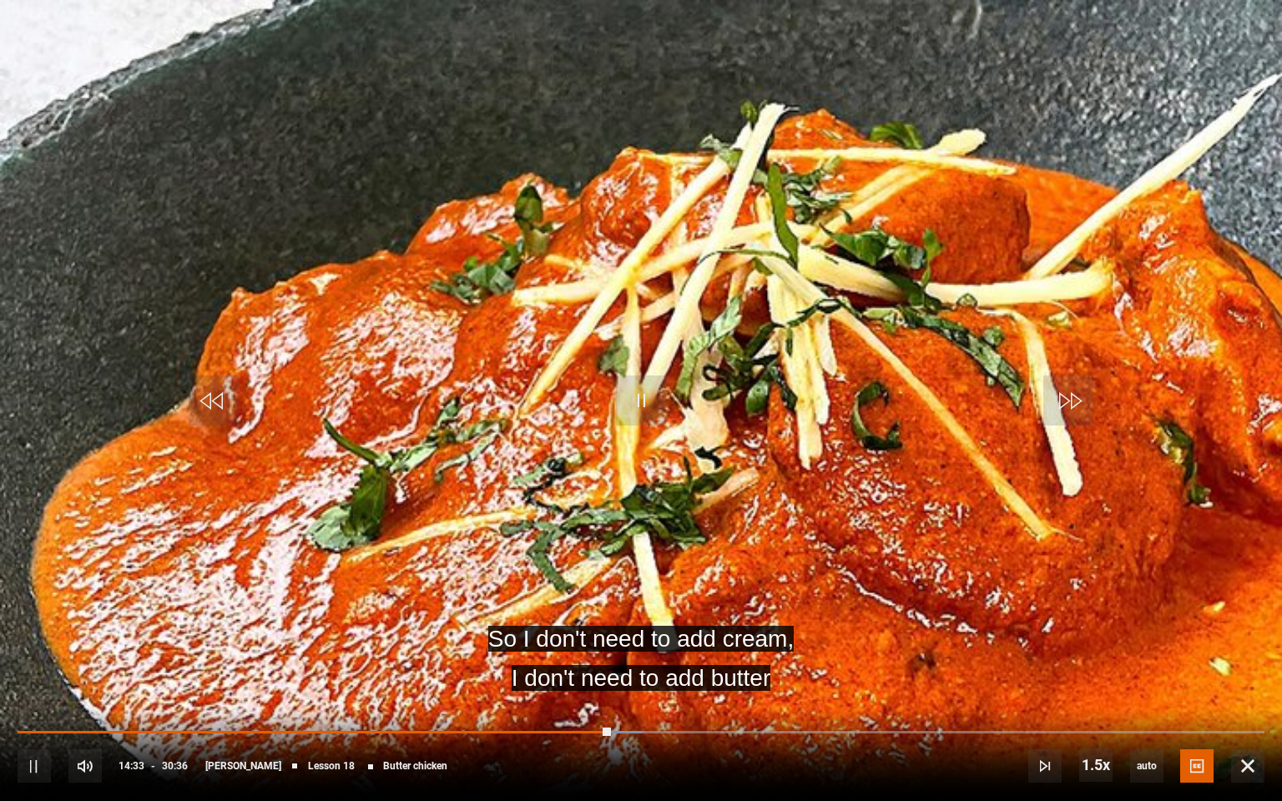
click at [773, 659] on div "10s Skip Back 10 seconds Pause 10s Skip Forward 10 seconds Loaded : 50.11% 14:0…" at bounding box center [641, 754] width 1282 height 93
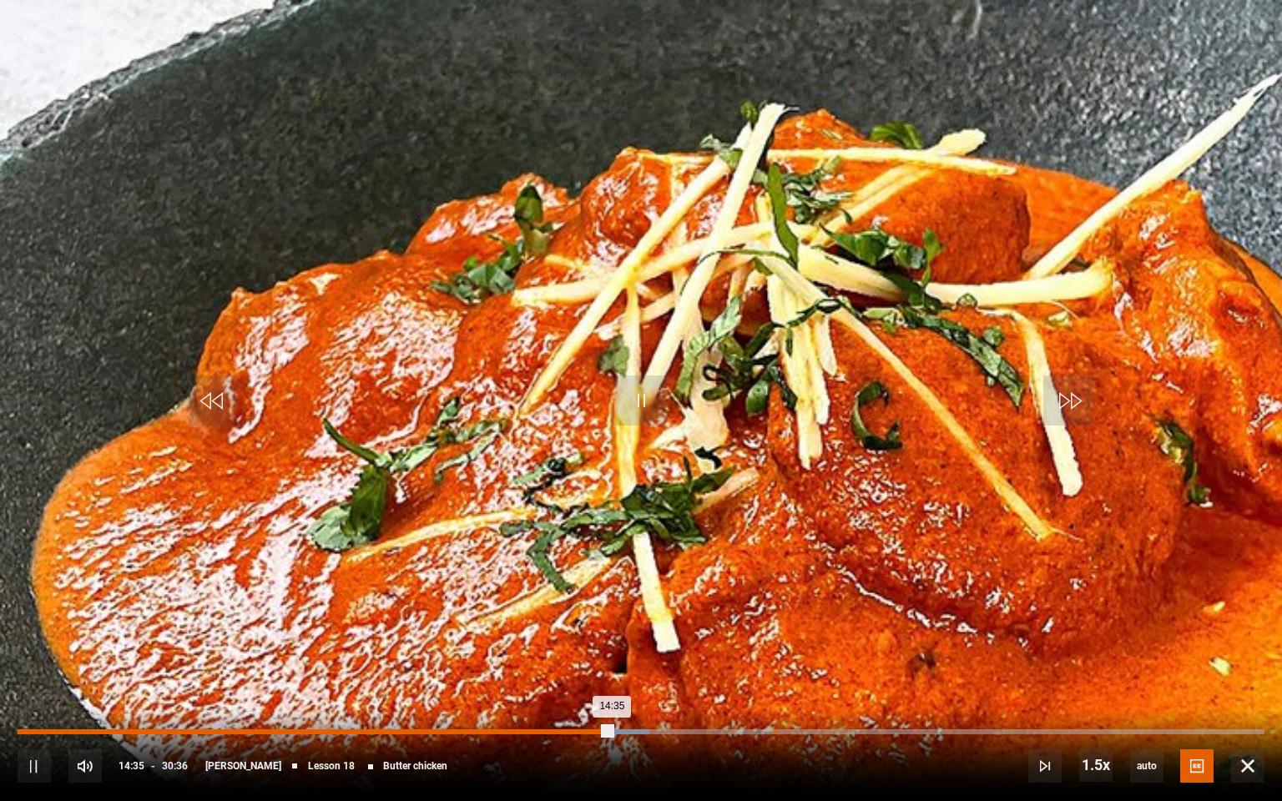
click at [774, 659] on div "18:33" at bounding box center [775, 731] width 3 height 5
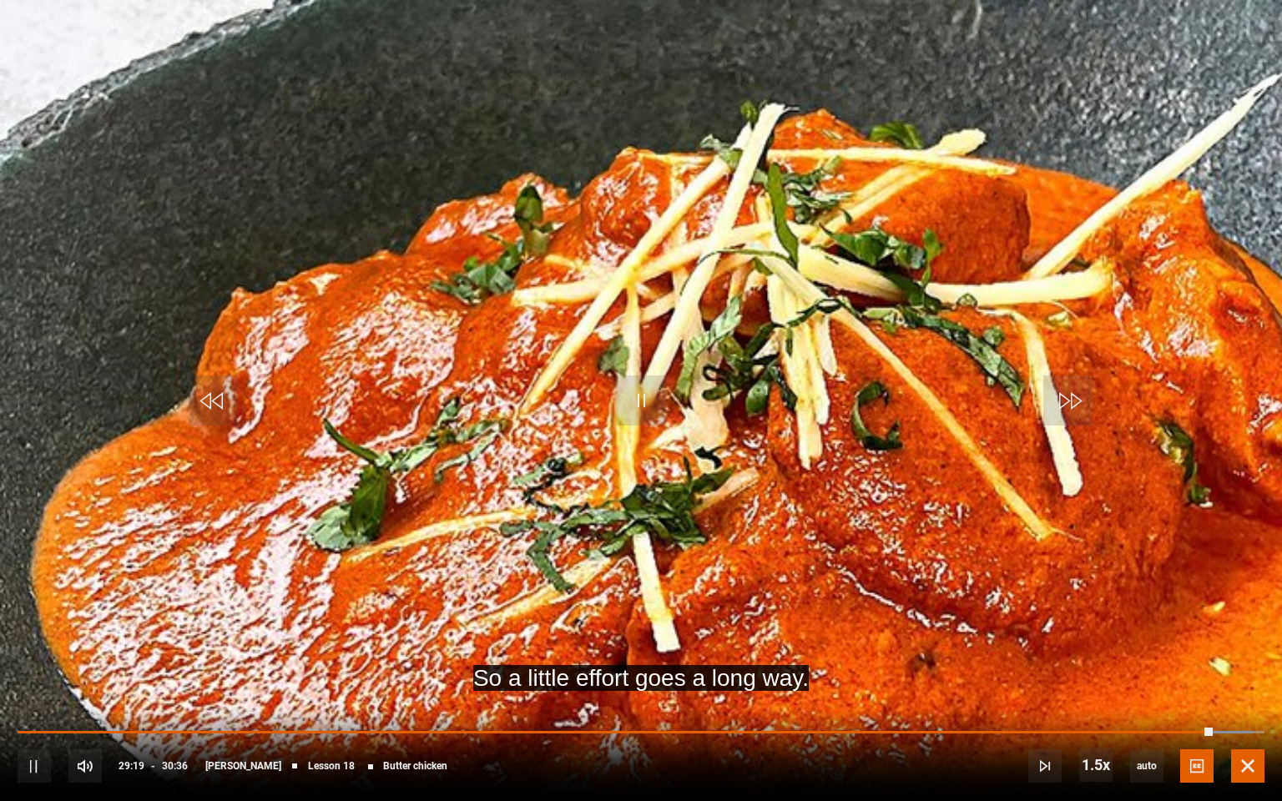
click at [1250, 659] on span "Video Player" at bounding box center [1247, 765] width 33 height 33
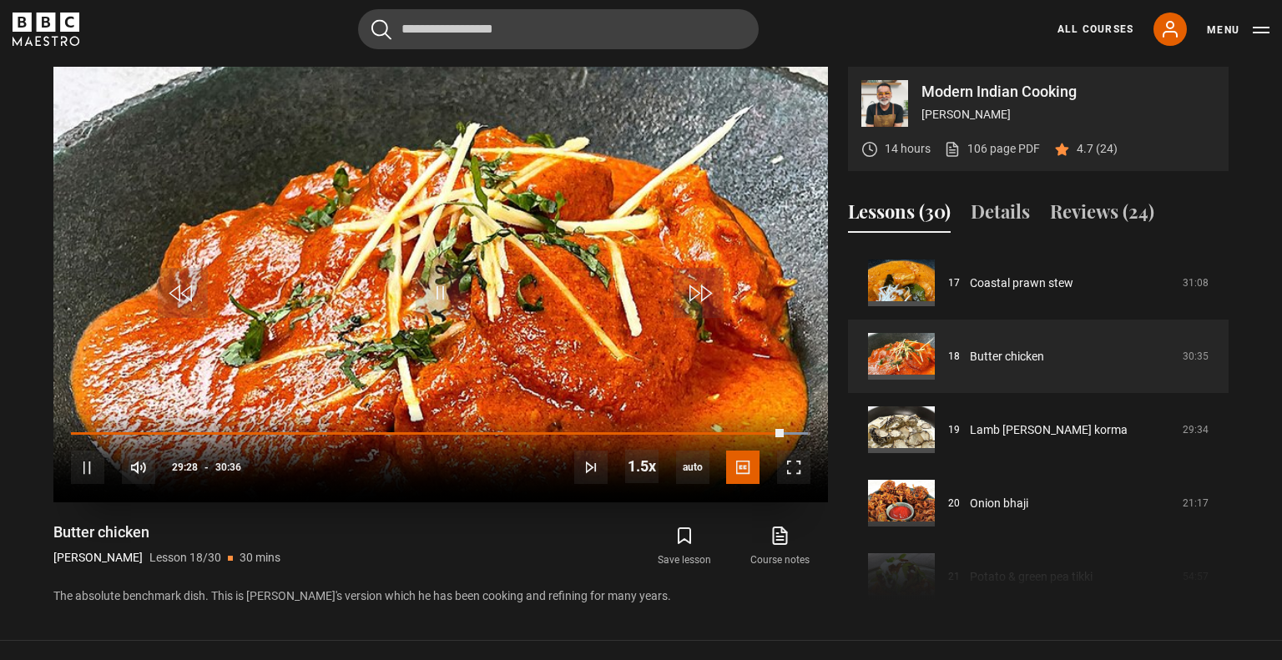
click at [588, 285] on video "Video Player" at bounding box center [440, 285] width 774 height 436
